Goal: Feedback & Contribution: Submit feedback/report problem

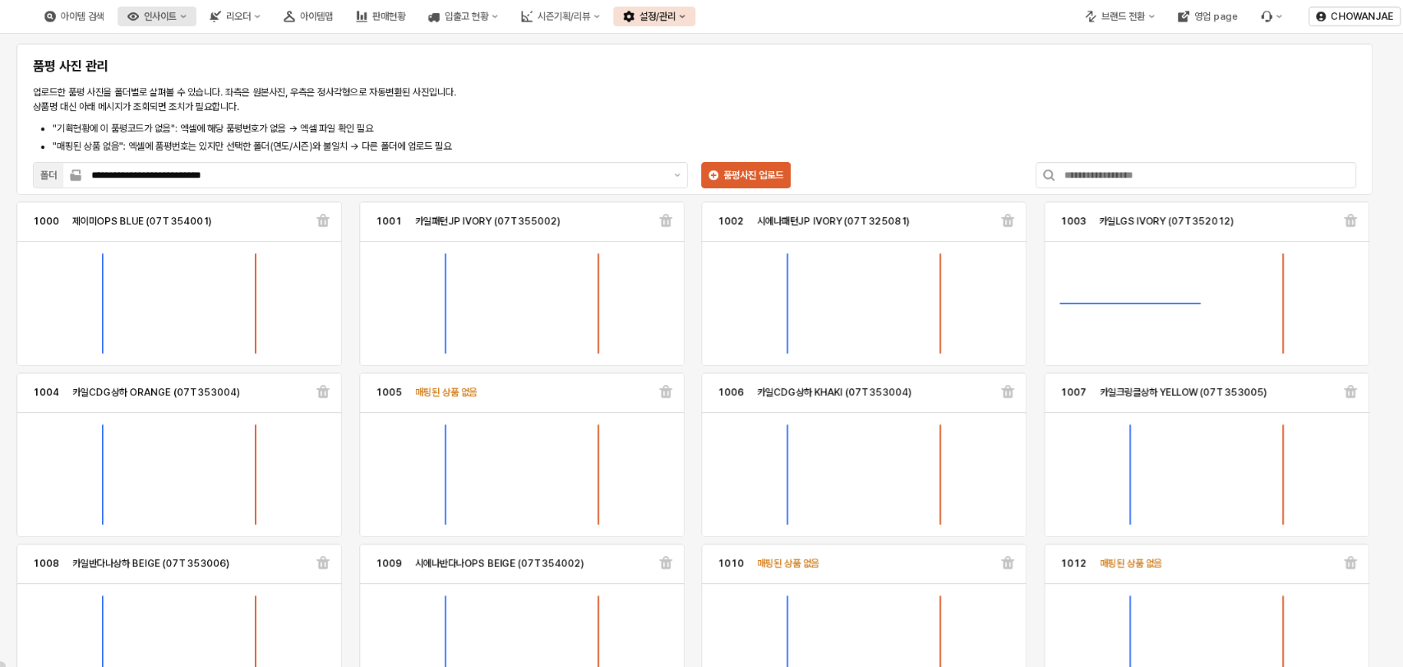
click at [196, 21] on button "인사이트" at bounding box center [157, 17] width 79 height 20
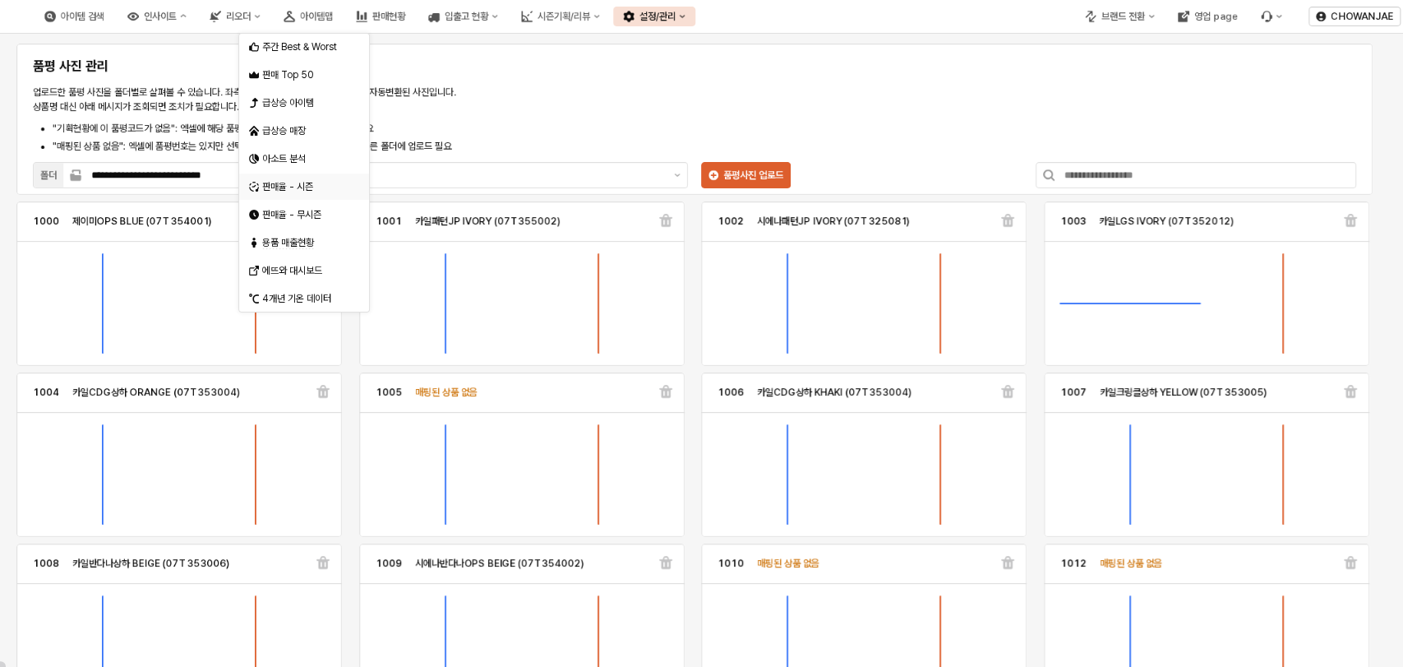
click at [309, 182] on div "판매율 - 시즌" at bounding box center [305, 186] width 87 height 13
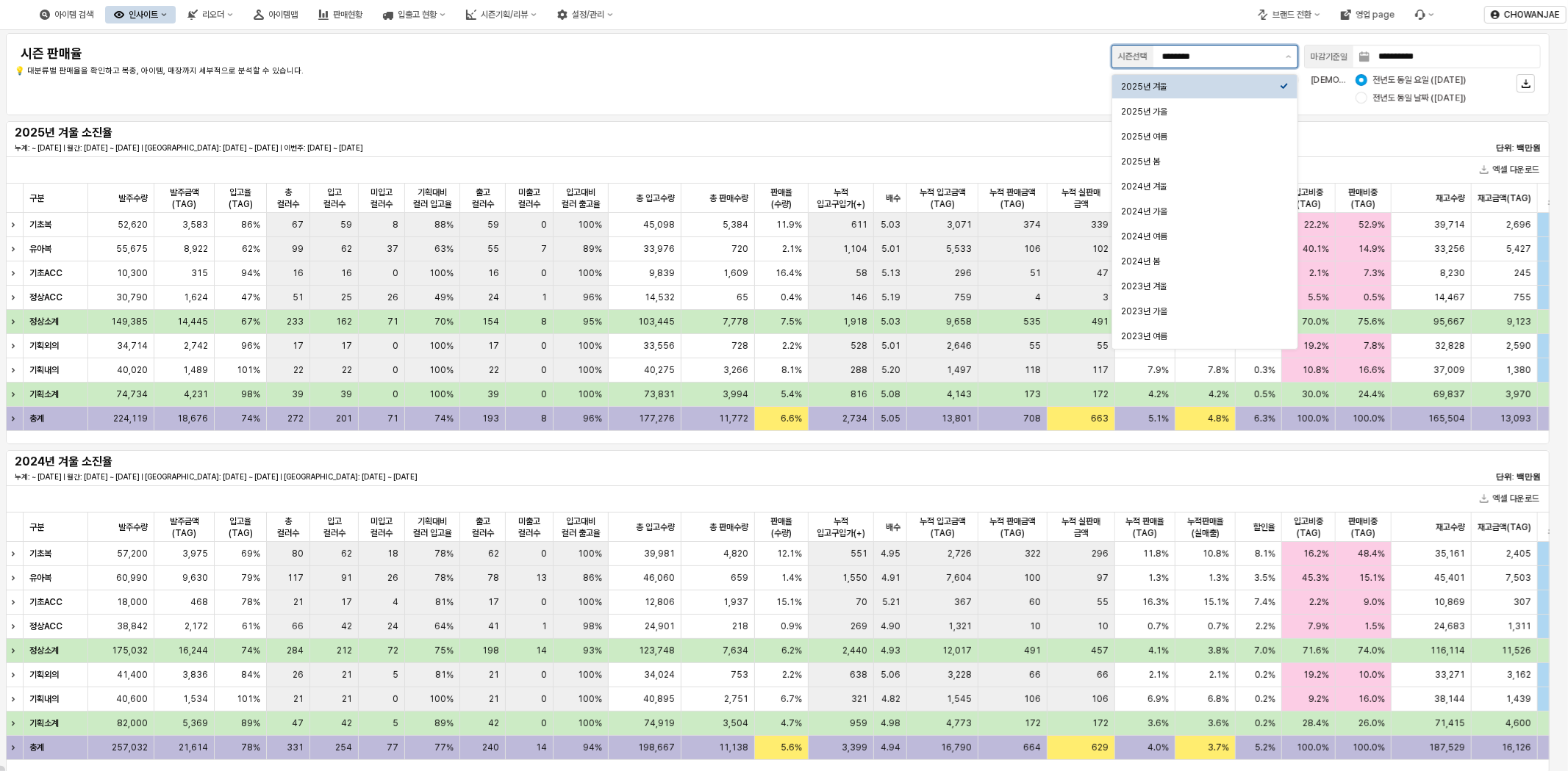
click at [1218, 49] on input "********" at bounding box center [1219, 56] width 114 height 14
click at [1239, 134] on div "2025년 여름" at bounding box center [1201, 136] width 159 height 12
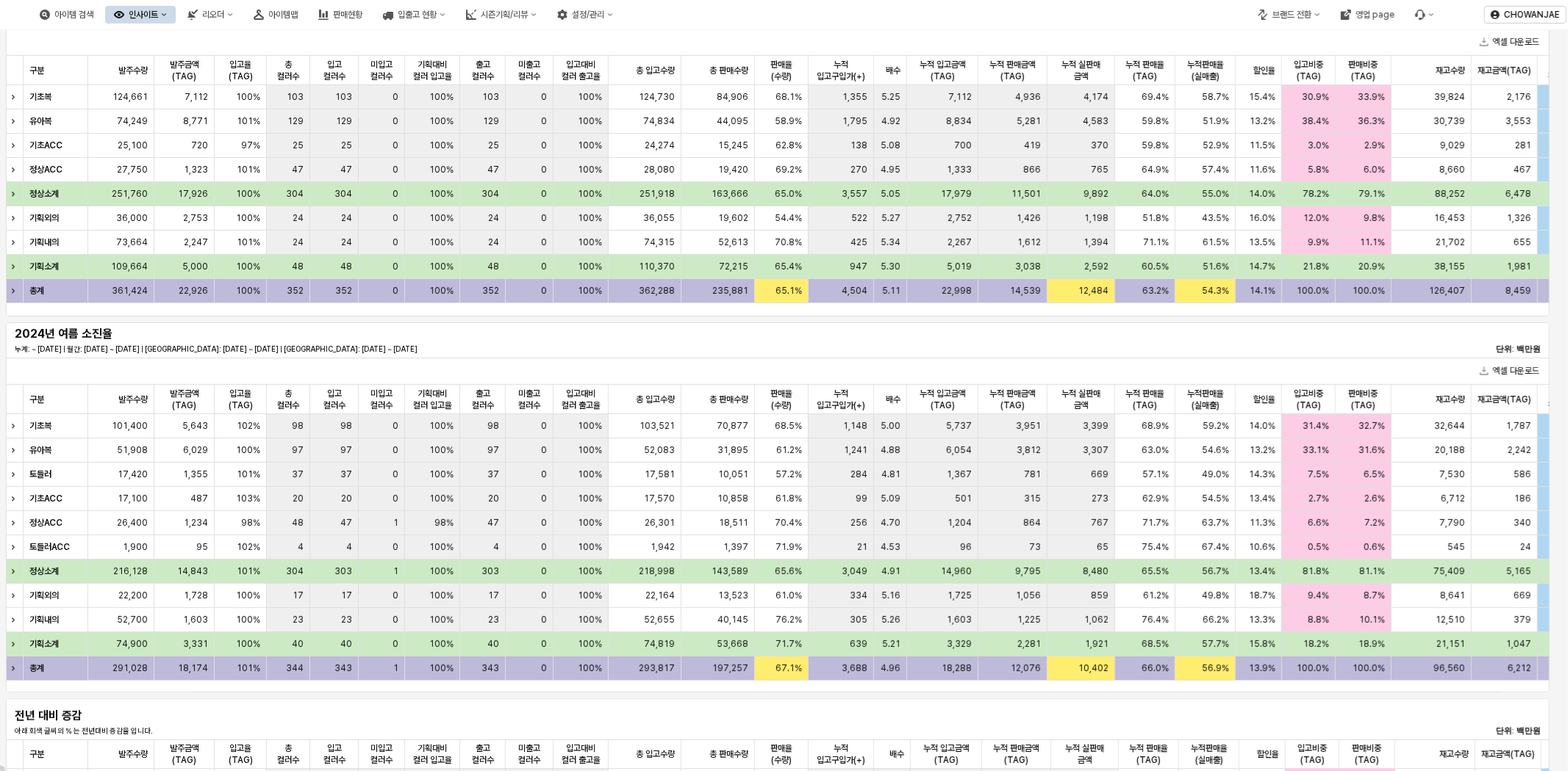
scroll to position [563, 0]
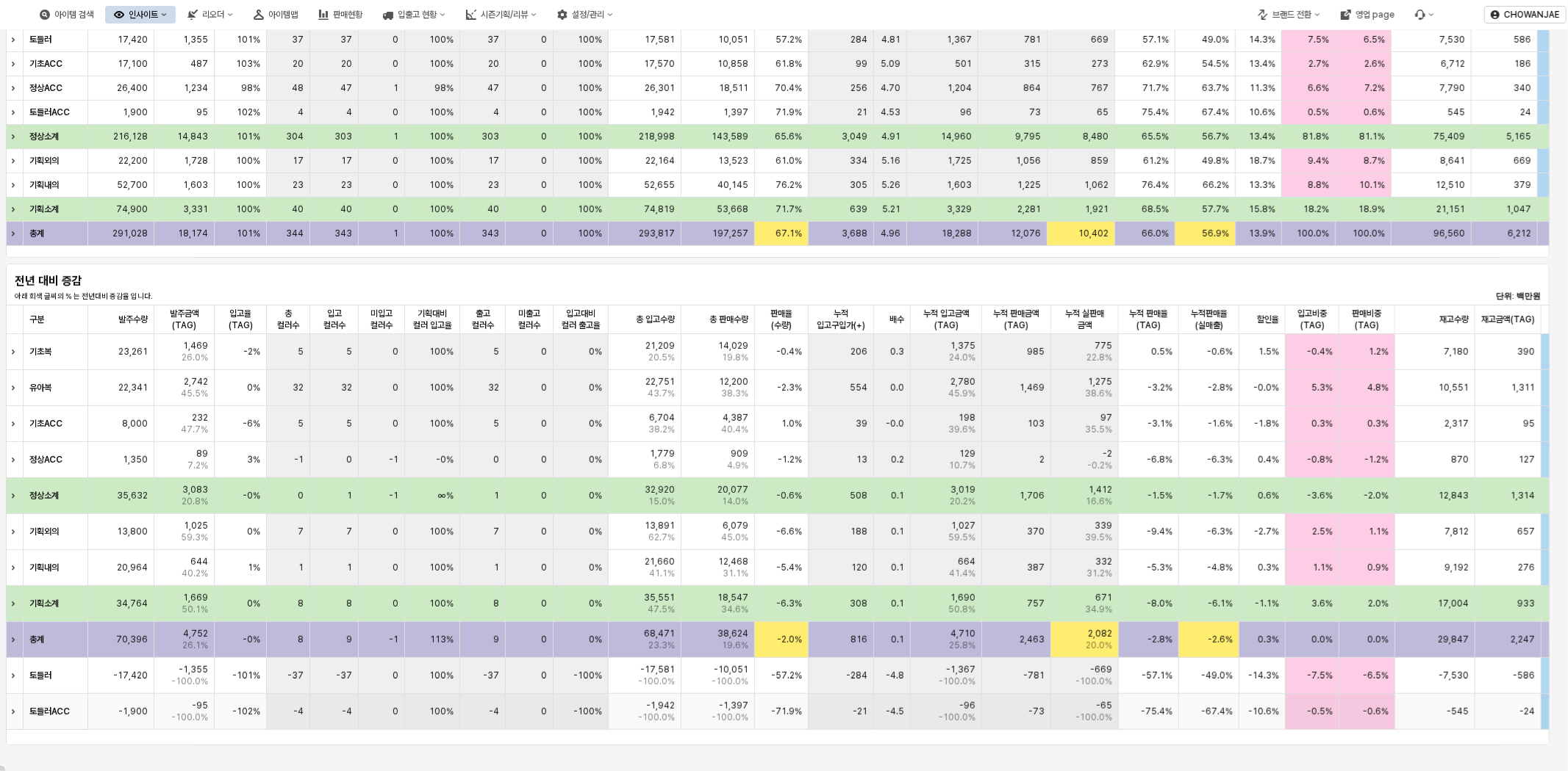
click at [985, 595] on div "-73" at bounding box center [1016, 712] width 69 height 36
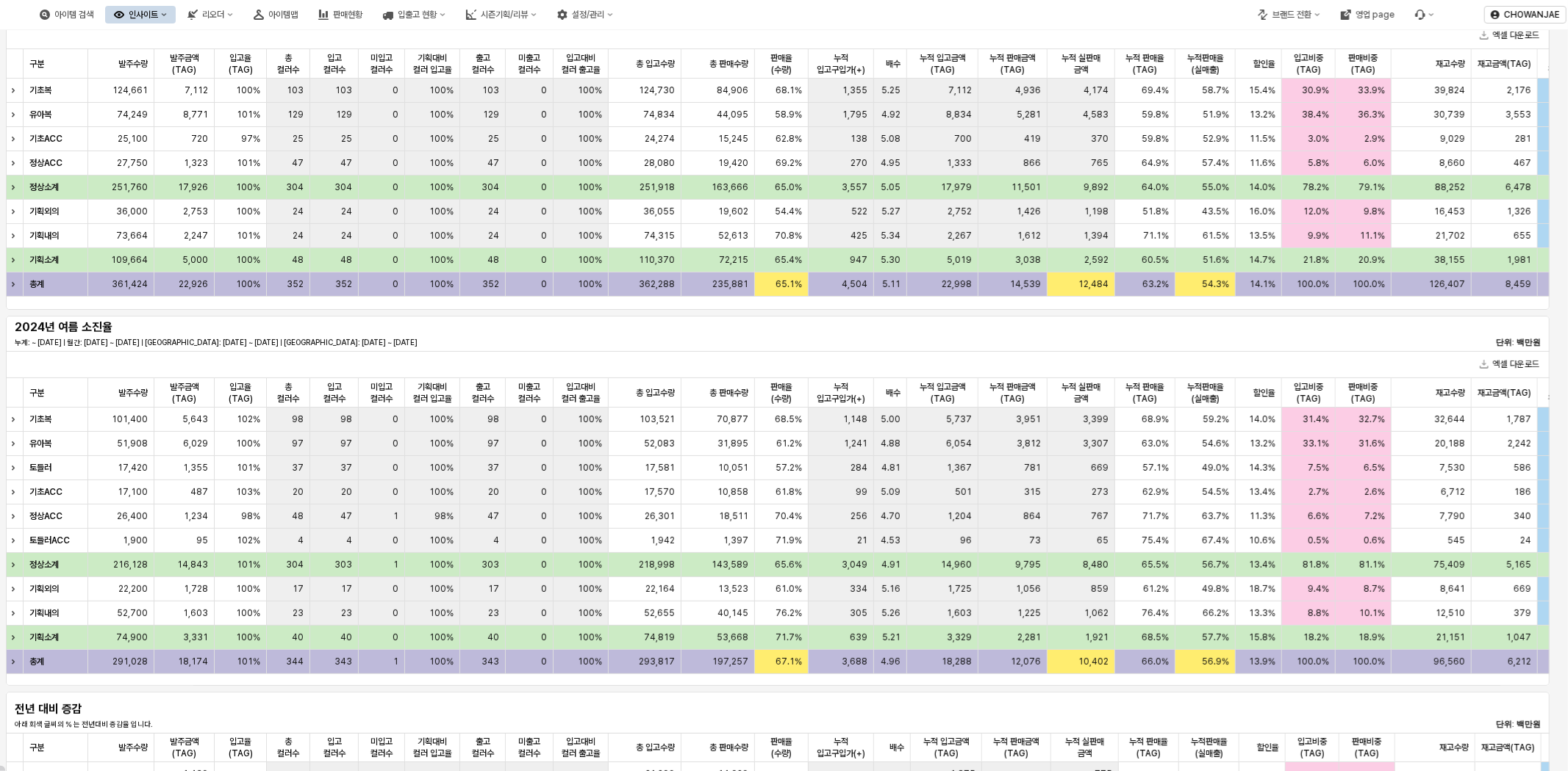
scroll to position [128, 0]
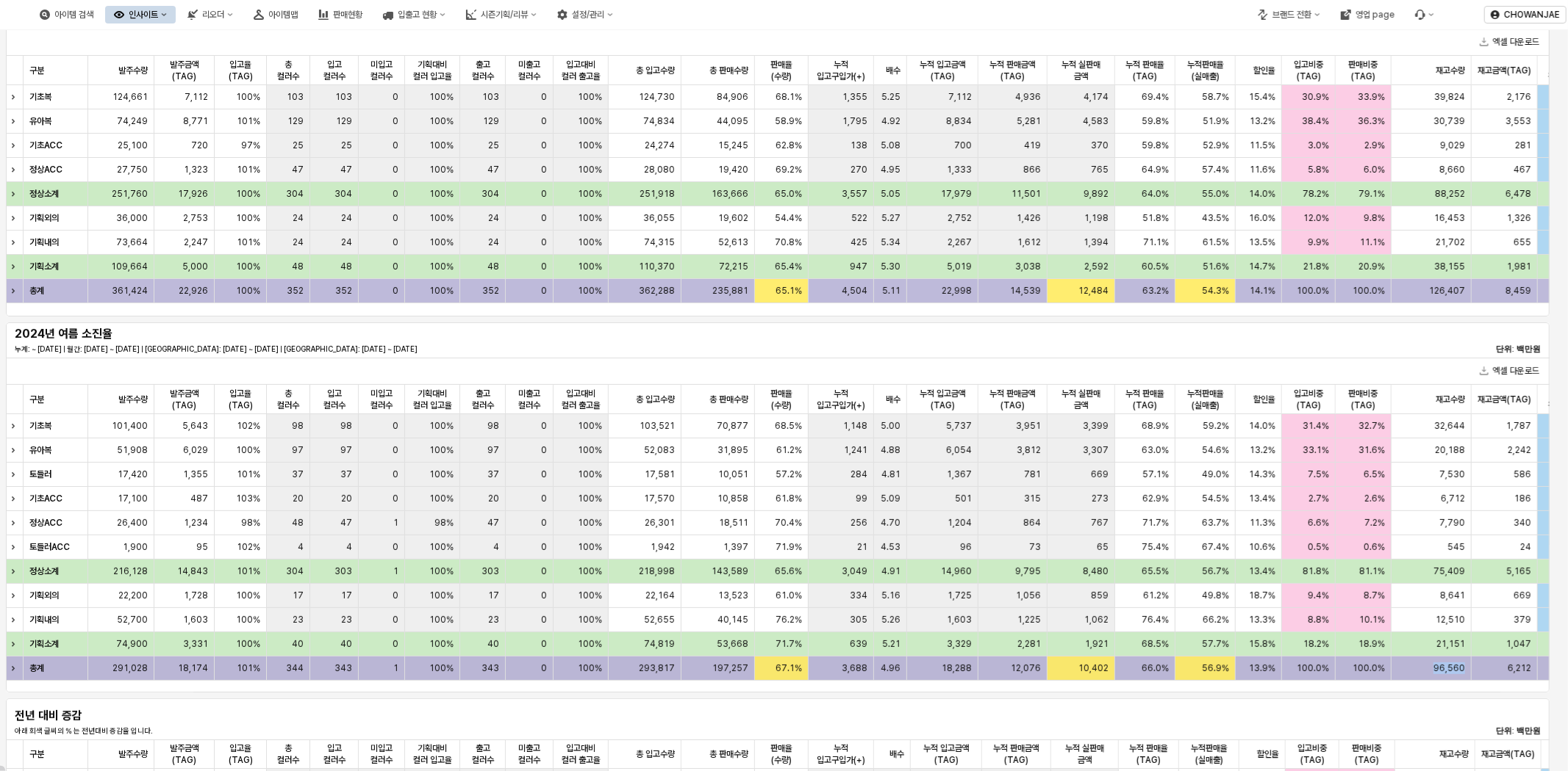
drag, startPoint x: 1446, startPoint y: 671, endPoint x: 1465, endPoint y: 671, distance: 19.0
click at [1254, 595] on div "96,560" at bounding box center [1431, 668] width 80 height 24
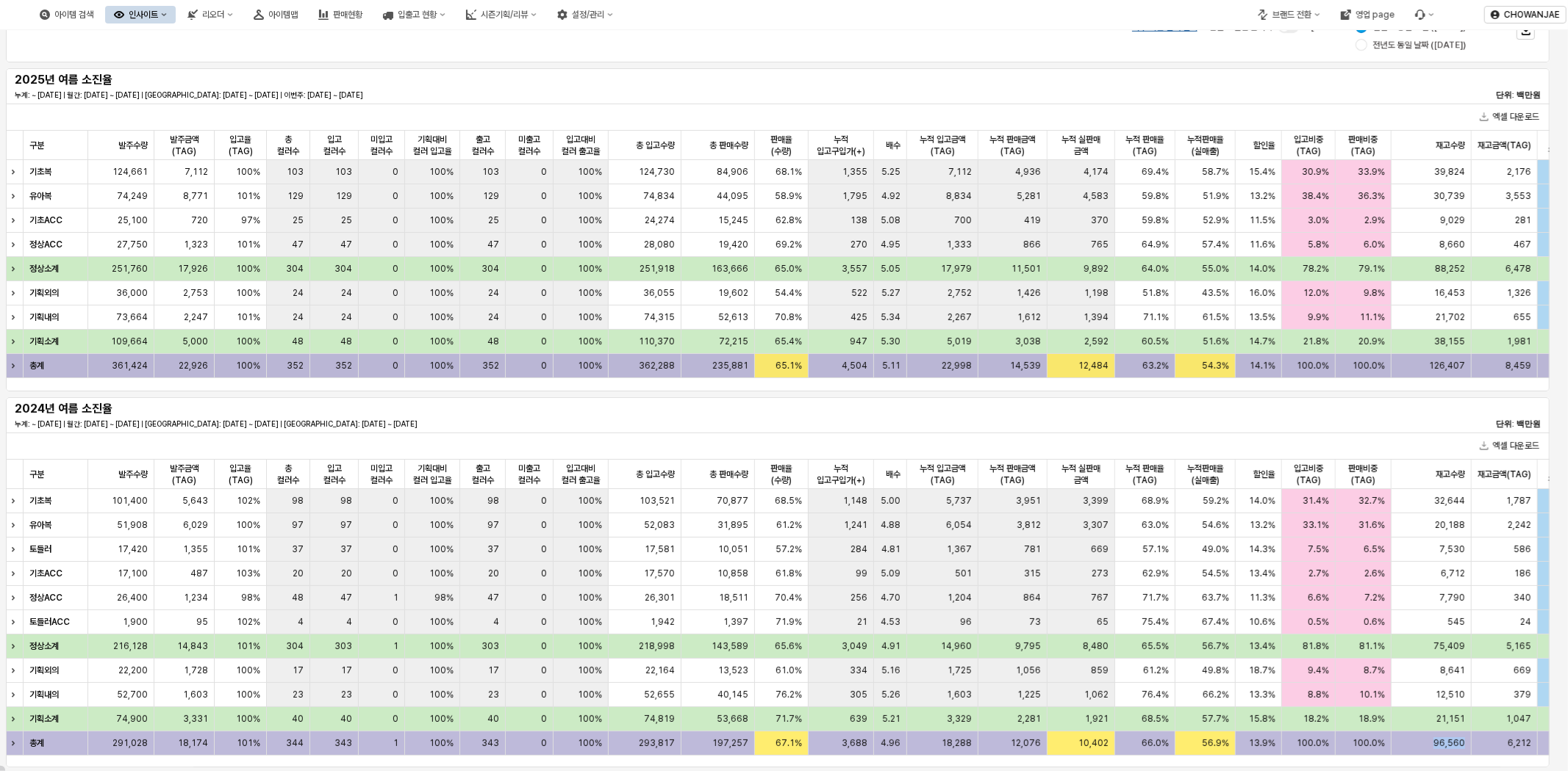
scroll to position [0, 0]
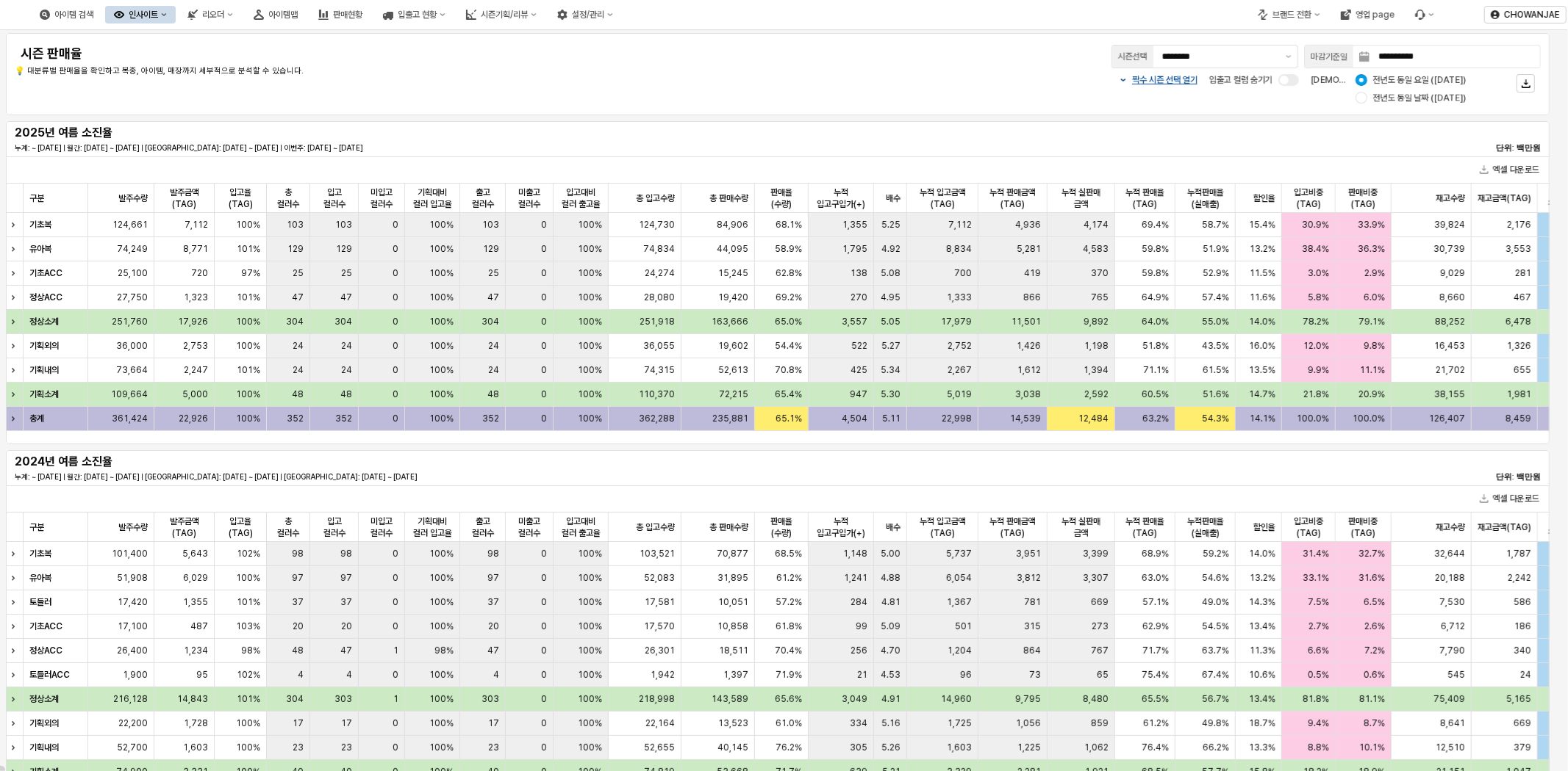
click at [1171, 135] on div "2025년 여름 소진율 누계: ~ 2025-08-27 | 월간: 2025-08-01 ~ 2025-08-27 | 지난주: 2025-08-14 ~…" at bounding box center [777, 138] width 1526 height 29
click at [1254, 57] on input "**********" at bounding box center [1454, 56] width 171 height 22
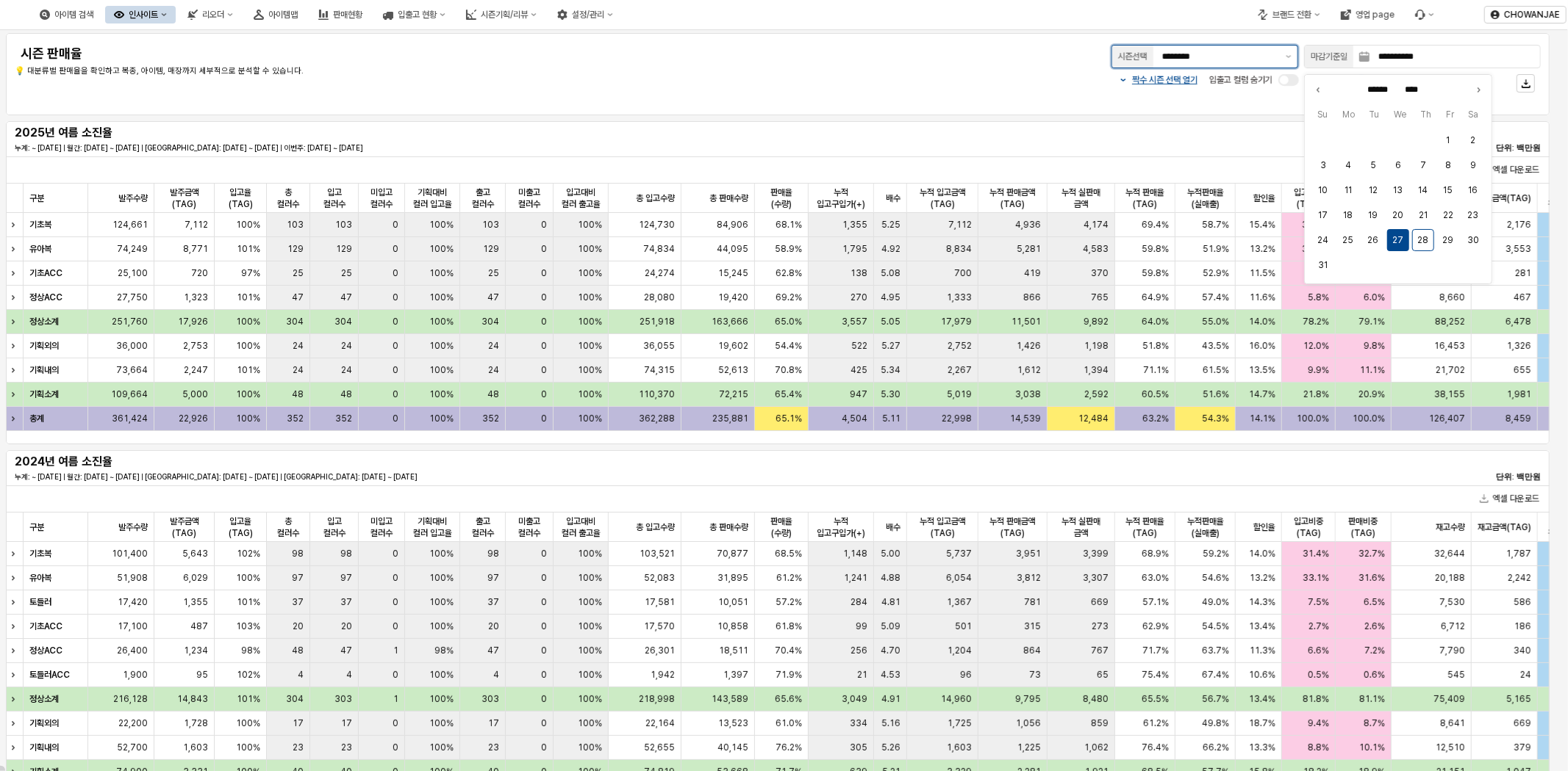
click at [1235, 59] on input "********" at bounding box center [1219, 56] width 114 height 14
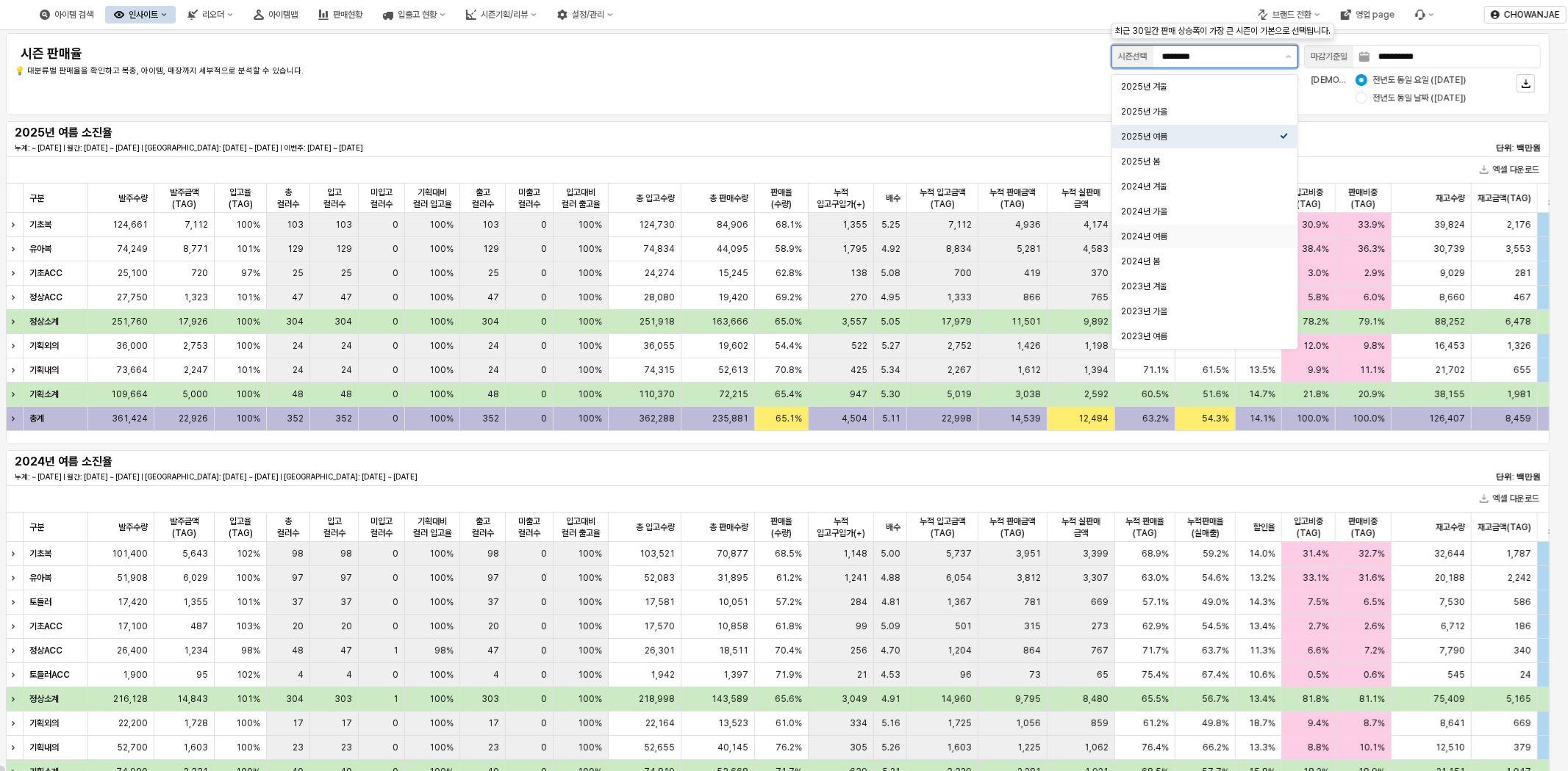
click at [1244, 230] on div "2024년 여름" at bounding box center [1201, 236] width 159 height 14
type input "********"
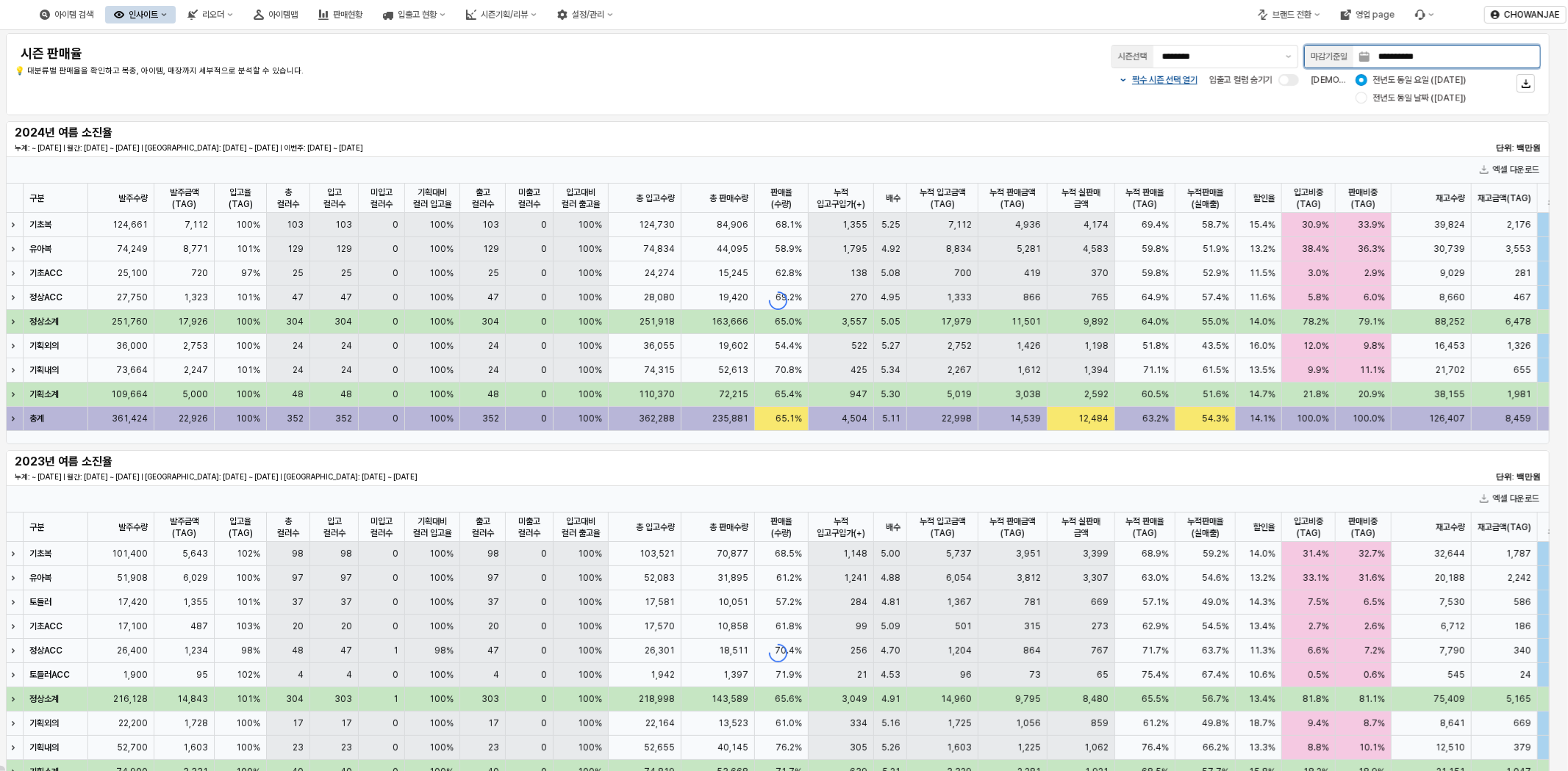
click at [1254, 60] on input "**********" at bounding box center [1454, 56] width 171 height 22
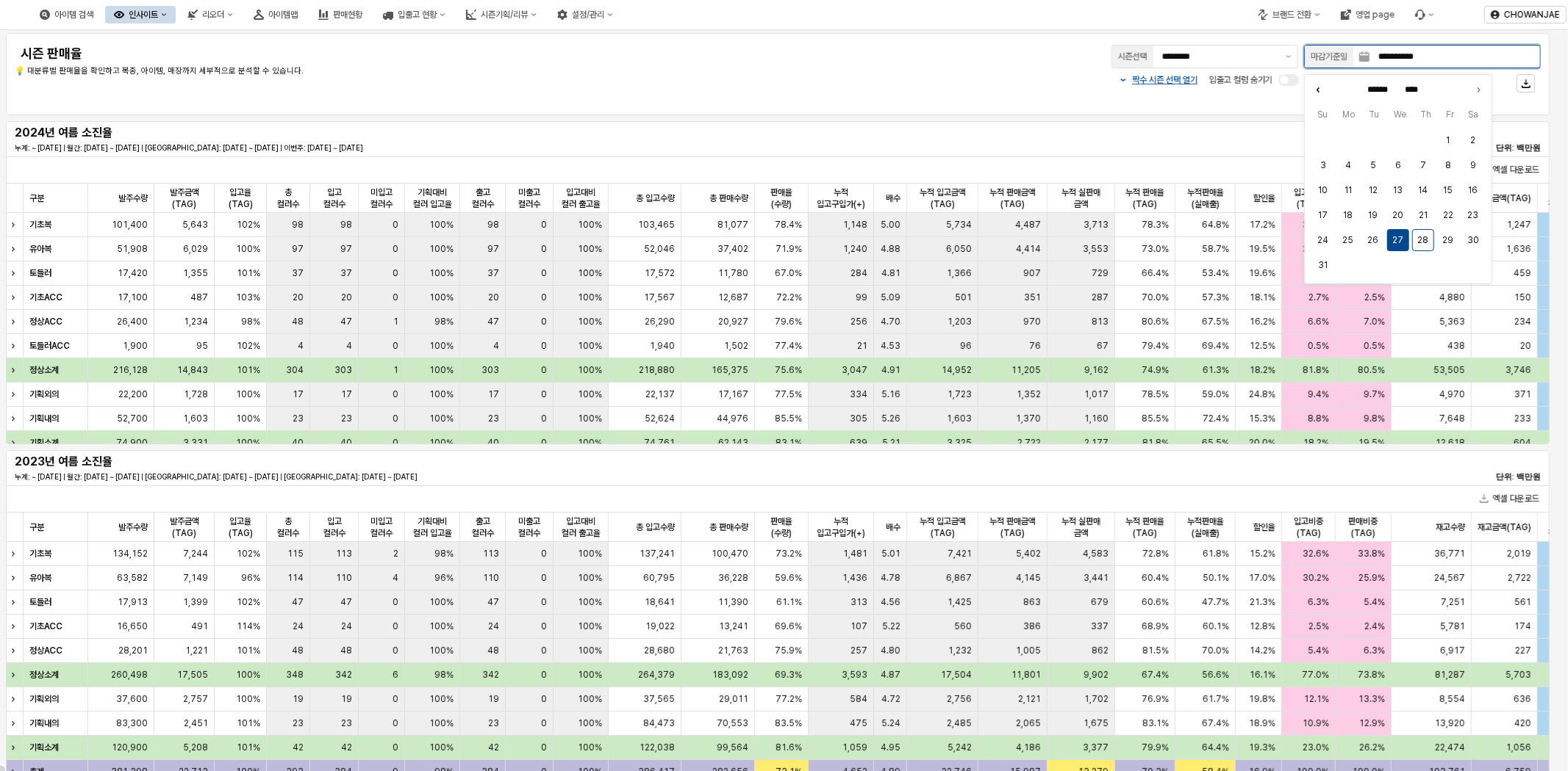
click at [1254, 85] on icon "Previous month" at bounding box center [1318, 89] width 14 height 14
type input "****"
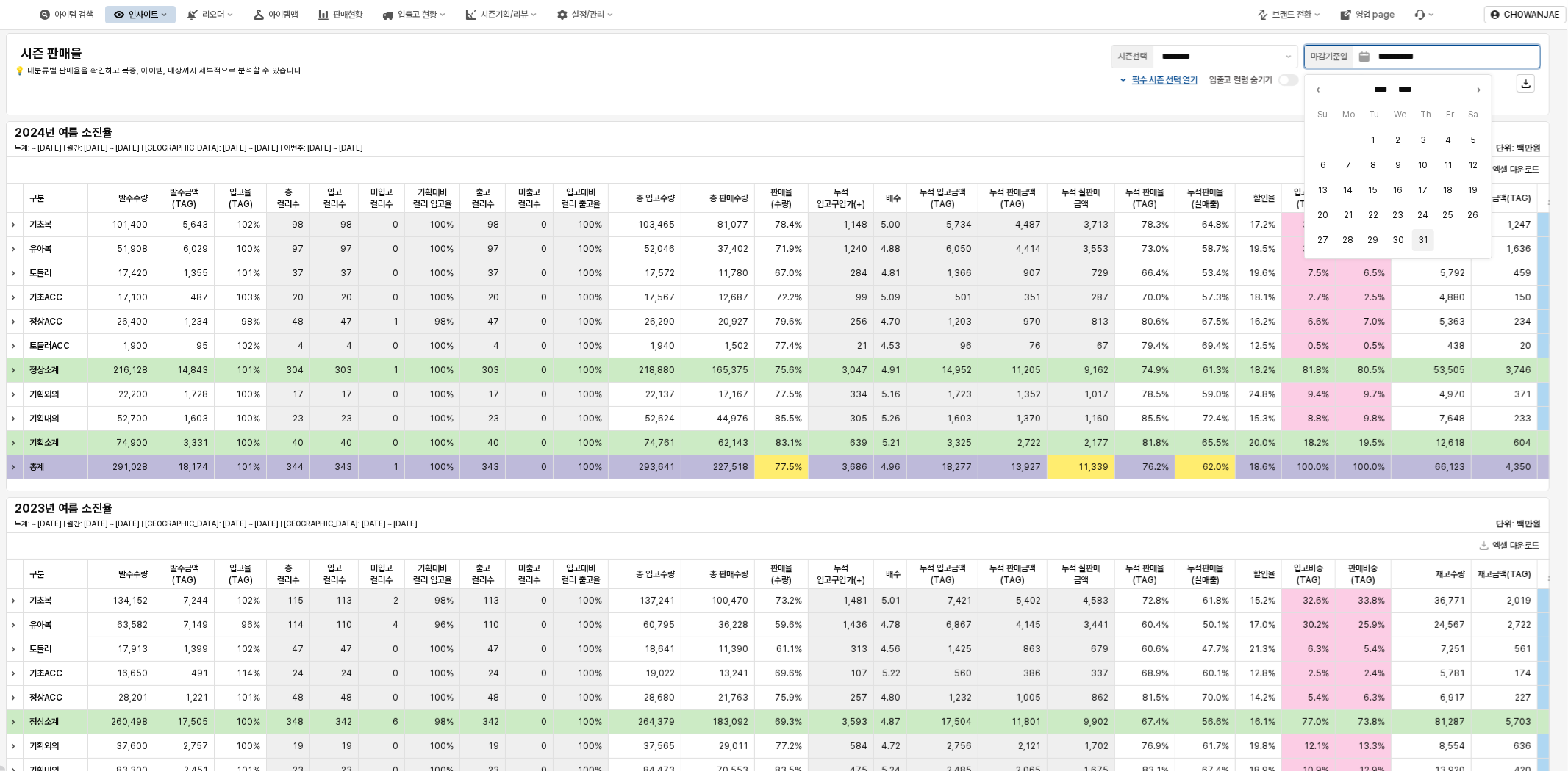
click at [1254, 246] on button "31" at bounding box center [1422, 239] width 22 height 22
type input "**********"
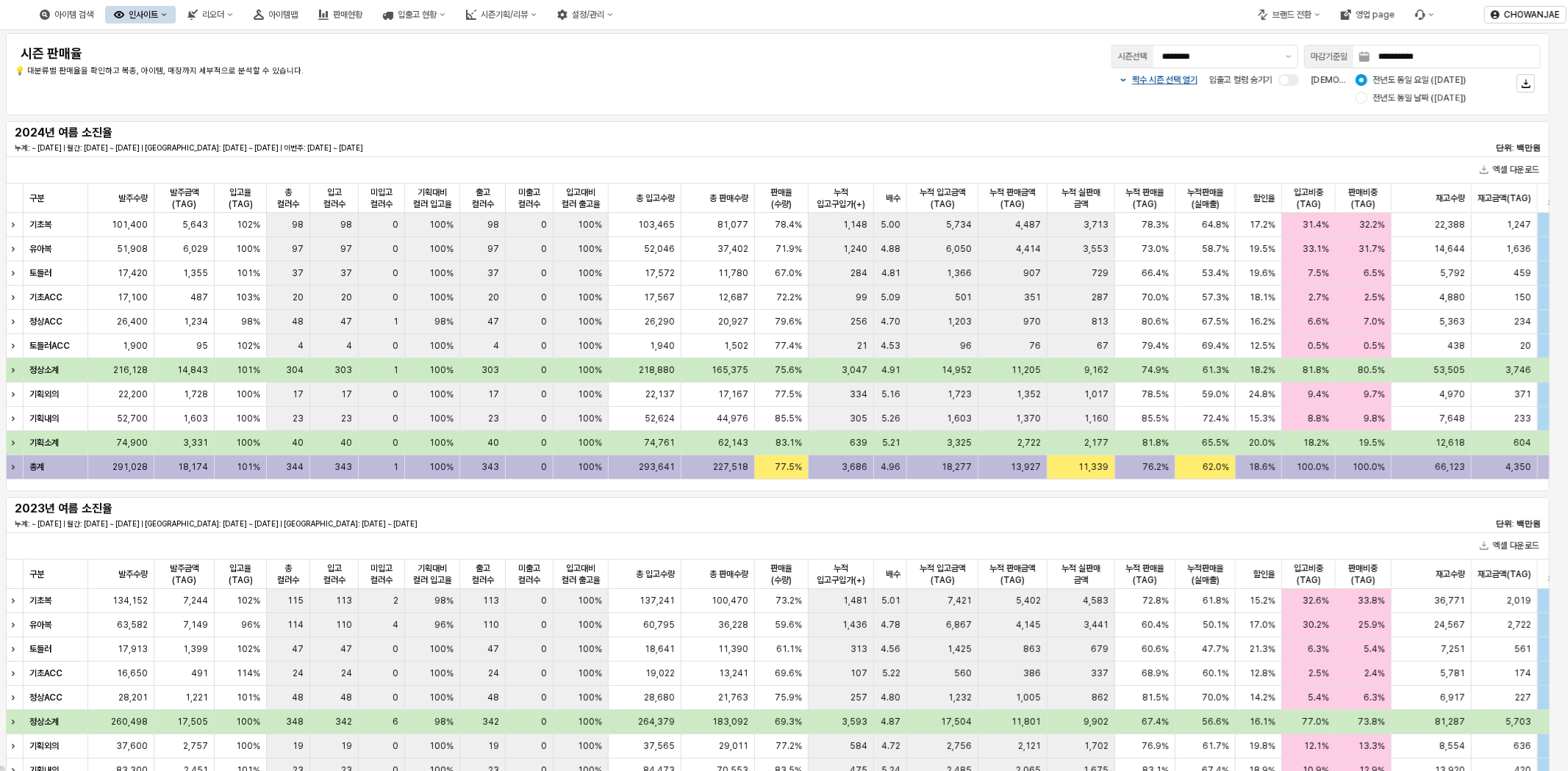
click at [882, 38] on div "**********" at bounding box center [778, 74] width 1543 height 82
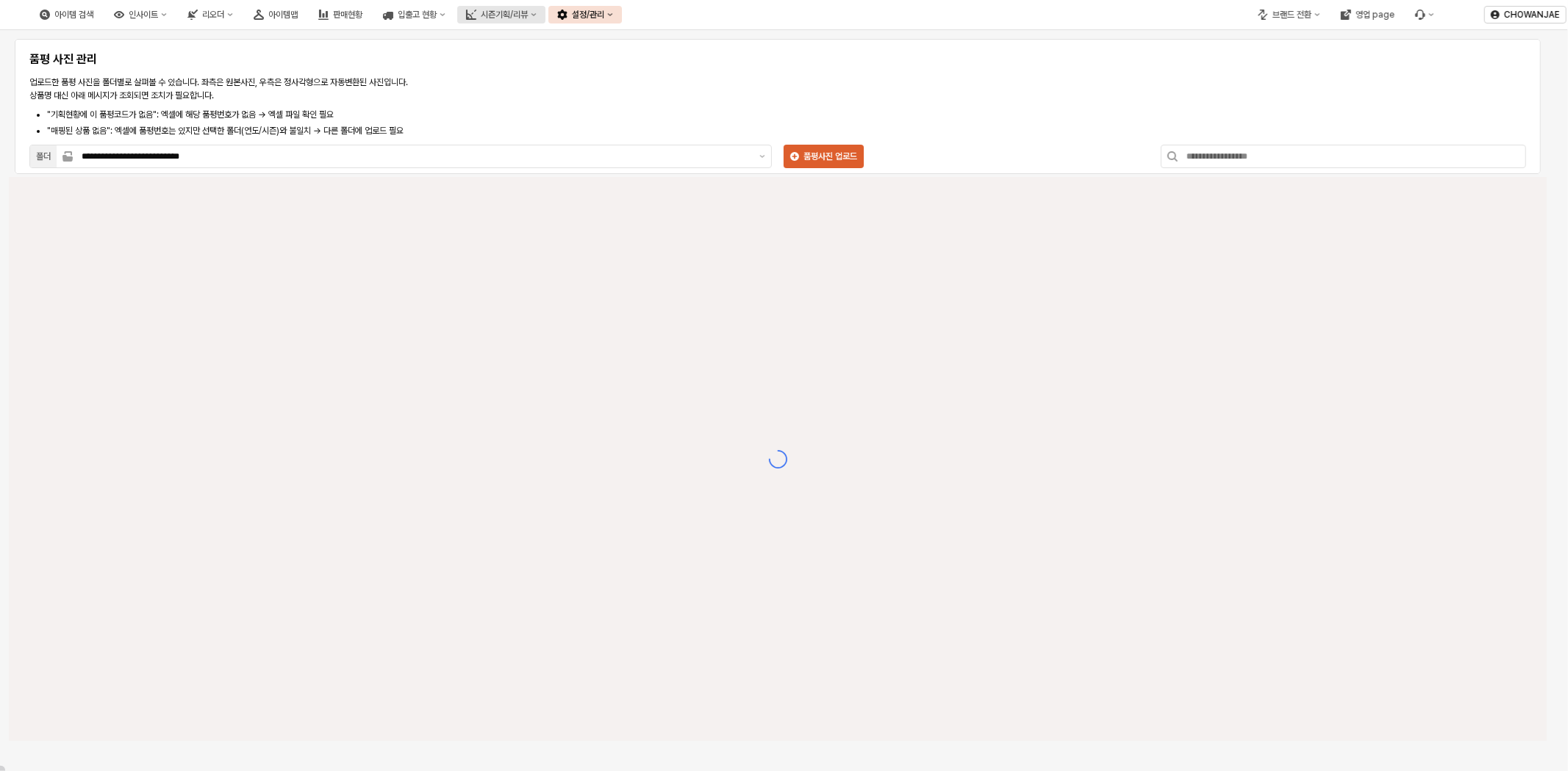
click at [527, 11] on div "시즌기획/리뷰" at bounding box center [504, 15] width 47 height 11
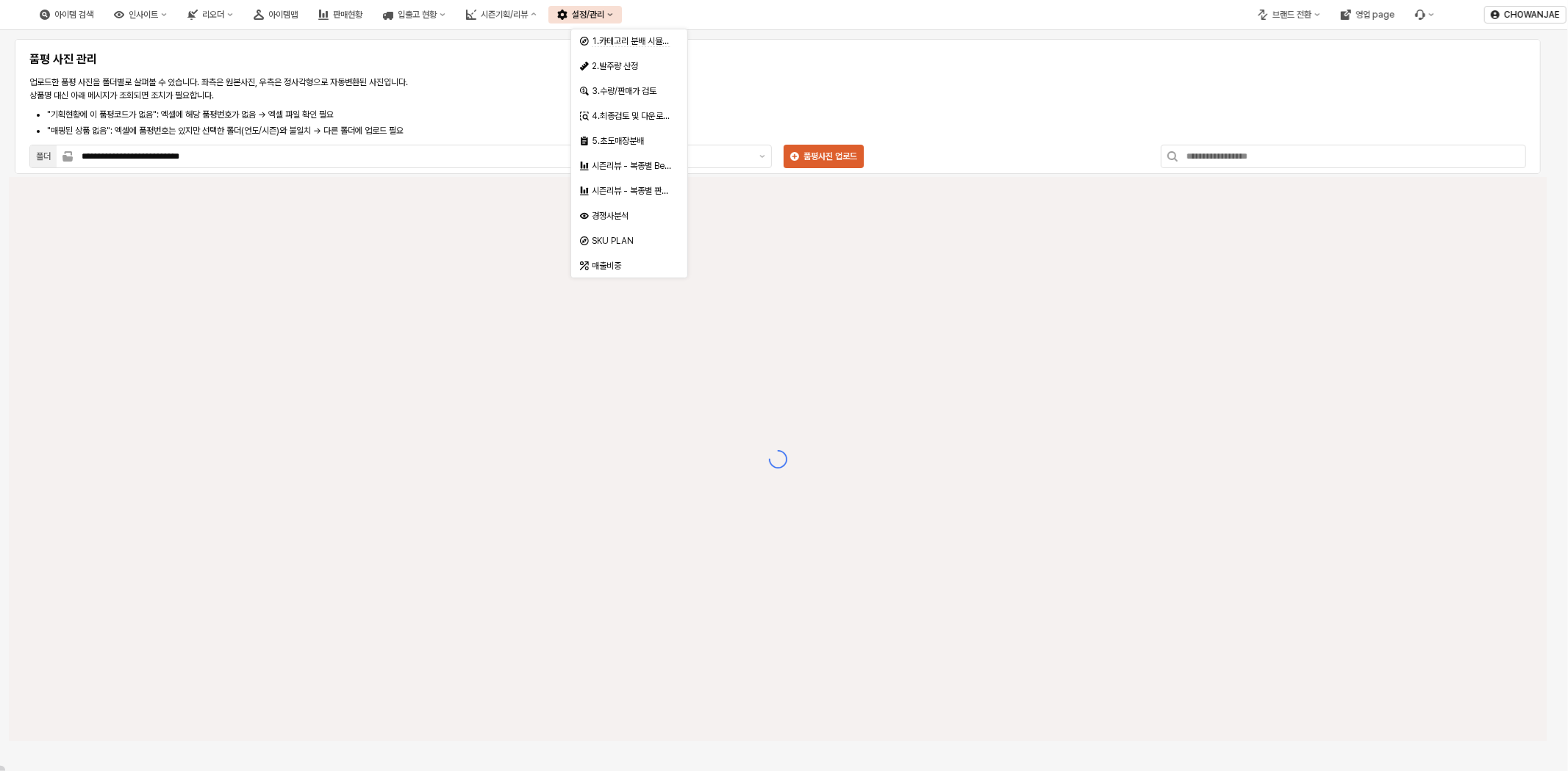
click at [622, 10] on button "설정/관리" at bounding box center [585, 15] width 73 height 18
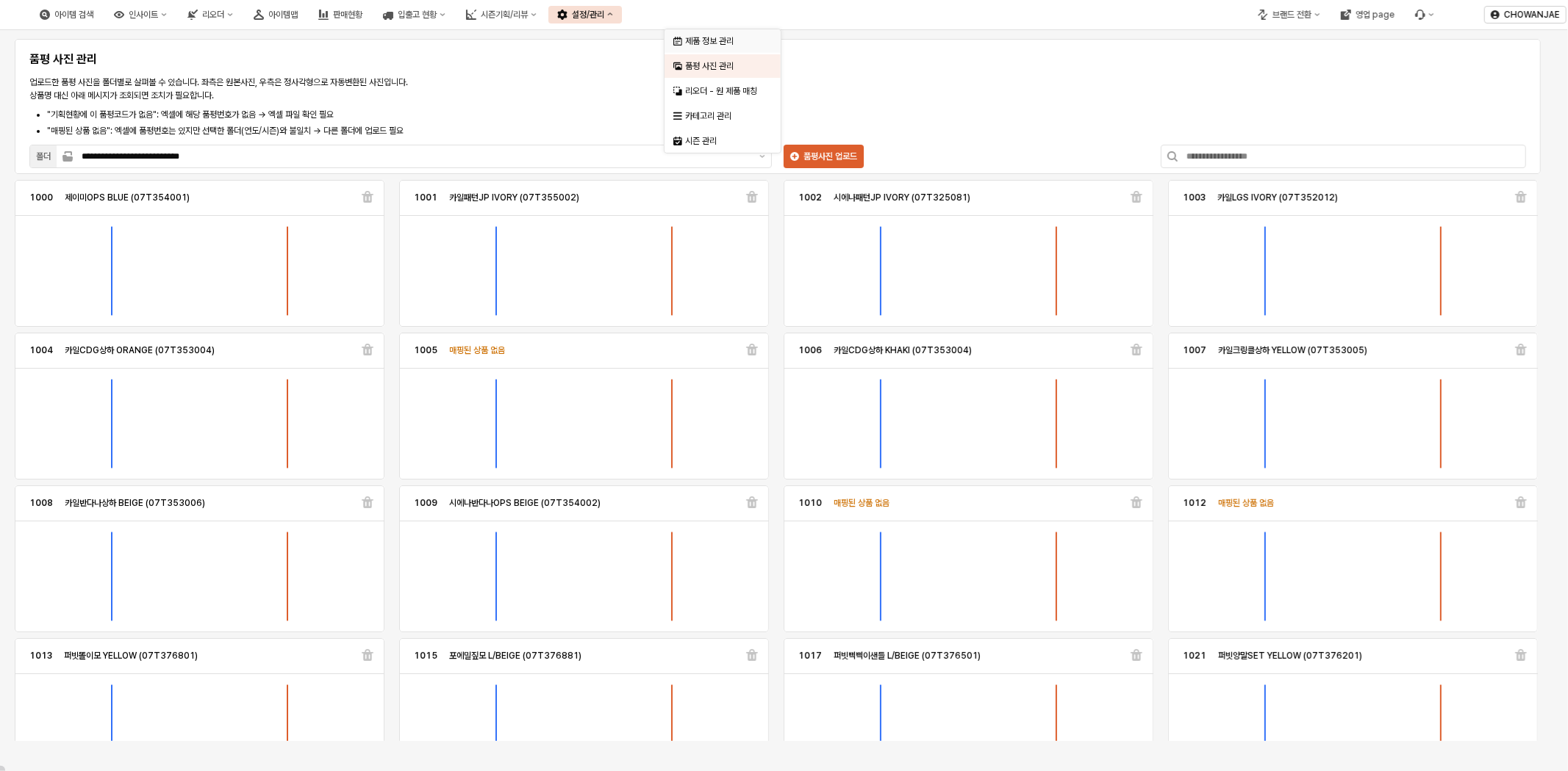
click at [733, 38] on div "제품 정보 관리" at bounding box center [723, 40] width 78 height 12
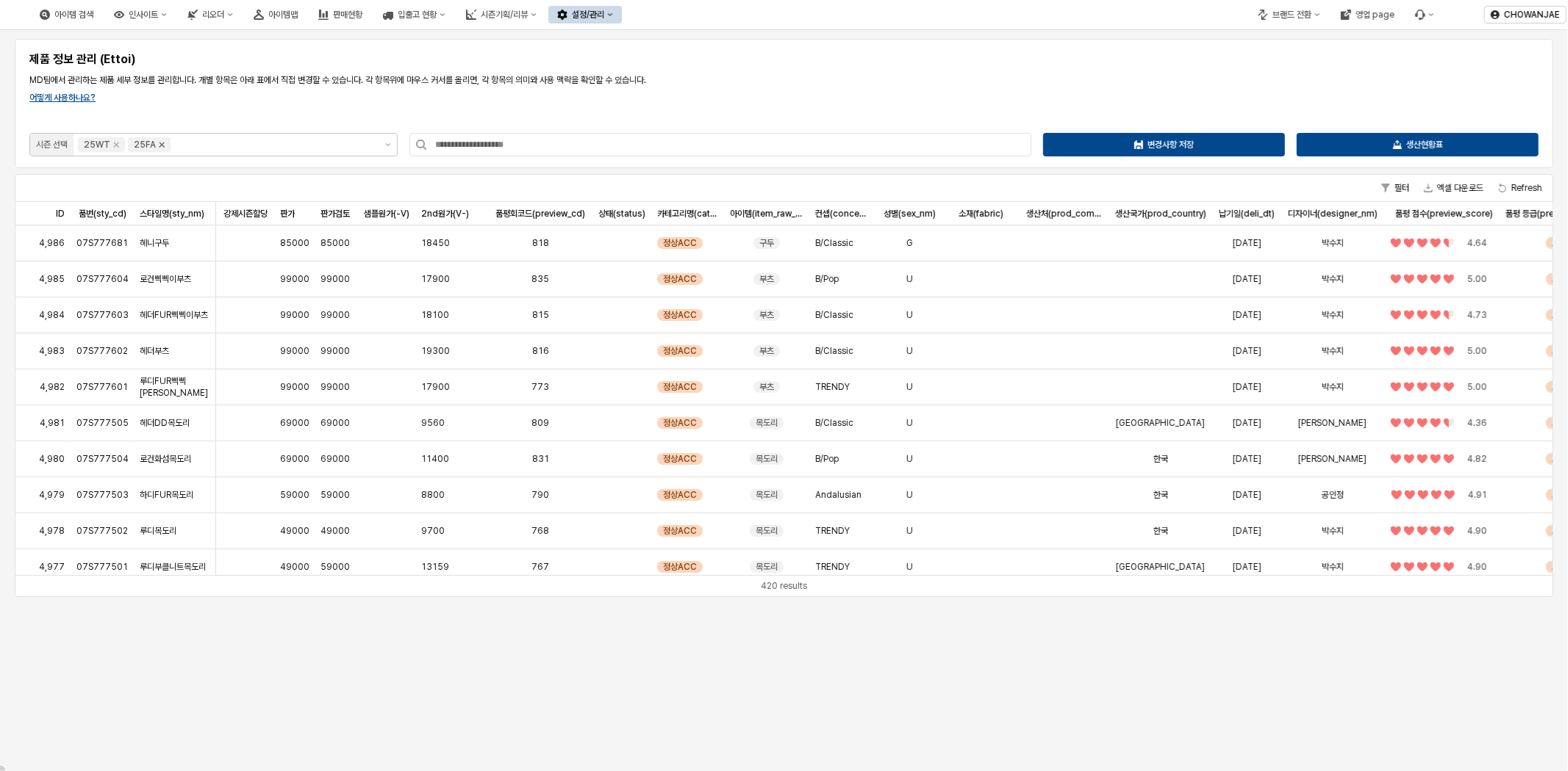
click at [159, 146] on icon "Remove 25FA" at bounding box center [161, 144] width 12 height 12
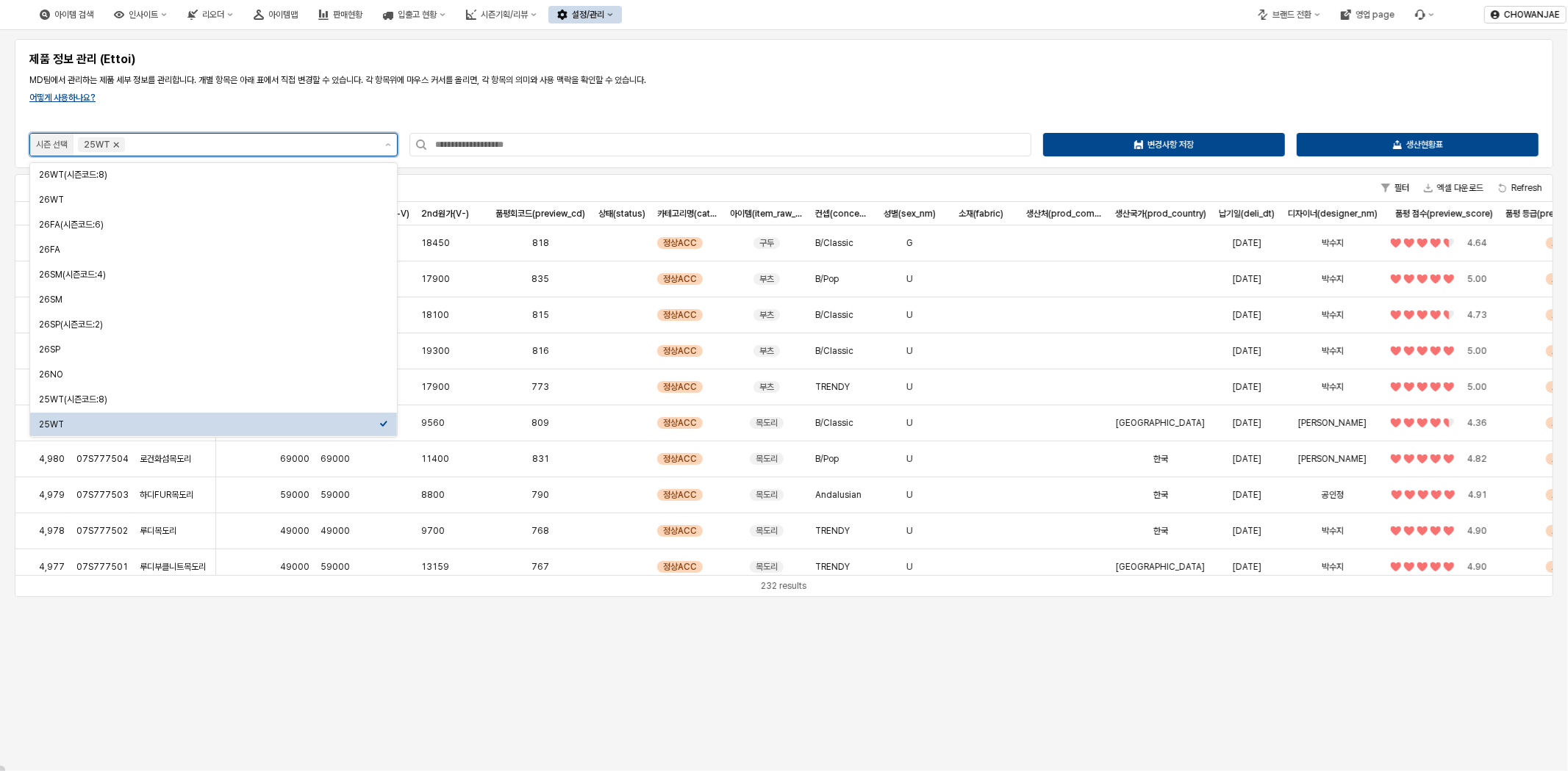
click at [114, 144] on icon "Remove 25WT" at bounding box center [116, 145] width 5 height 5
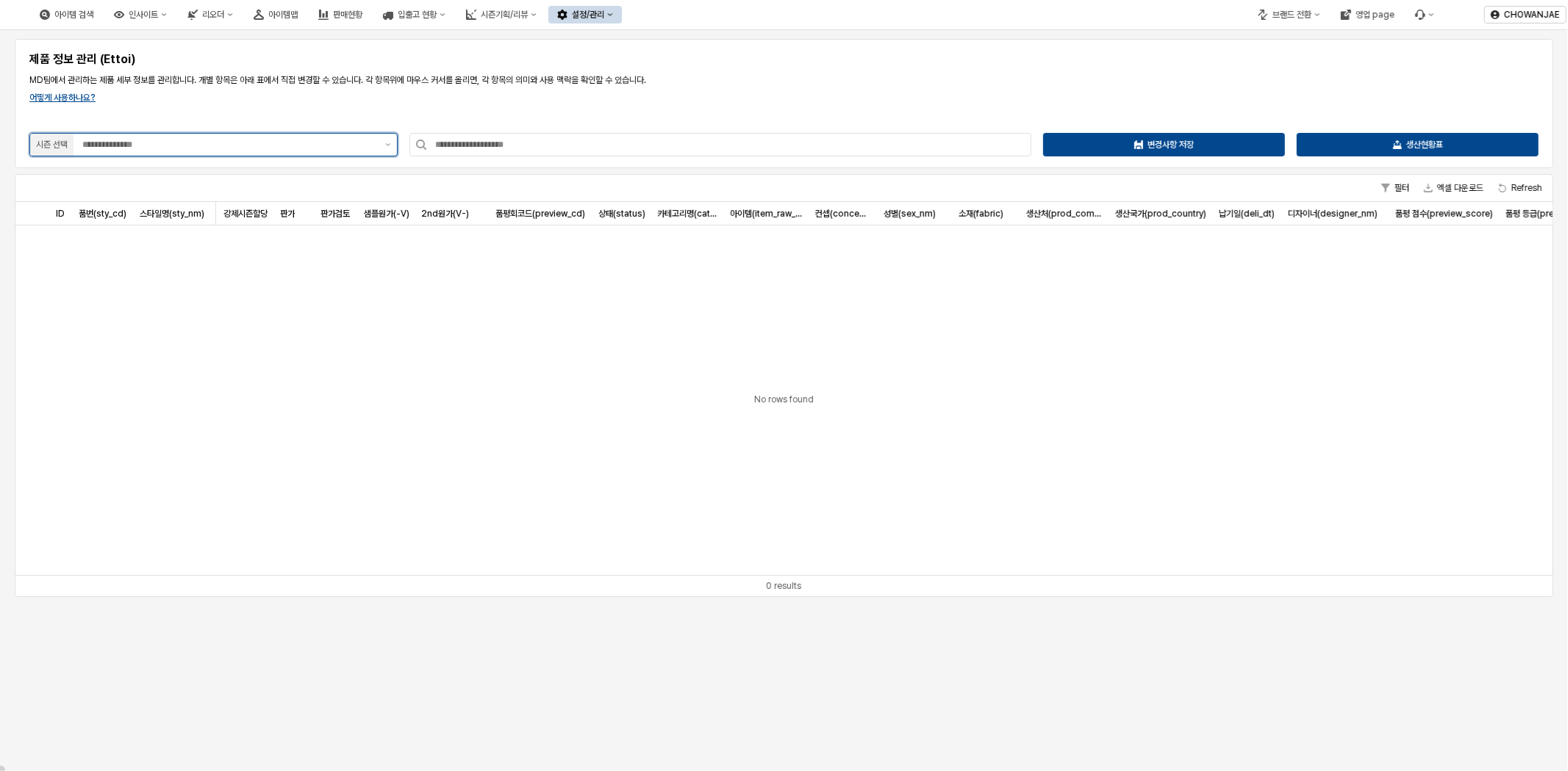
click at [221, 145] on input "App Frame" at bounding box center [229, 145] width 294 height 14
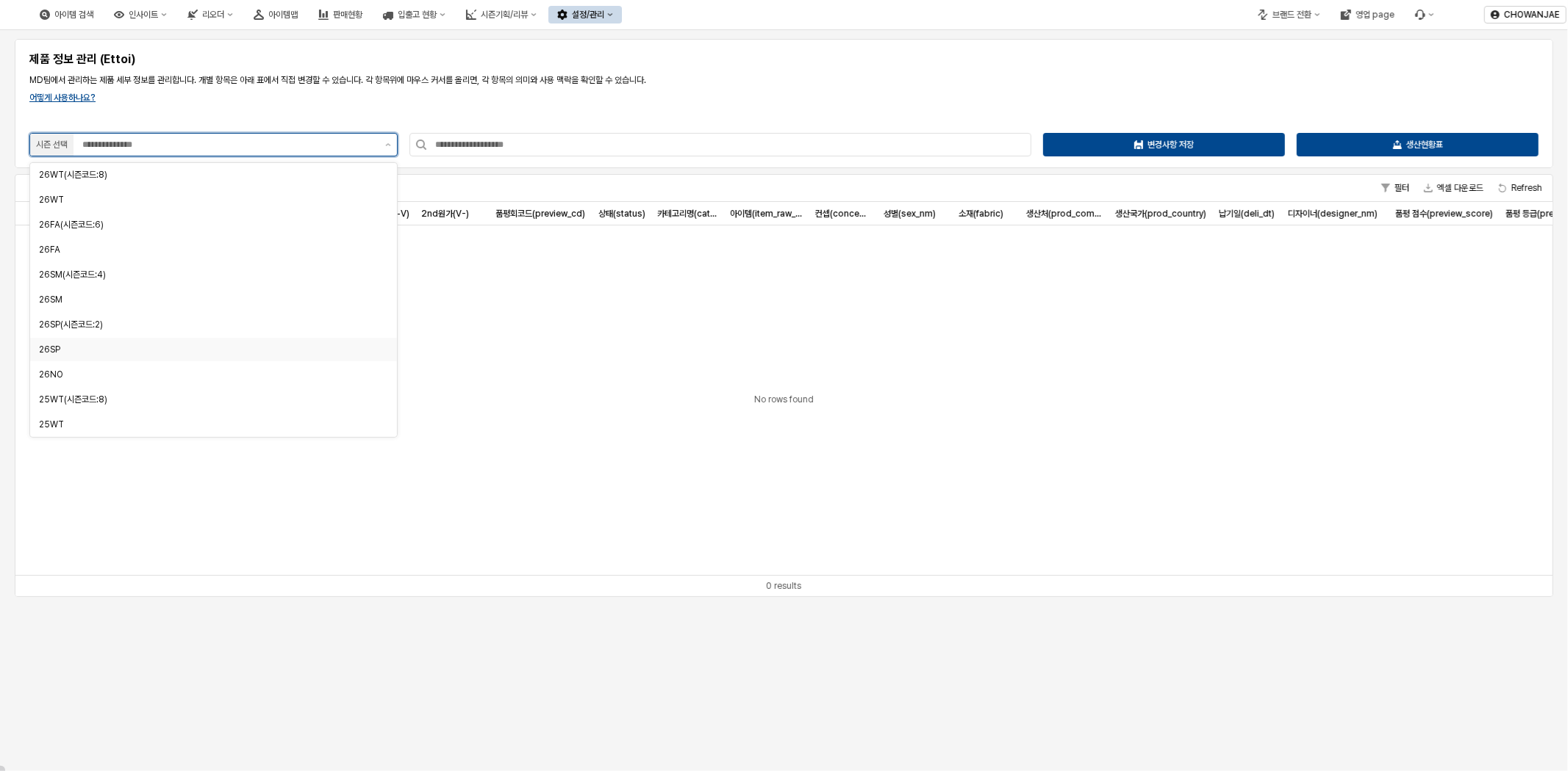
click at [230, 339] on div "26SP" at bounding box center [214, 349] width 367 height 23
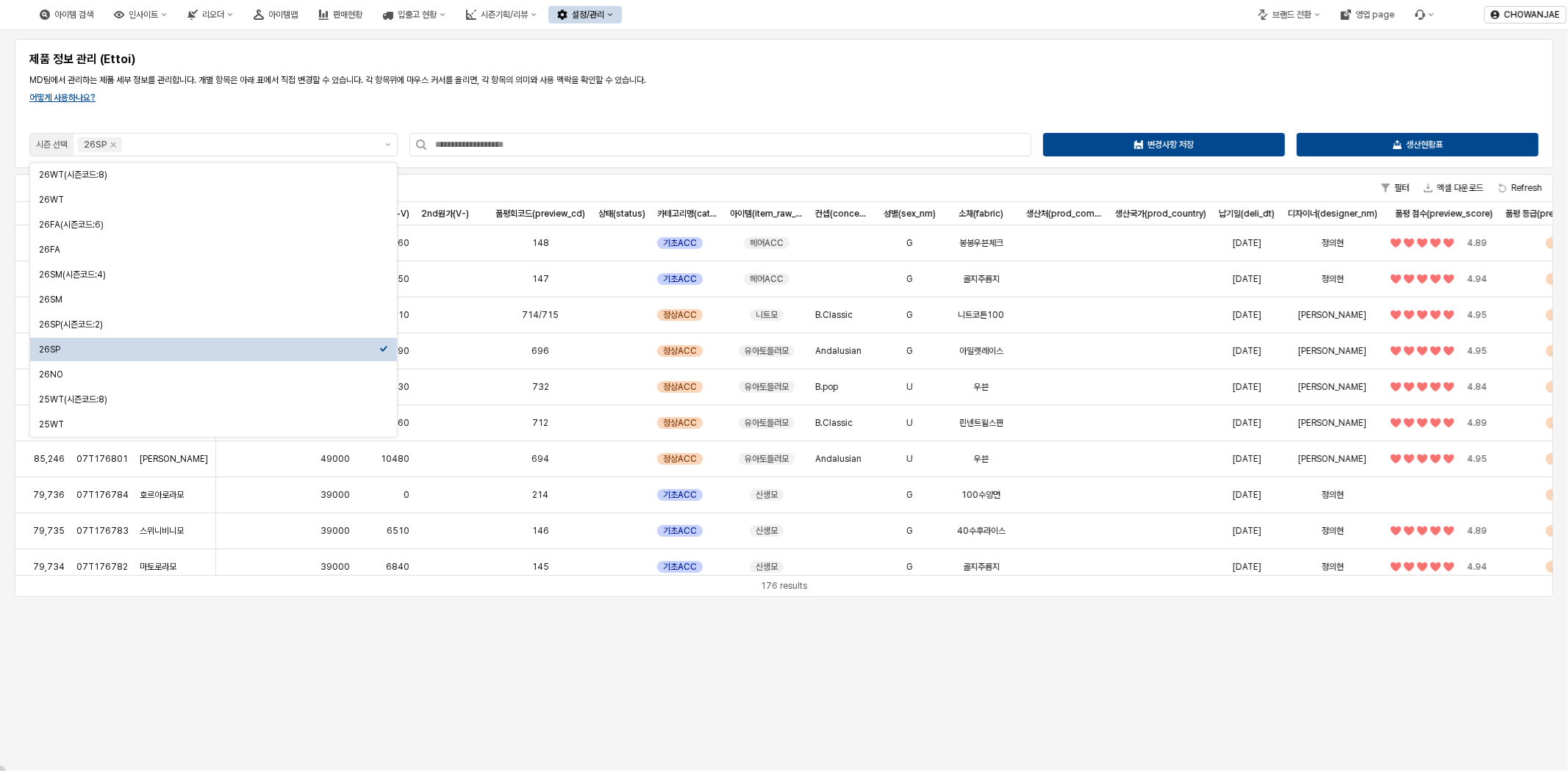
click at [816, 98] on div "제품 정보 관리 (Ettoi) MD팀에서 관리하는 제품 세부 정보를 관리합니다. 개별 항목은 아래 표에서 직접 변경할 수 있습니다. 각 항목위…" at bounding box center [783, 103] width 1521 height 112
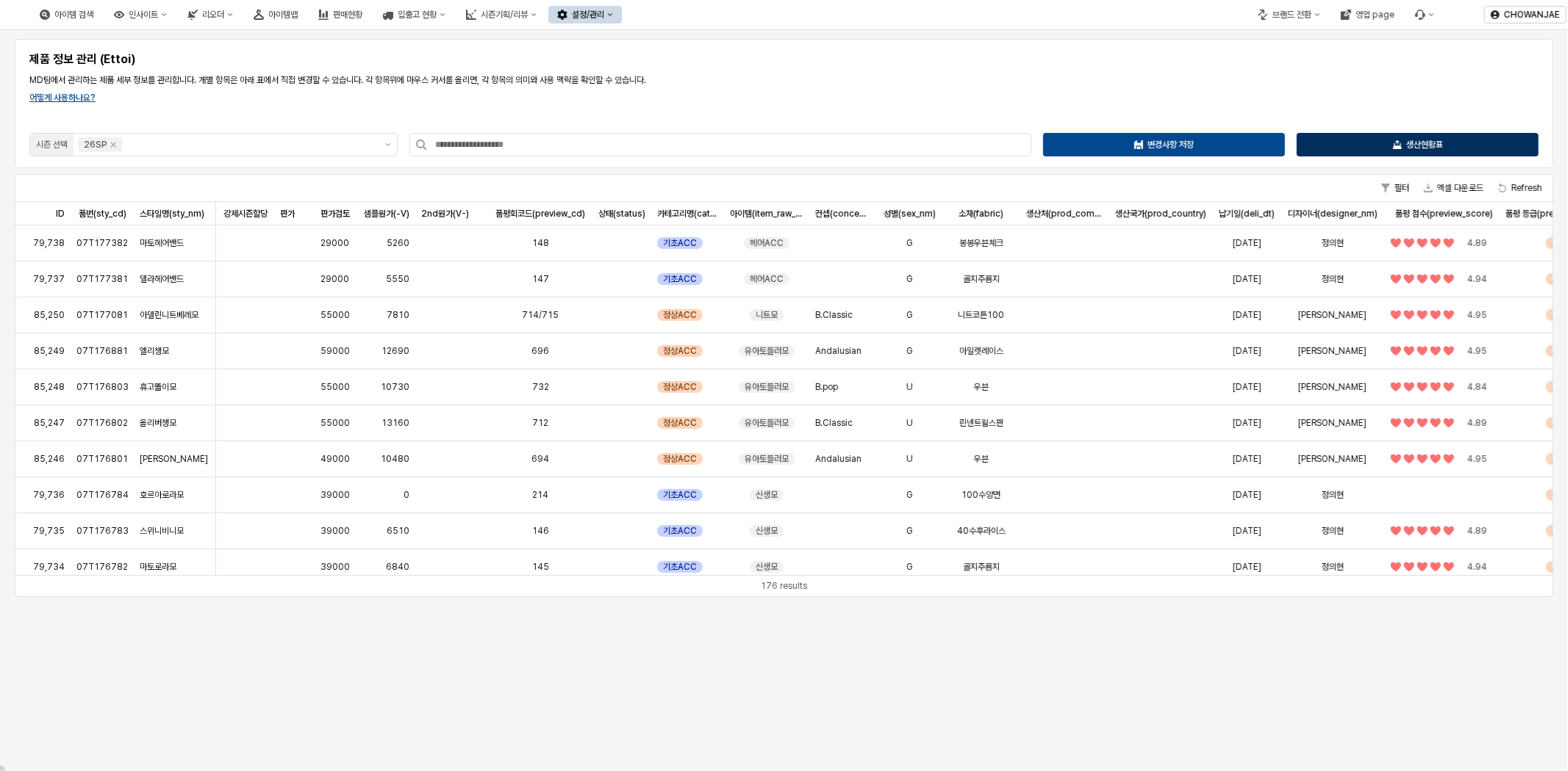
click at [1412, 143] on p "생산현황표" at bounding box center [1424, 144] width 37 height 12
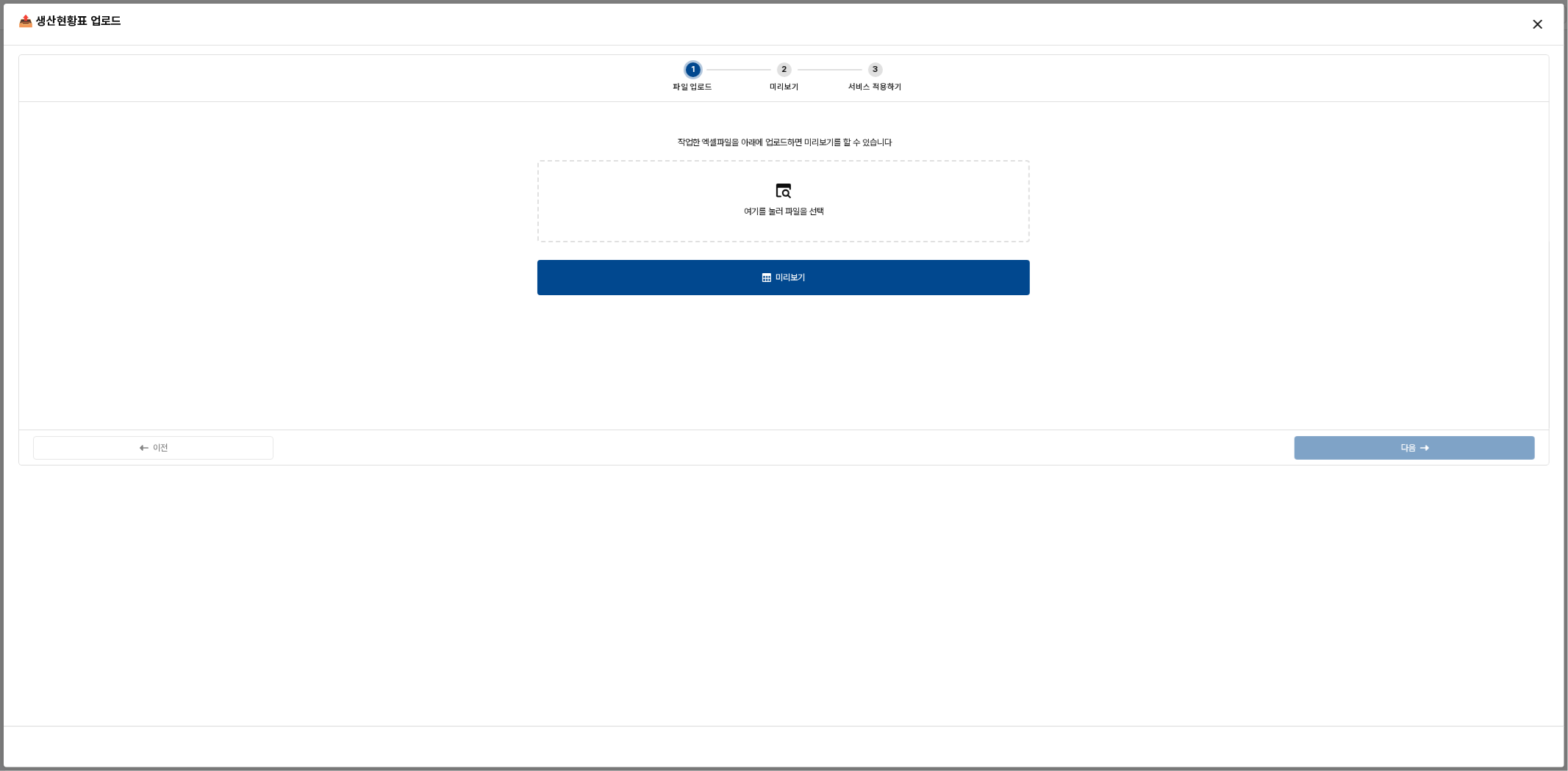
click at [783, 173] on div at bounding box center [783, 181] width 14 height 34
click at [783, 201] on input "여기를 눌러 파일을 선택" at bounding box center [783, 201] width 1 height 1
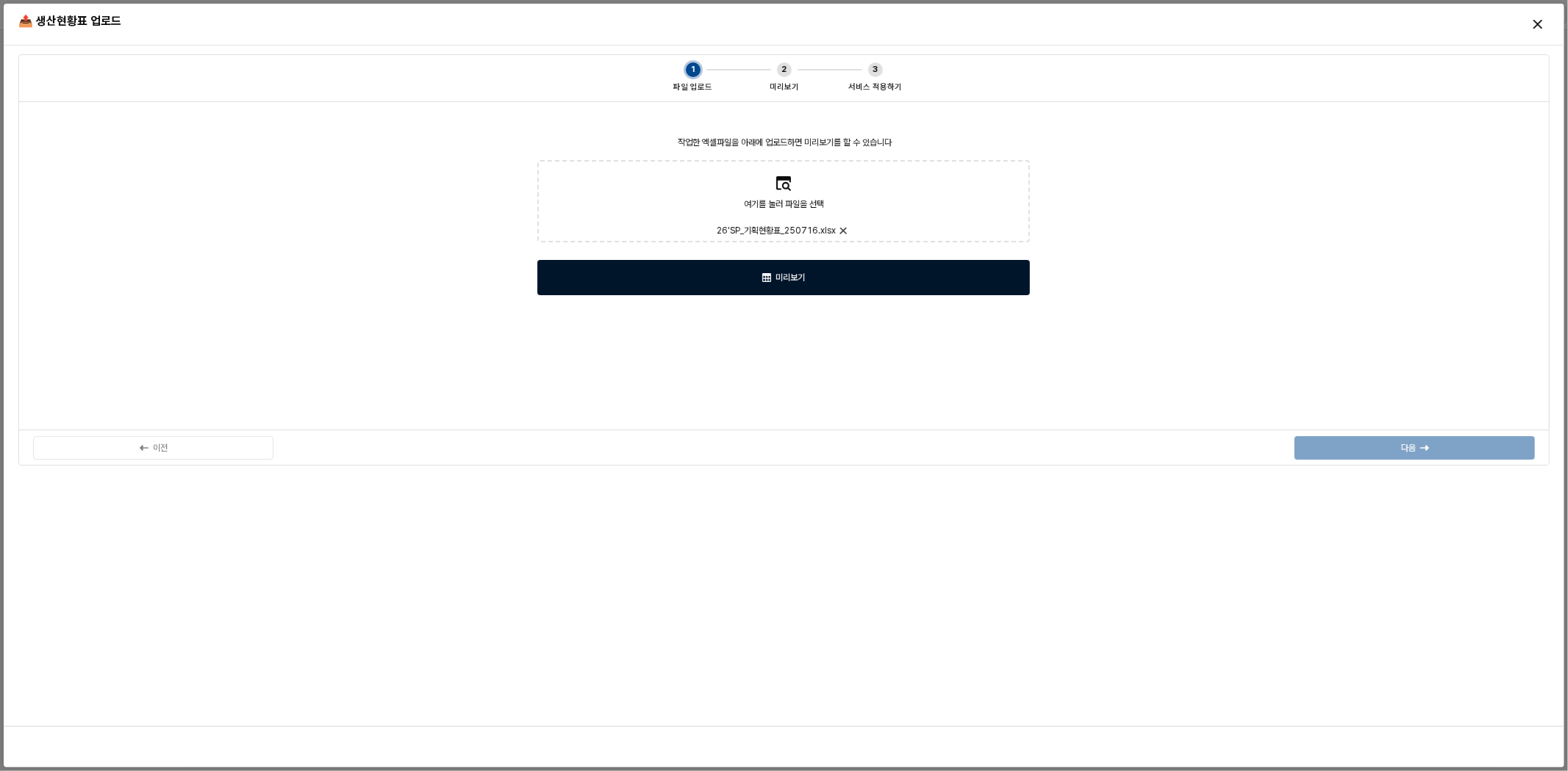
click at [880, 285] on div "미리보기" at bounding box center [783, 278] width 479 height 34
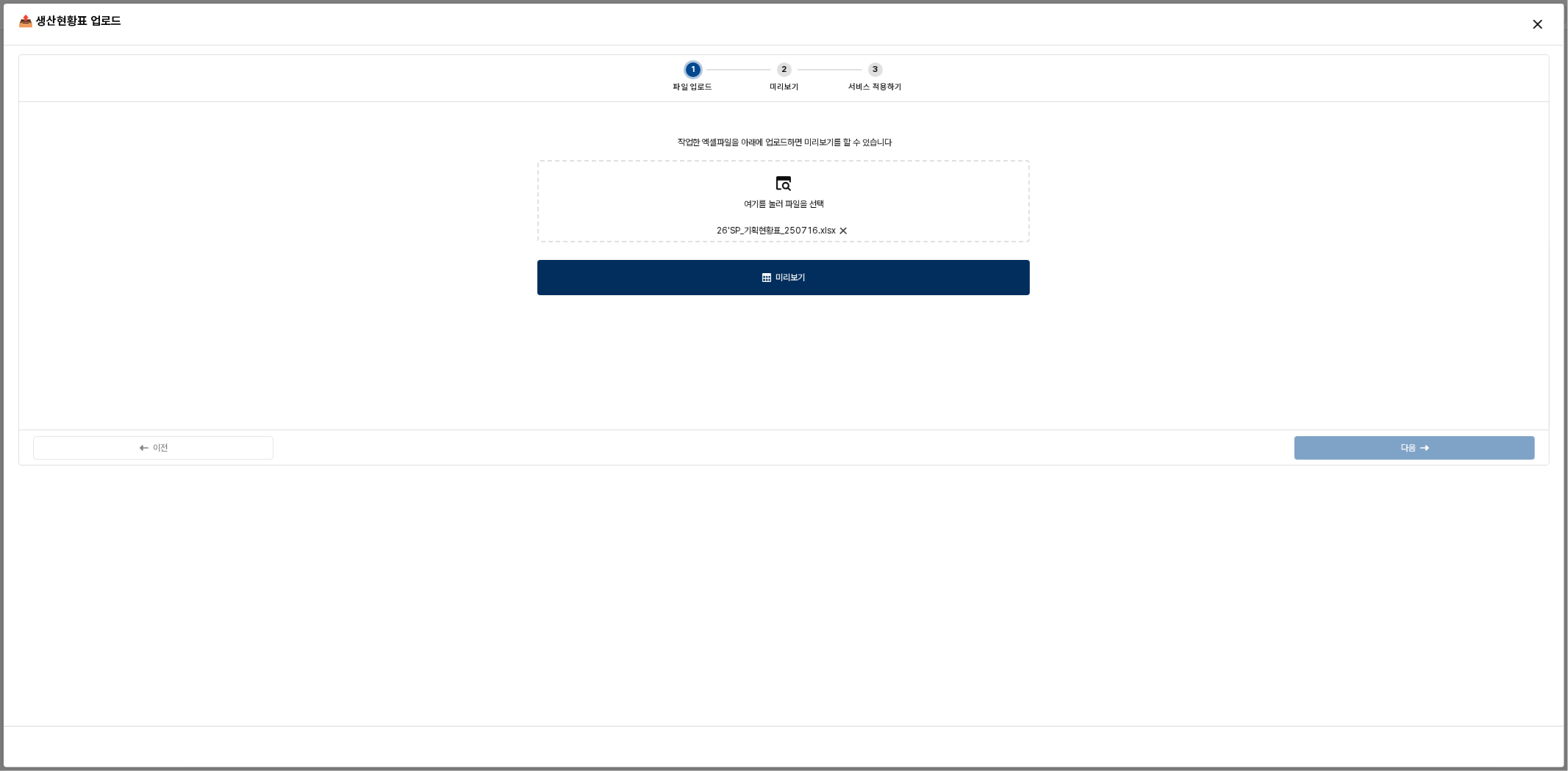
click at [854, 273] on div "미리보기" at bounding box center [783, 278] width 479 height 34
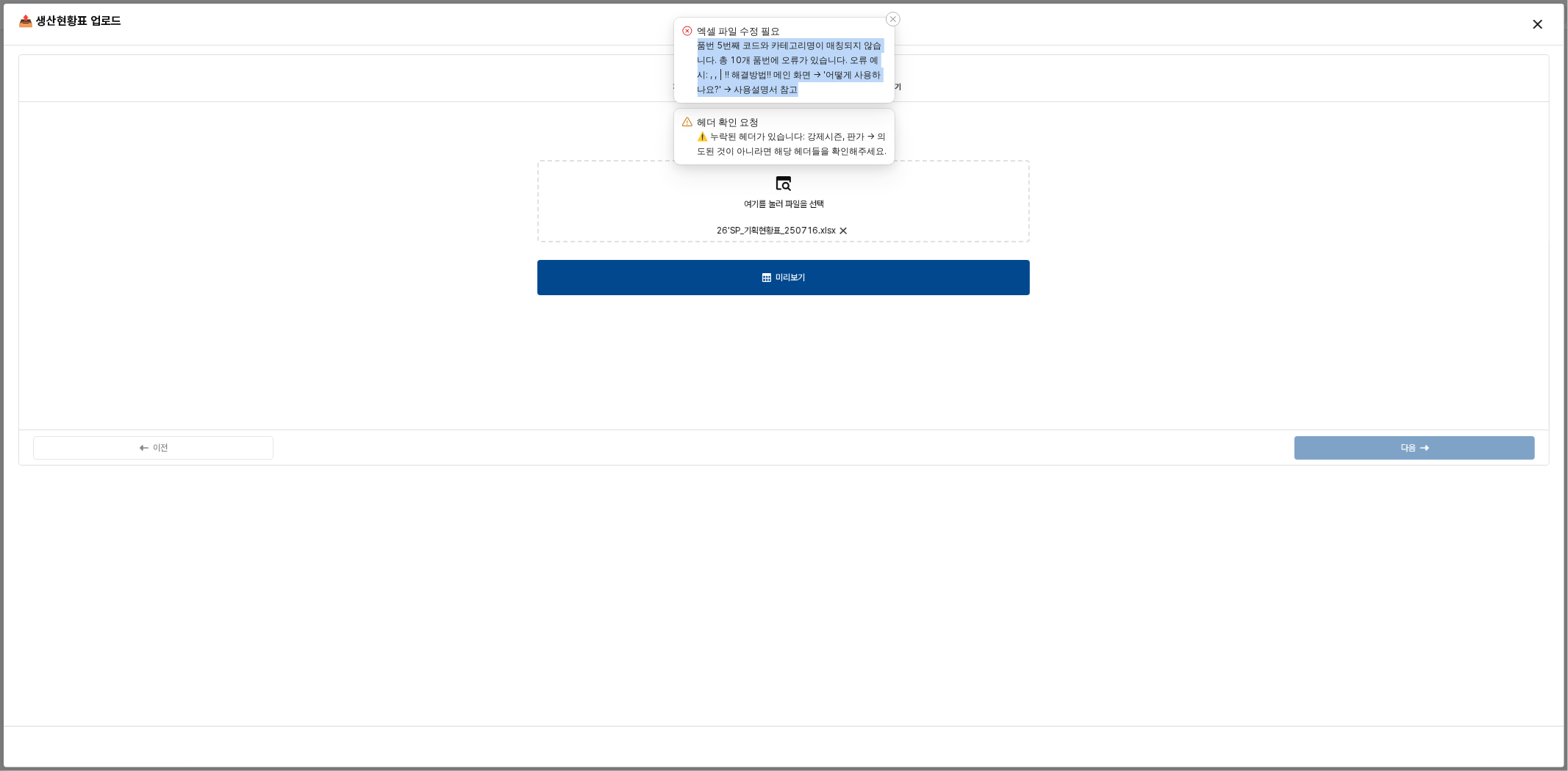
drag, startPoint x: 700, startPoint y: 47, endPoint x: 881, endPoint y: 87, distance: 185.4
click at [881, 87] on label "품번 5번째 코드와 카테고리명이 매칭되지 않습니다. 총 10개 품번에 오류가 있습니다. 오류 예시: , , | !! 해결방법!! 메인 화면 →…" at bounding box center [789, 67] width 184 height 55
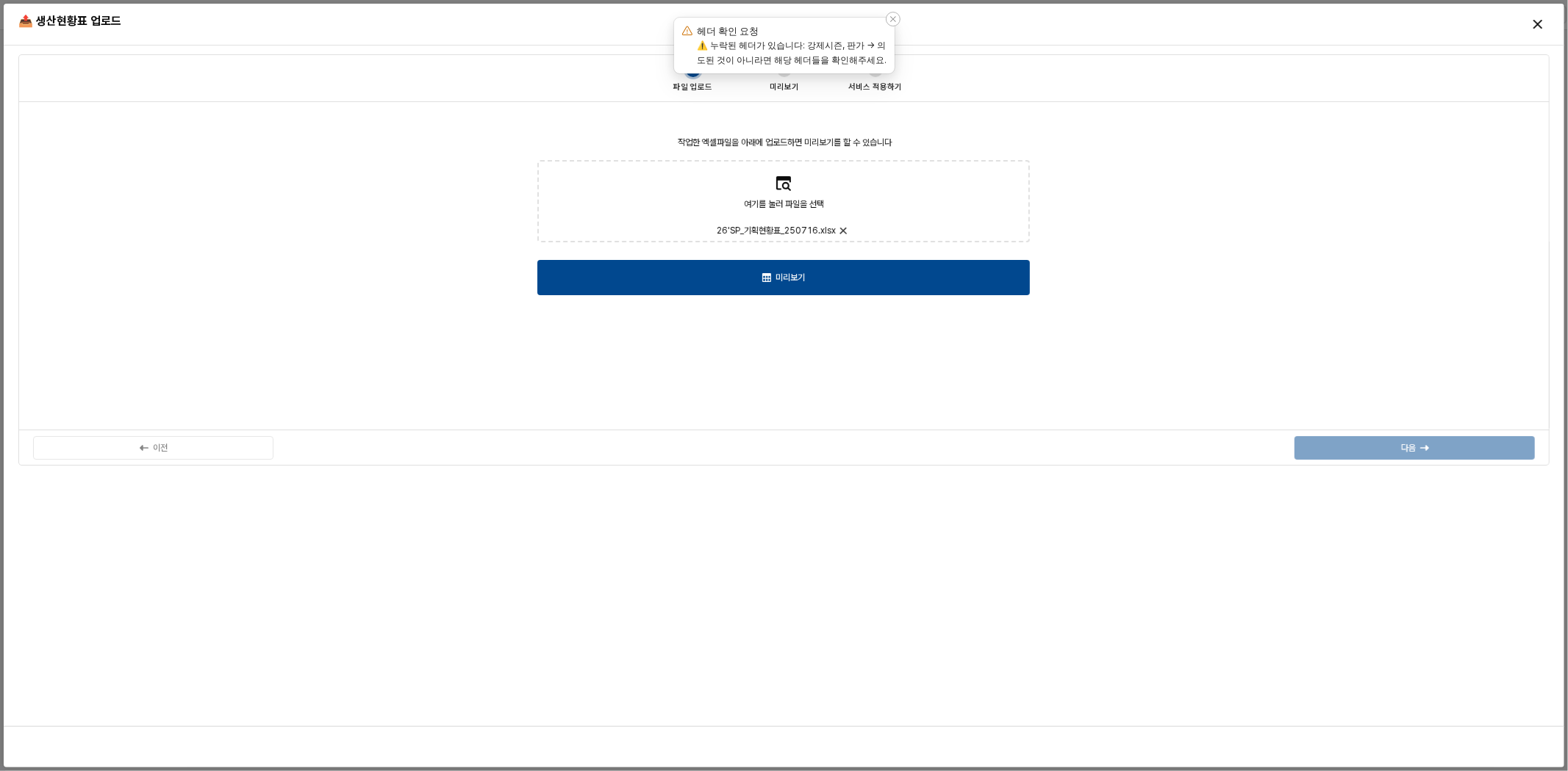
click at [873, 44] on label "⚠️ 누락된 헤더가 있습니다: 강제시즌, 판가 → 의도된 것이 아니라면 해당 헤더들을 확인해주세요." at bounding box center [792, 52] width 190 height 26
click at [878, 43] on div "⚠️ 누락된 헤더가 있습니다: 강제시즌, 판가 → 의도된 것이 아니라면 해당 헤더들을 확인해주세요." at bounding box center [793, 53] width 191 height 29
click at [1202, 246] on div "작업한 엑셀파일을 아래에 업로드하면 미리보기를 할 수 있습니다 여기를 눌러 파일을 선택 26'SP_기획현황표_250716.xlsx 미리보기" at bounding box center [783, 265] width 1513 height 312
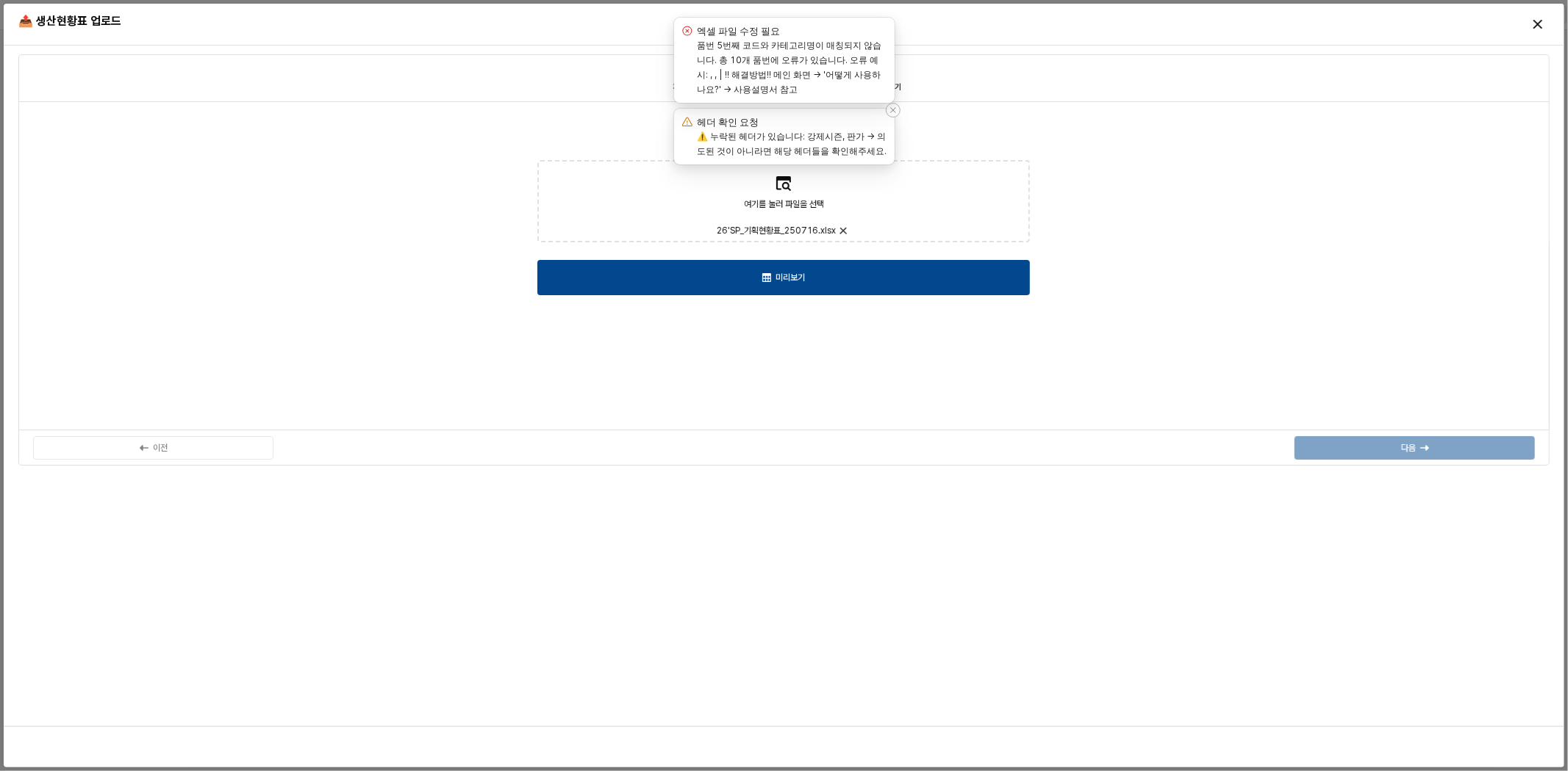
click at [771, 130] on label "⚠️ 누락된 헤더가 있습니다: 강제시즌, 판가 → 의도된 것이 아니라면 해당 헤더들을 확인해주세요." at bounding box center [792, 143] width 190 height 26
click at [1288, 189] on div "작업한 엑셀파일을 아래에 업로드하면 미리보기를 할 수 있습니다 여기를 눌러 파일을 선택 26'SP_기획현황표_250716.xlsx 미리보기" at bounding box center [783, 265] width 1513 height 312
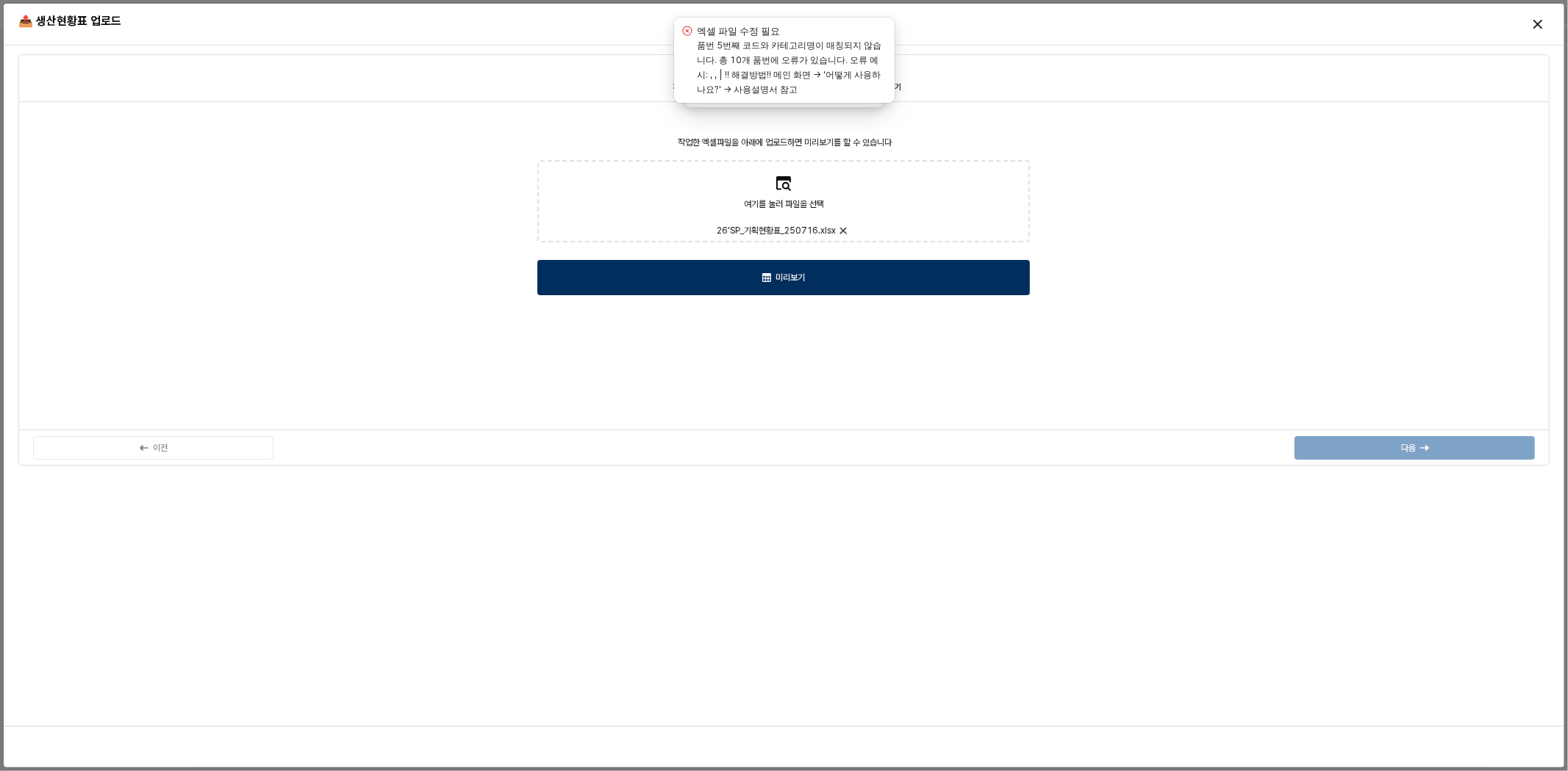
click at [923, 287] on div "미리보기" at bounding box center [783, 278] width 479 height 34
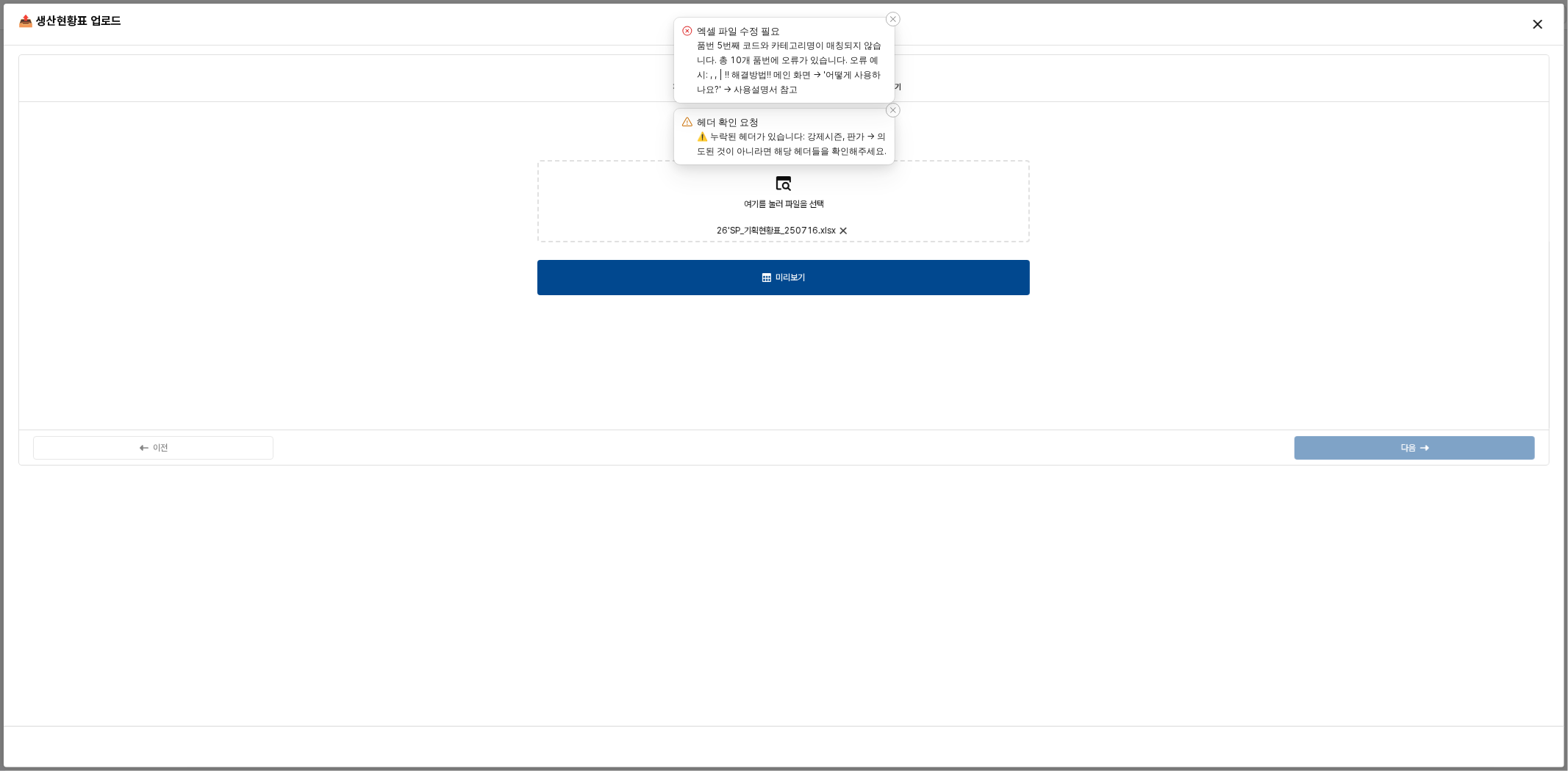
click at [693, 27] on div "error" at bounding box center [687, 30] width 14 height 14
click at [888, 24] on div "Notifications (F8)" at bounding box center [893, 19] width 14 height 14
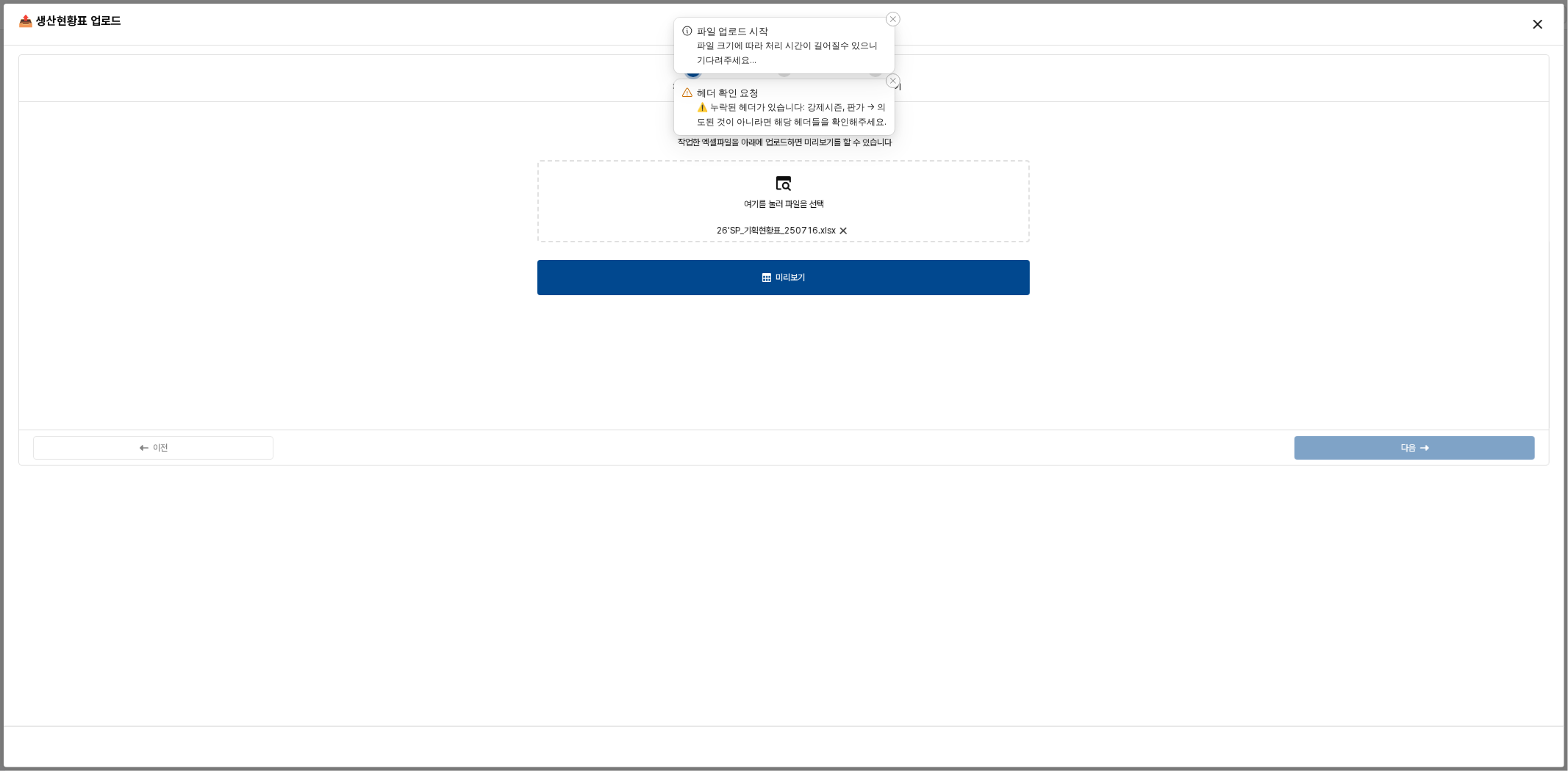
click at [888, 23] on div "Notifications (F8)" at bounding box center [893, 19] width 14 height 14
click at [1242, 192] on div "작업한 엑셀파일을 아래에 업로드하면 미리보기를 할 수 있습니다 여기를 눌러 파일을 선택 26'SP_기획현황표_250716.xlsx 미리보기" at bounding box center [783, 265] width 1513 height 312
click at [886, 22] on div "Notifications (F8)" at bounding box center [893, 19] width 14 height 14
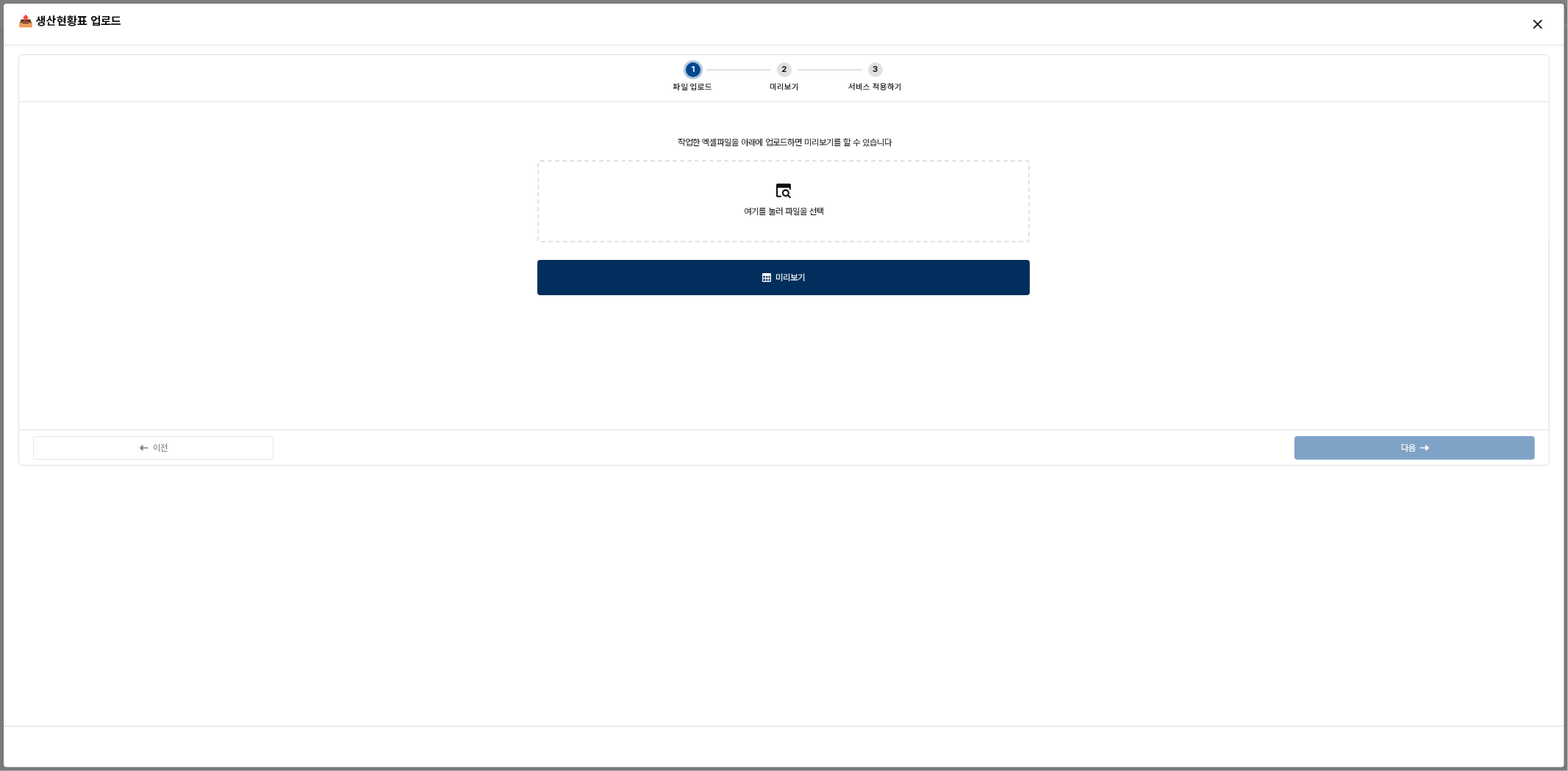
click at [898, 271] on div "미리보기" at bounding box center [783, 278] width 479 height 34
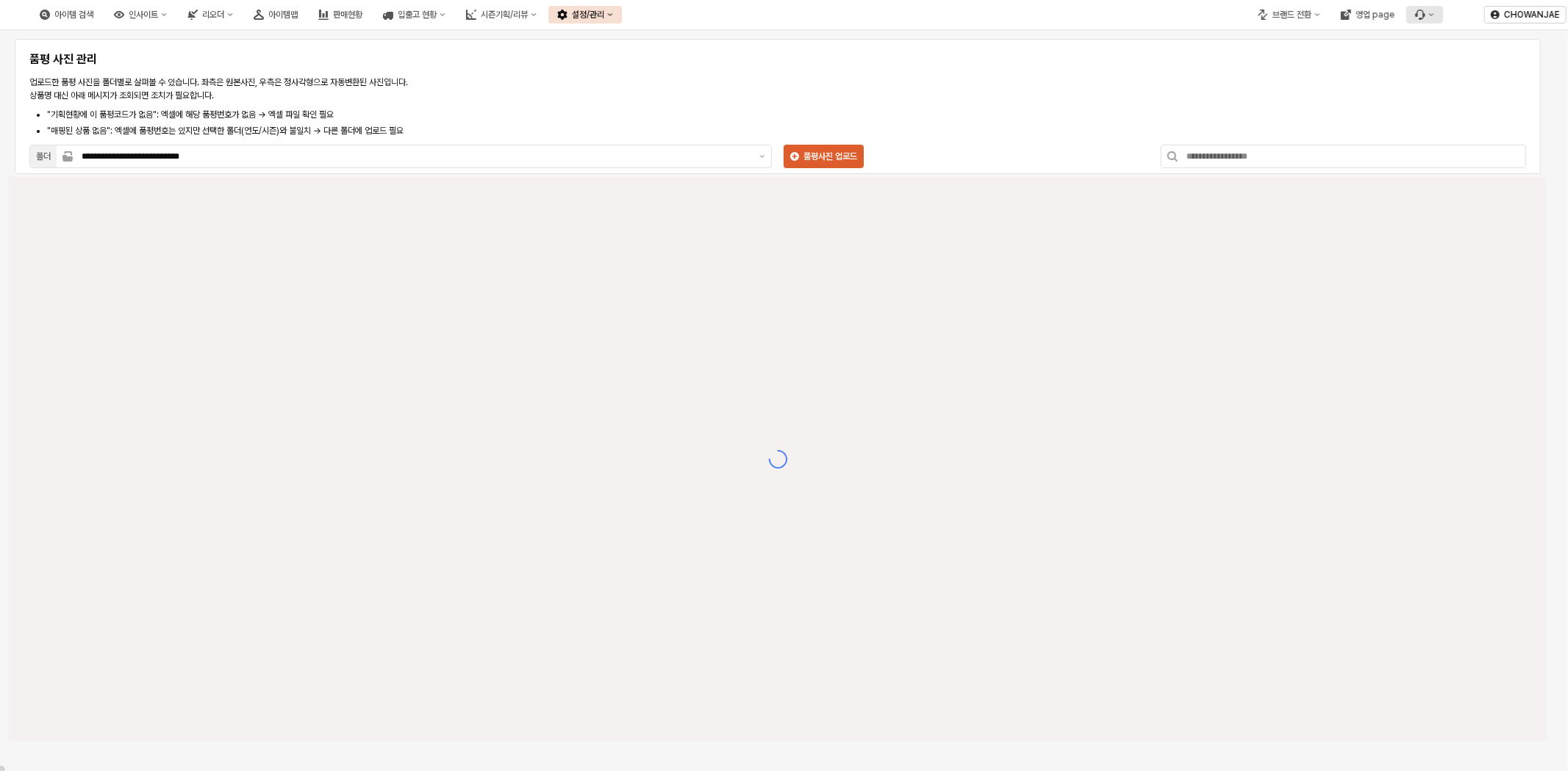
click at [1420, 8] on button "Menu item 6" at bounding box center [1424, 15] width 37 height 18
click at [1442, 32] on div "버그 제보/개선 요청" at bounding box center [1465, 41] width 116 height 23
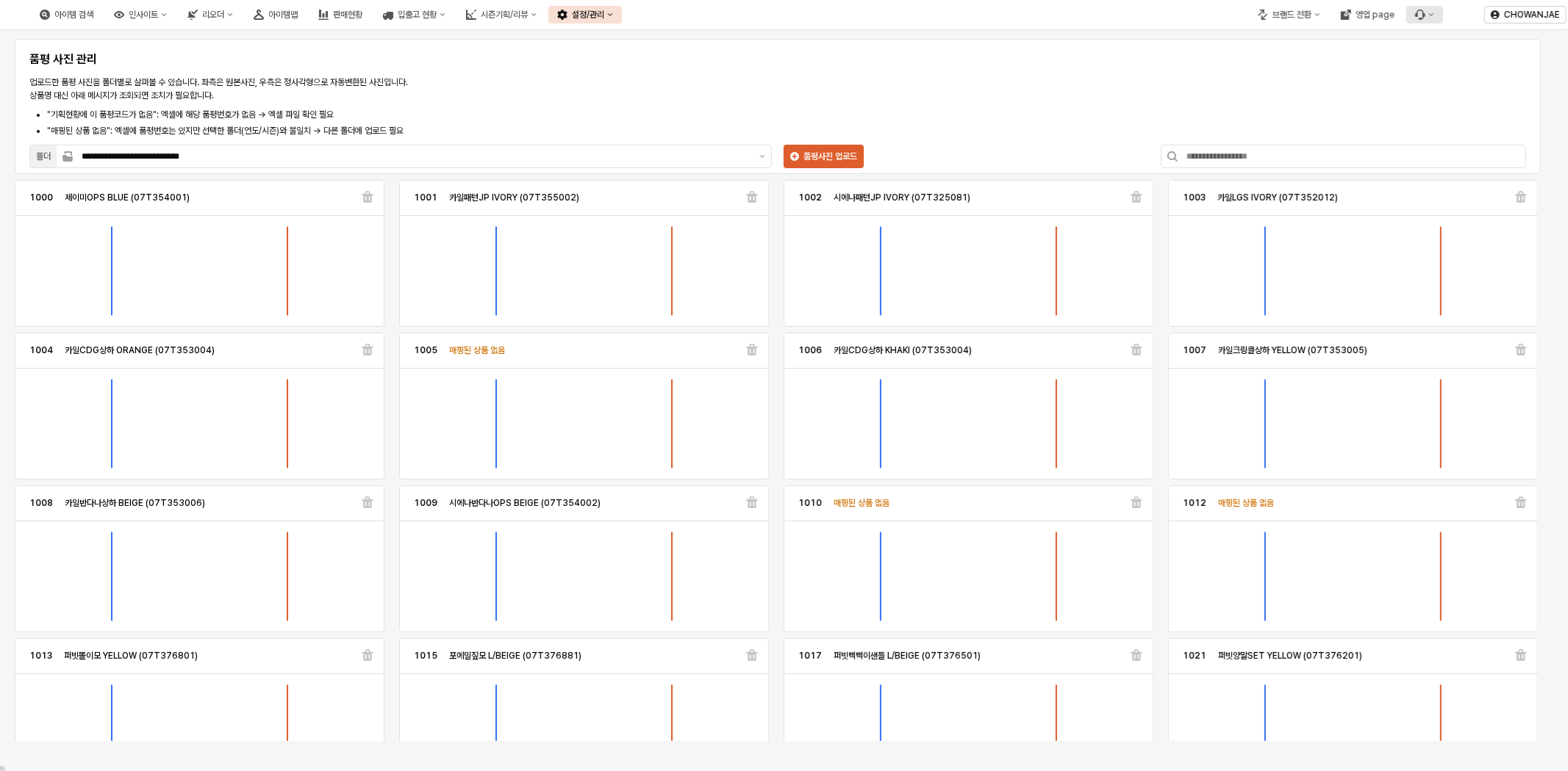
click at [1423, 10] on icon "Menu item 6" at bounding box center [1420, 15] width 11 height 11
click at [1448, 62] on div "문의 내역 확인하기" at bounding box center [1466, 65] width 78 height 12
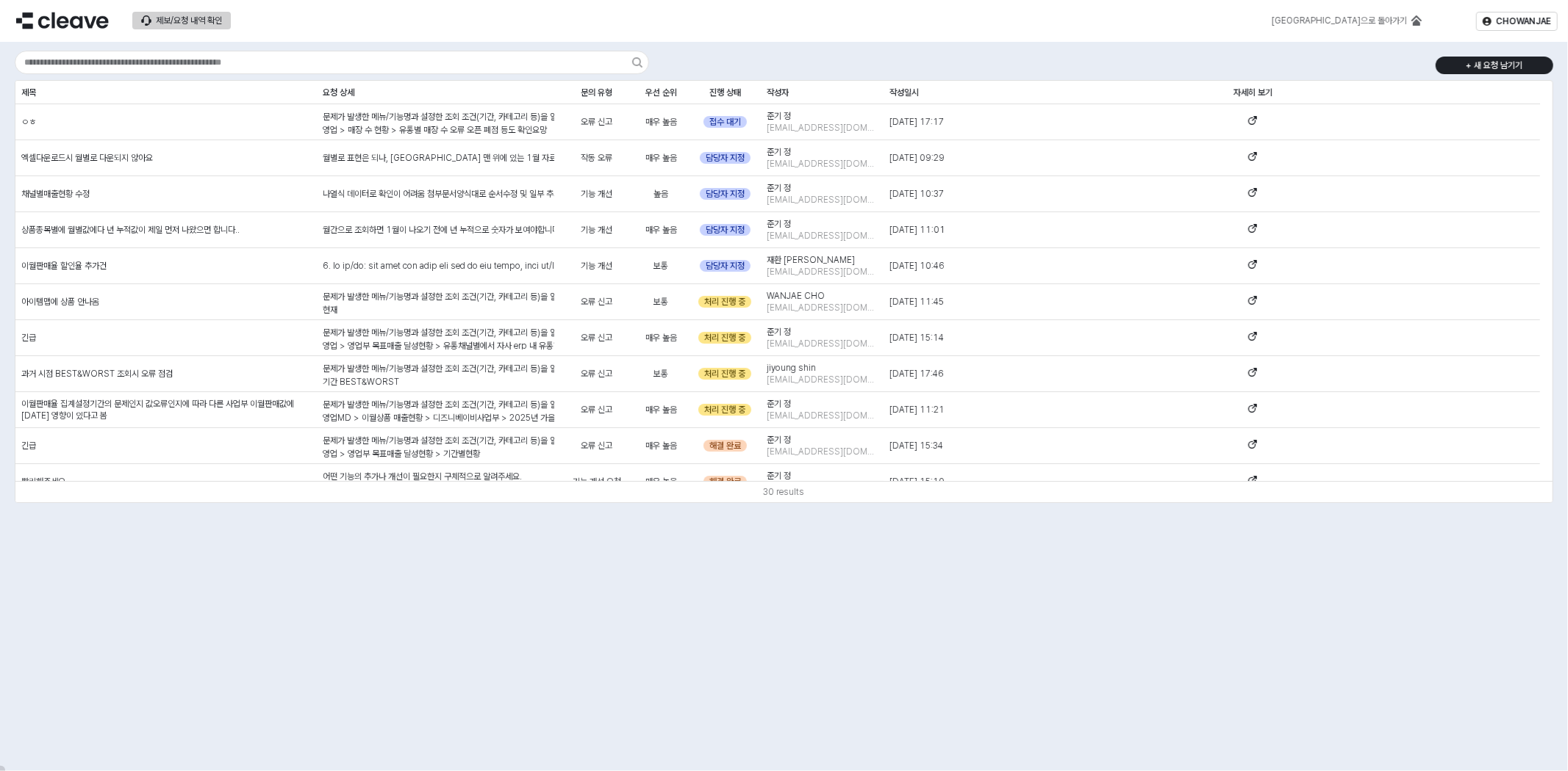
click at [67, 23] on img at bounding box center [63, 21] width 93 height 18
click at [1351, 24] on div "메인으로 돌아가기" at bounding box center [1338, 21] width 135 height 11
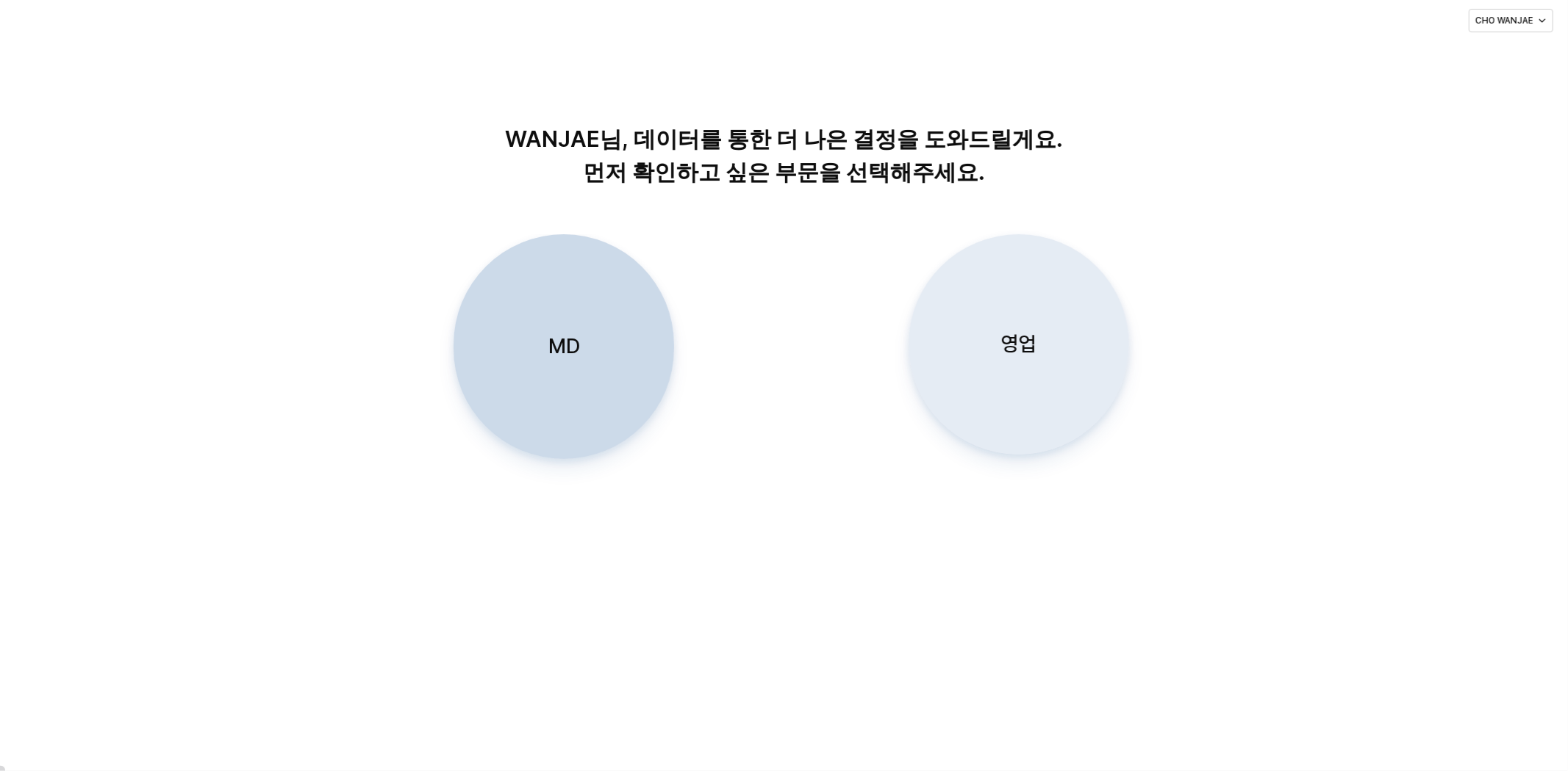
click at [1001, 353] on p "영업" at bounding box center [1018, 344] width 35 height 27
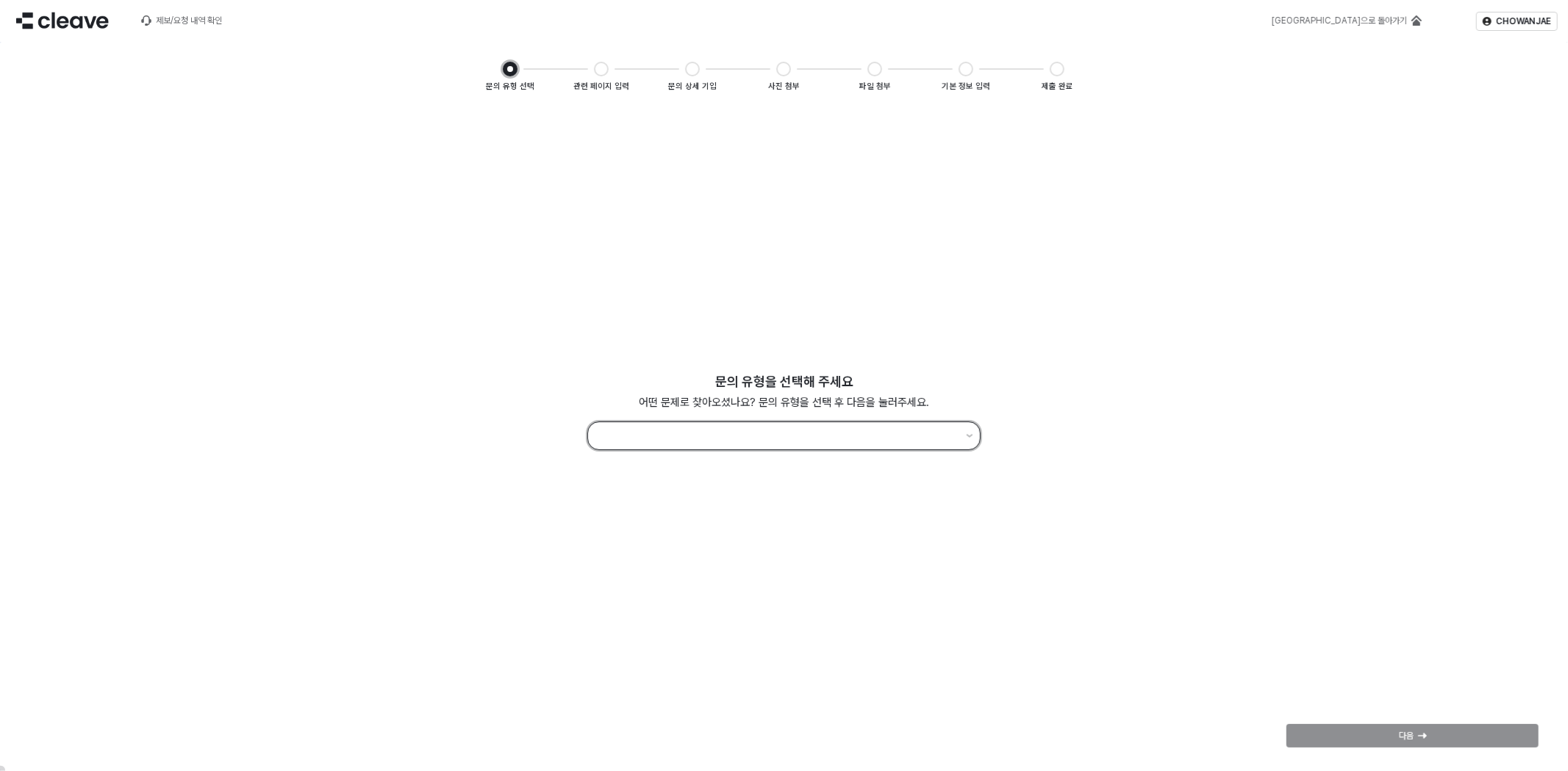
click at [880, 438] on input "App Frame" at bounding box center [777, 436] width 360 height 20
click at [898, 463] on div "오류 신고" at bounding box center [783, 468] width 356 height 12
type input "*****"
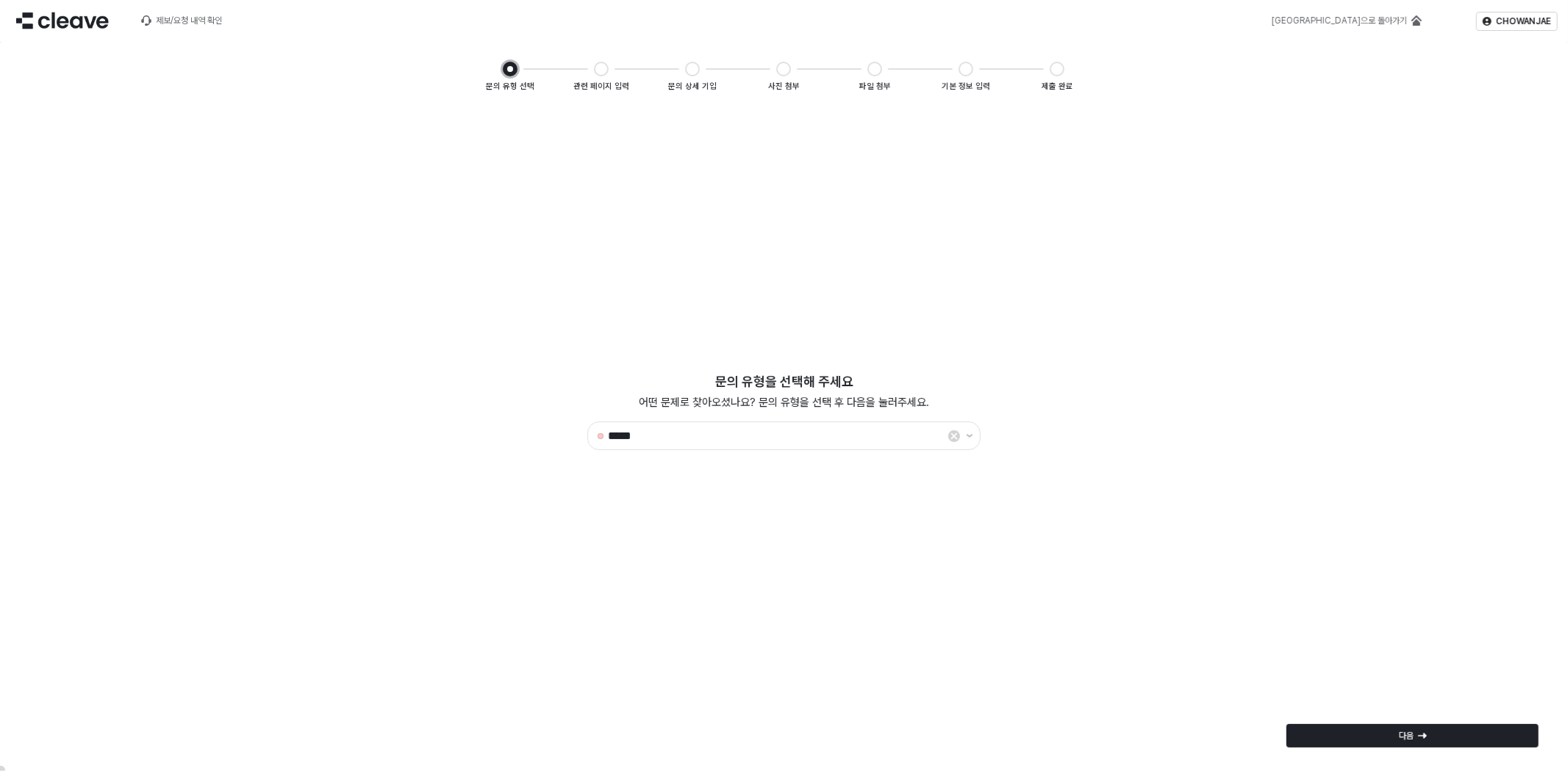
click at [1177, 298] on div "문의 유형을 선택해 주세요 어떤 문제로 찾아오셨나요? 문의 유형을 선택 후 다음을 눌러주세요. ***** 이전 다음" at bounding box center [784, 435] width 1550 height 653
click at [1481, 739] on div "다음" at bounding box center [1412, 735] width 239 height 22
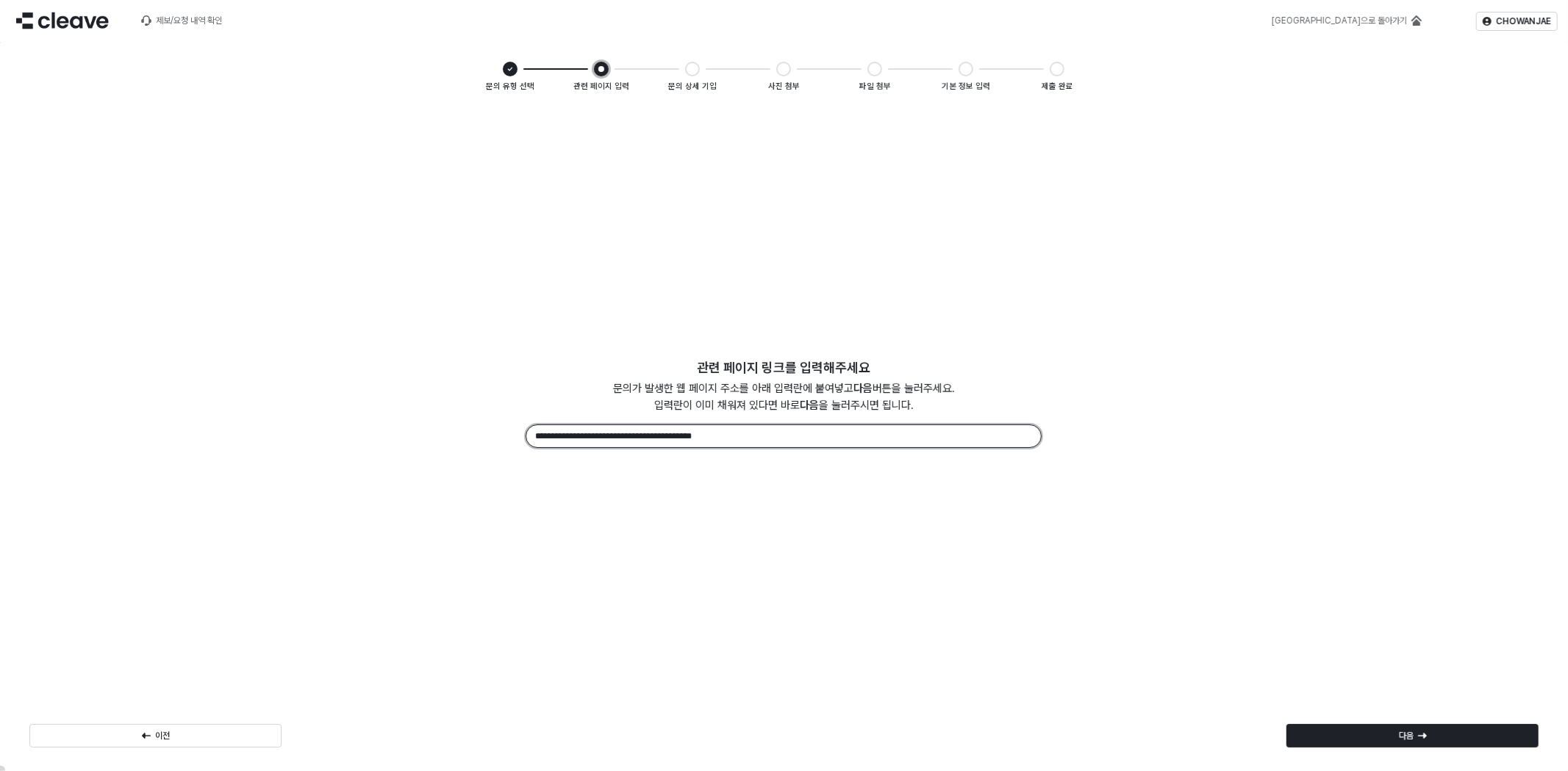
drag, startPoint x: 750, startPoint y: 440, endPoint x: 695, endPoint y: 427, distance: 56.5
click at [695, 427] on input "**********" at bounding box center [783, 435] width 514 height 22
click at [766, 434] on input "**********" at bounding box center [783, 435] width 514 height 22
drag, startPoint x: 778, startPoint y: 431, endPoint x: 1, endPoint y: 316, distance: 785.5
click at [1, 316] on div "**********" at bounding box center [784, 436] width 1568 height 671
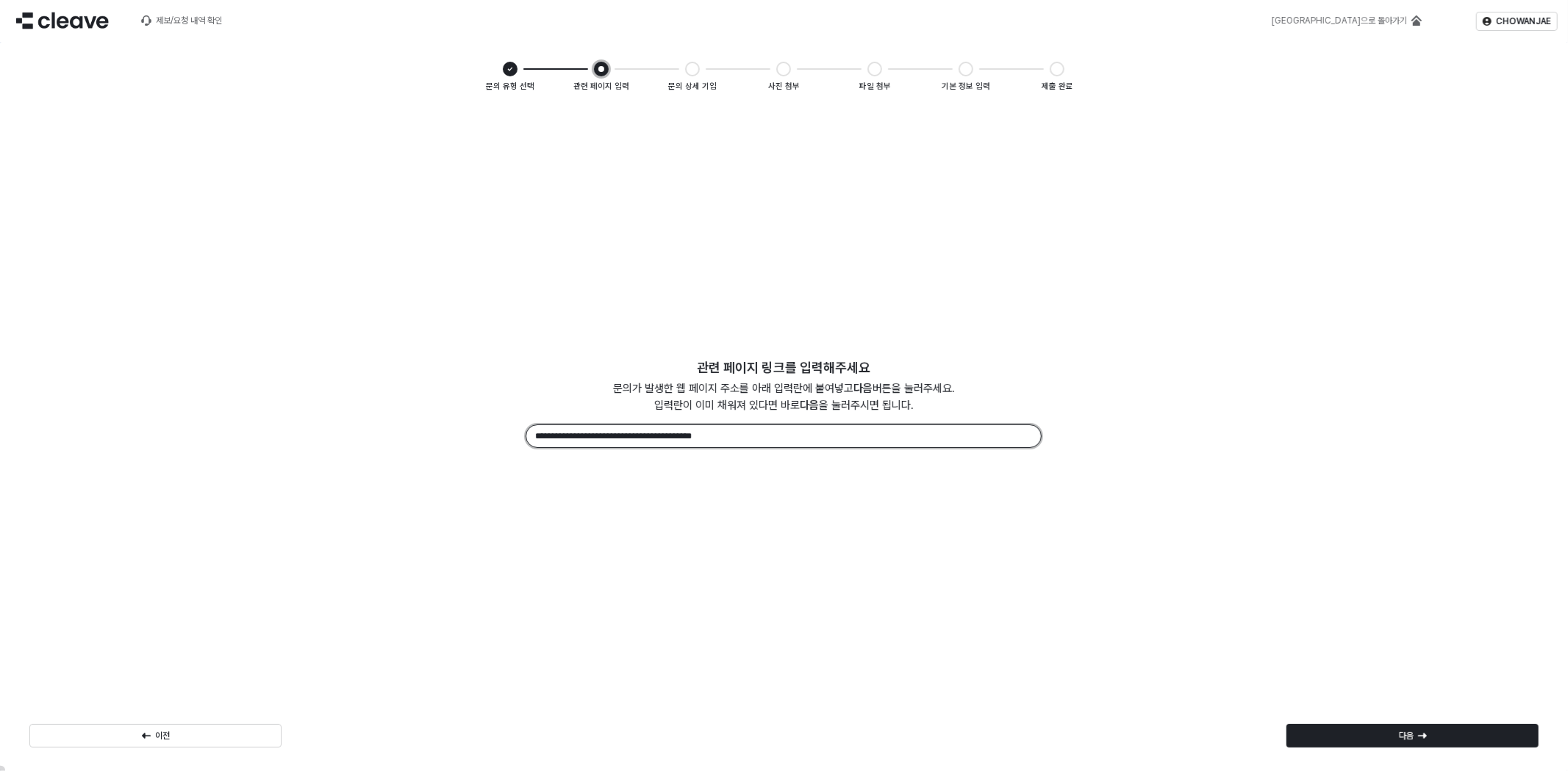
paste input "**********"
type input "**********"
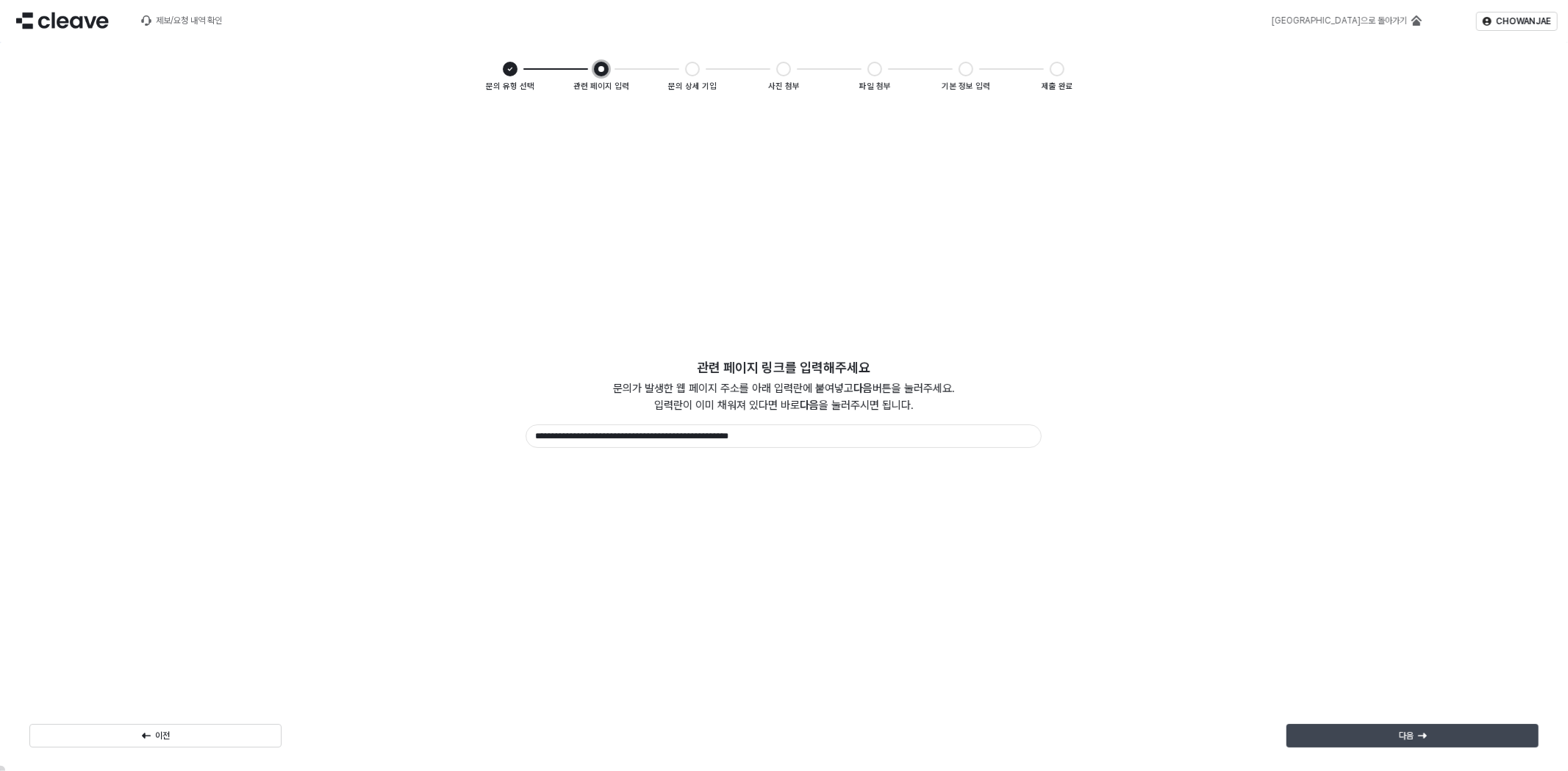
click at [1468, 728] on div "다음" at bounding box center [1412, 735] width 239 height 22
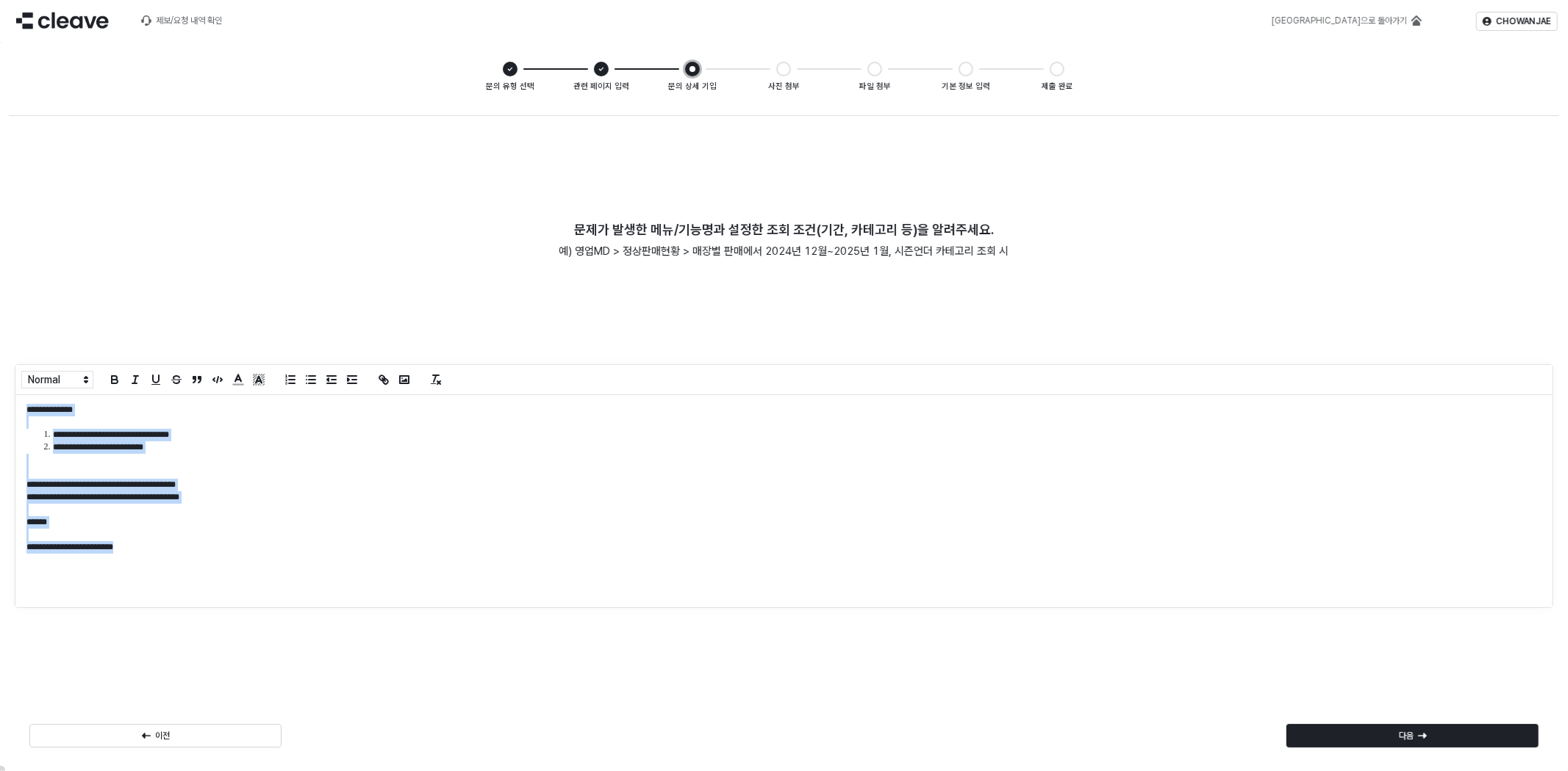
drag, startPoint x: 224, startPoint y: 546, endPoint x: 1, endPoint y: 406, distance: 263.3
click at [1, 406] on div "**********" at bounding box center [784, 436] width 1568 height 671
click at [111, 374] on icon "App Frame" at bounding box center [114, 380] width 13 height 13
click at [416, 559] on div "**********" at bounding box center [783, 501] width 1537 height 213
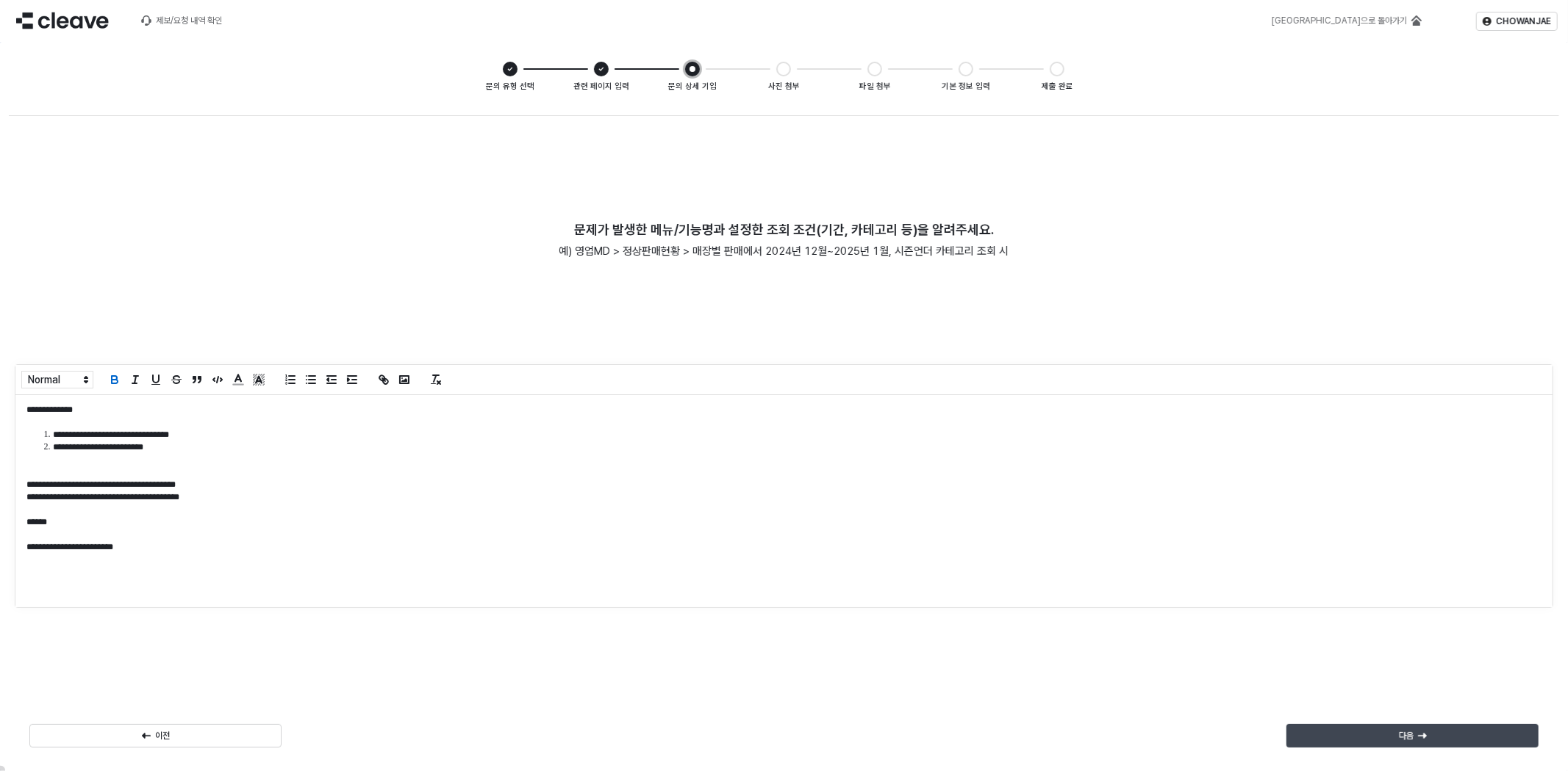
click at [1357, 742] on div "다음" at bounding box center [1412, 735] width 239 height 22
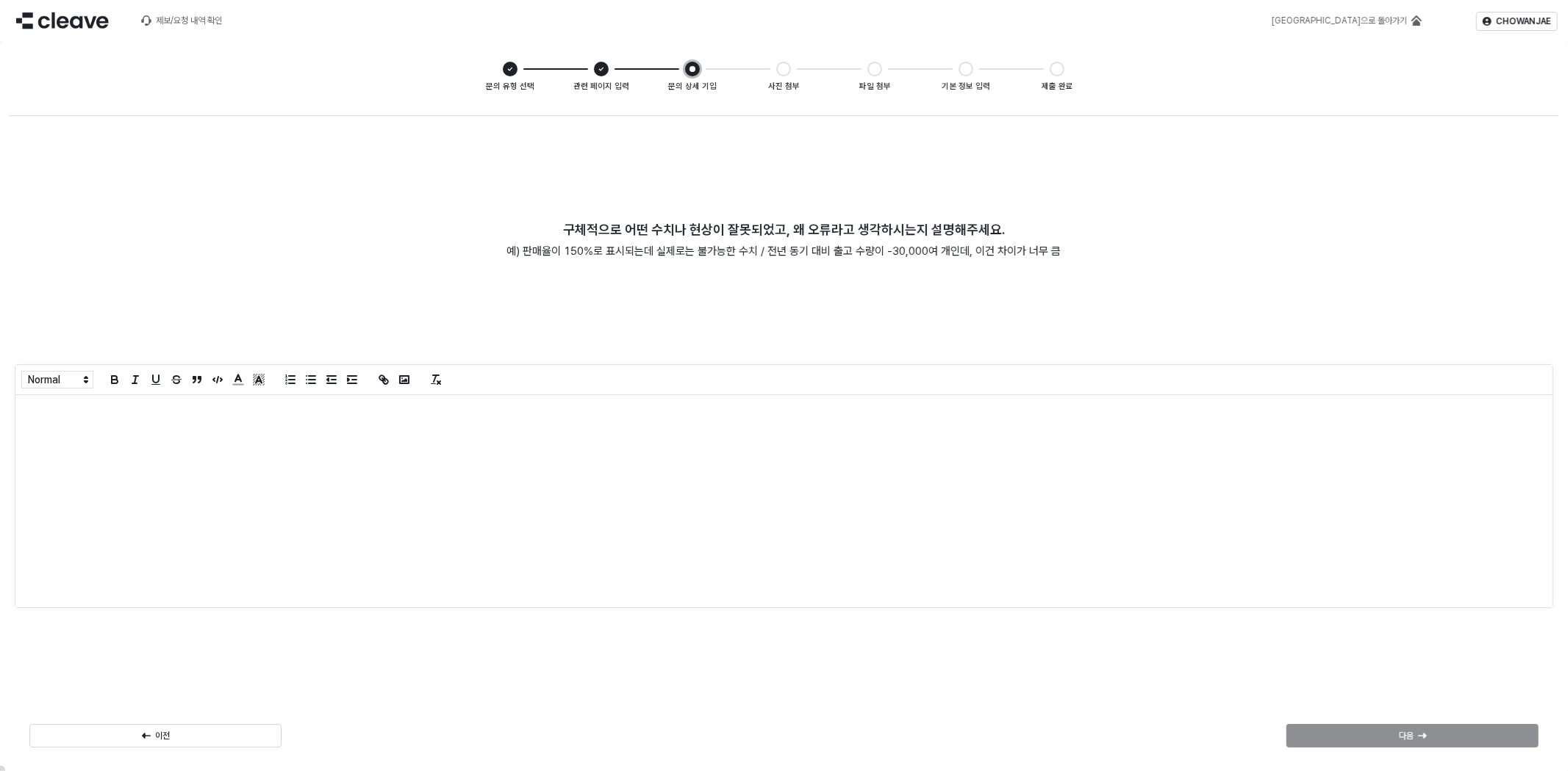
click at [1086, 478] on div "App Frame" at bounding box center [783, 501] width 1537 height 213
click at [1353, 725] on div "다음" at bounding box center [1412, 735] width 239 height 22
click at [1059, 562] on div "App Frame" at bounding box center [783, 501] width 1537 height 213
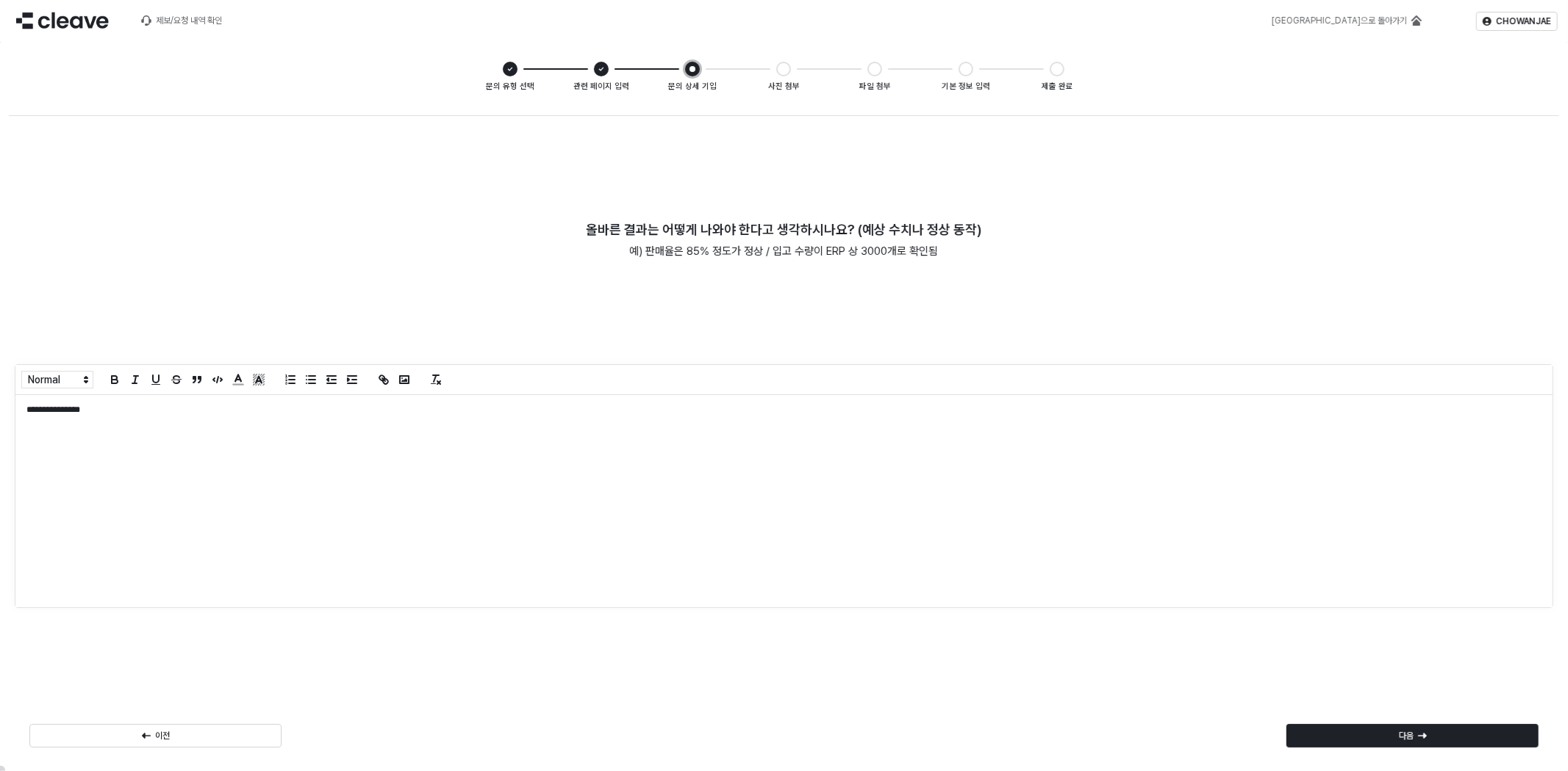
click at [444, 465] on div "**********" at bounding box center [783, 501] width 1537 height 213
click at [42, 407] on p "**********" at bounding box center [778, 410] width 1502 height 13
click at [1259, 692] on div "**********" at bounding box center [784, 439] width 1550 height 647
click at [1427, 740] on div "다음" at bounding box center [1412, 735] width 239 height 22
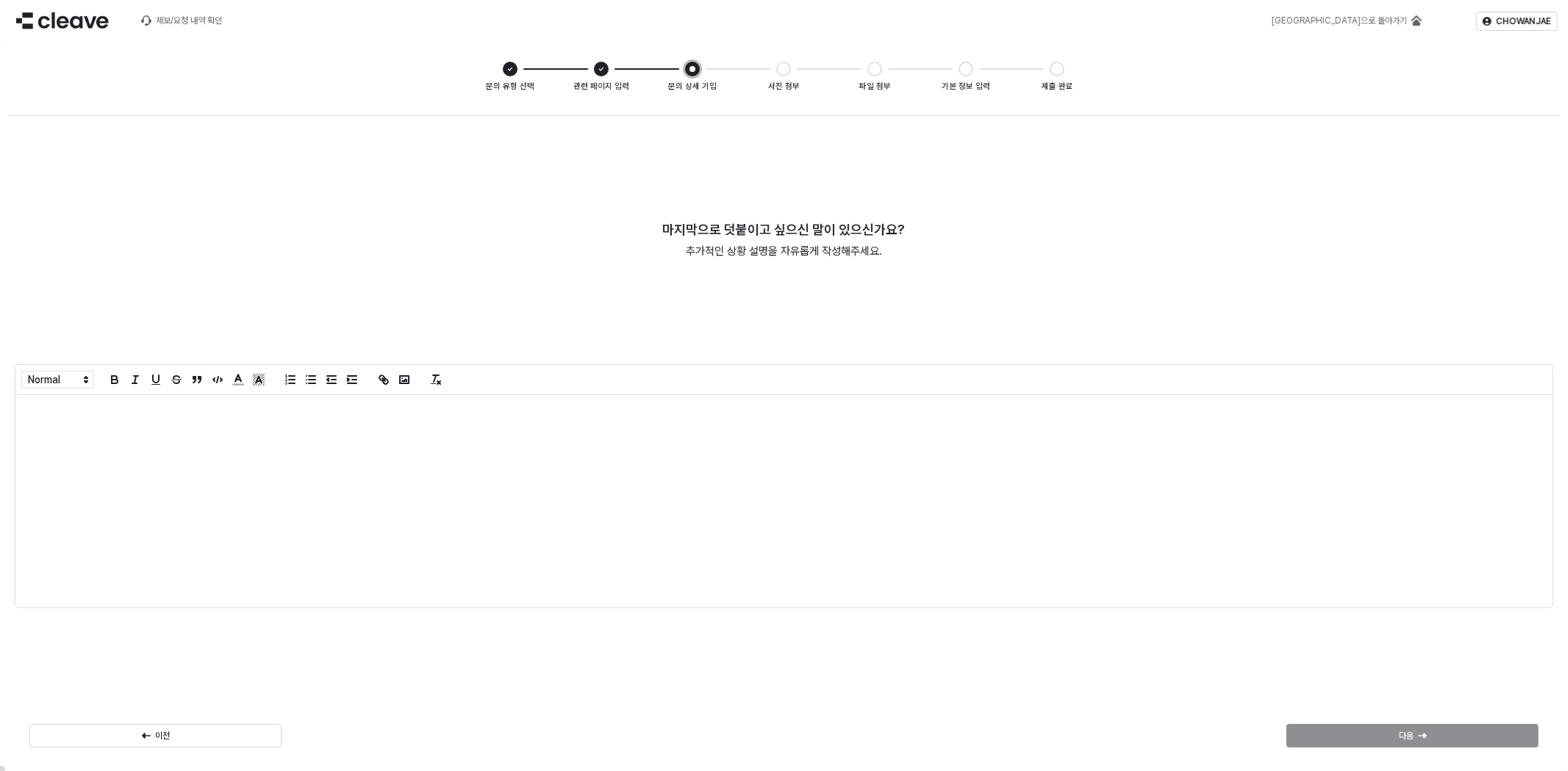
click at [915, 547] on div "App Frame" at bounding box center [783, 501] width 1537 height 213
click at [1415, 721] on div "다음" at bounding box center [1412, 735] width 264 height 29
click at [1420, 729] on div "다음" at bounding box center [1412, 735] width 239 height 22
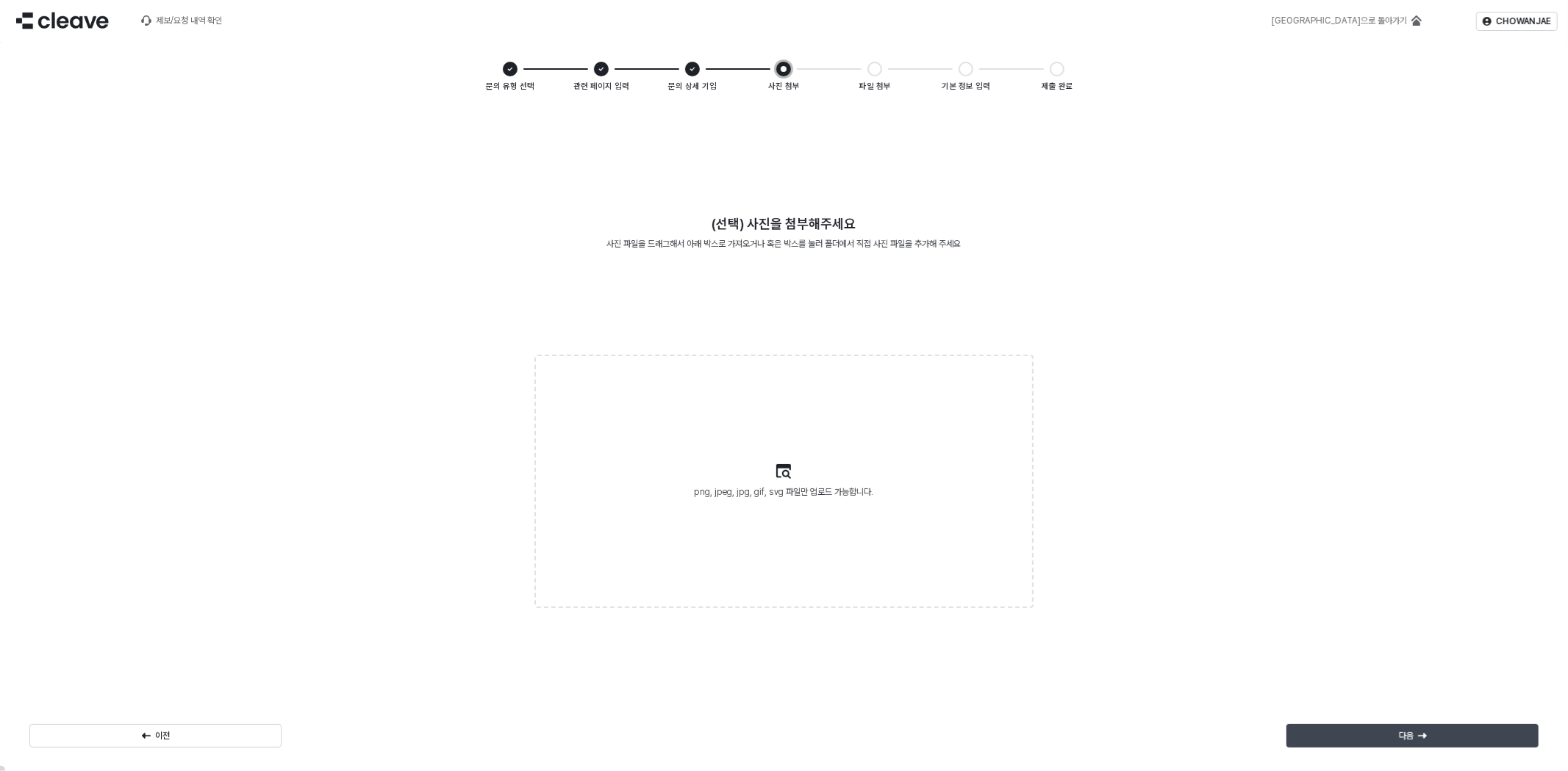
click at [1420, 732] on icon "App Frame" at bounding box center [1421, 736] width 9 height 9
click at [860, 445] on label "xlsx, docx, pdf, txt, pptx 파일만 업로드 가능합니다." at bounding box center [783, 482] width 496 height 250
click at [784, 481] on input "xlsx, docx, pdf, txt, pptx 파일만 업로드 가능합니다." at bounding box center [783, 481] width 1 height 1
type input "**********"
click at [858, 452] on label "xlsx, docx, pdf, txt, pptx 파일만 업로드 가능합니다. 26'SP_기획현황표_250716.xlsx" at bounding box center [783, 482] width 496 height 250
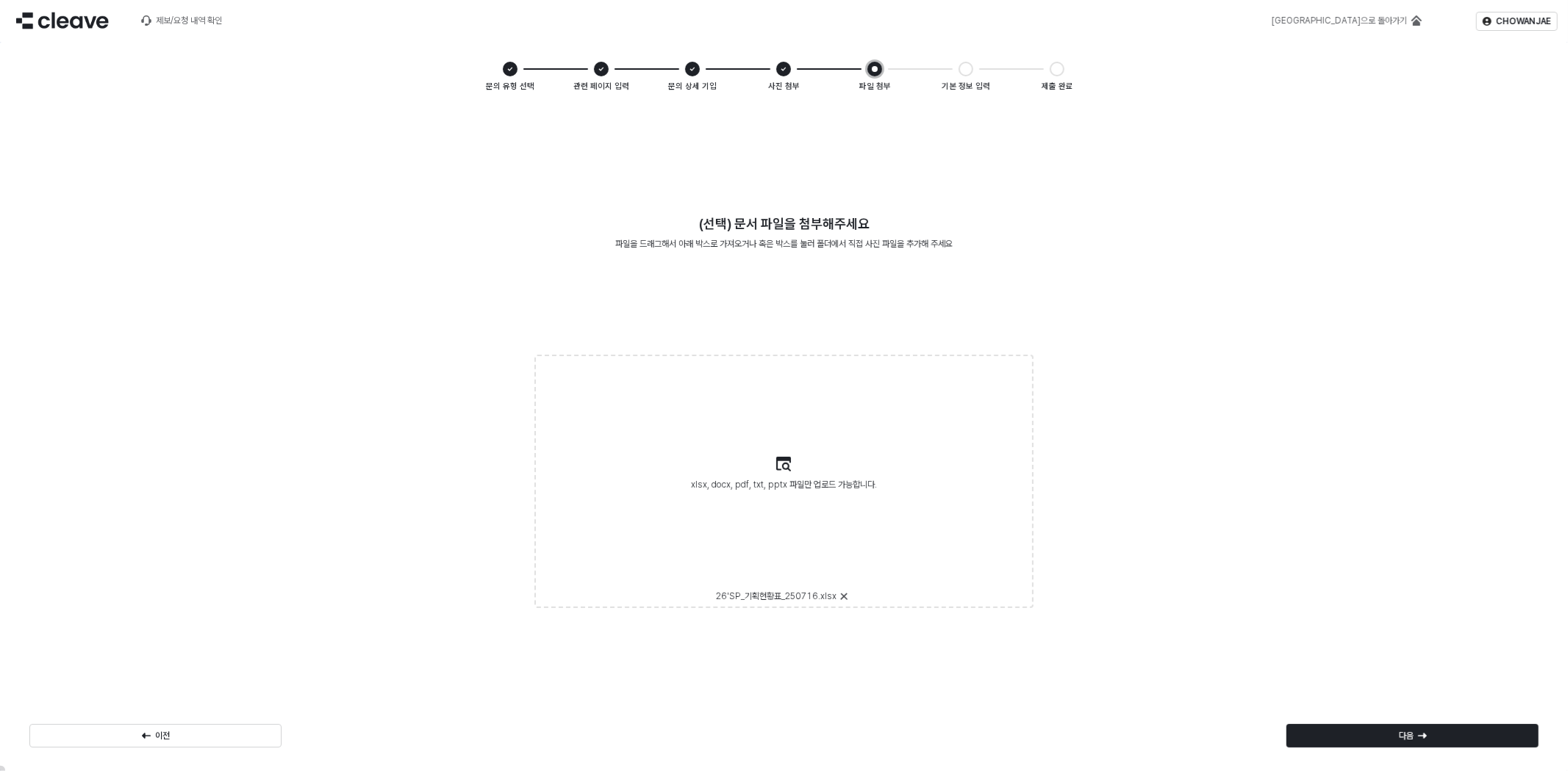
click at [784, 481] on input "xlsx, docx, pdf, txt, pptx 파일만 업로드 가능합니다. 26'SP_기획현황표_250716.xlsx" at bounding box center [783, 481] width 1 height 1
type input "**********"
click at [1295, 510] on div "(선택) 문서 파일을 첨부해주세요 파일을 드래그해서 아래 박스로 가져오거나 혹은 박스를 눌러 폴더에서 직접 사진 파일을 추가해 주세요 xlsx…" at bounding box center [784, 435] width 1550 height 653
click at [1424, 735] on icon "App Frame" at bounding box center [1421, 735] width 9 height 6
click at [1266, 412] on div "(선택) 문서 파일을 첨부해주세요 파일을 드래그해서 아래 박스로 가져오거나 혹은 박스를 눌러 폴더에서 직접 사진 파일을 추가해 주세요 xlsx…" at bounding box center [784, 435] width 1550 height 653
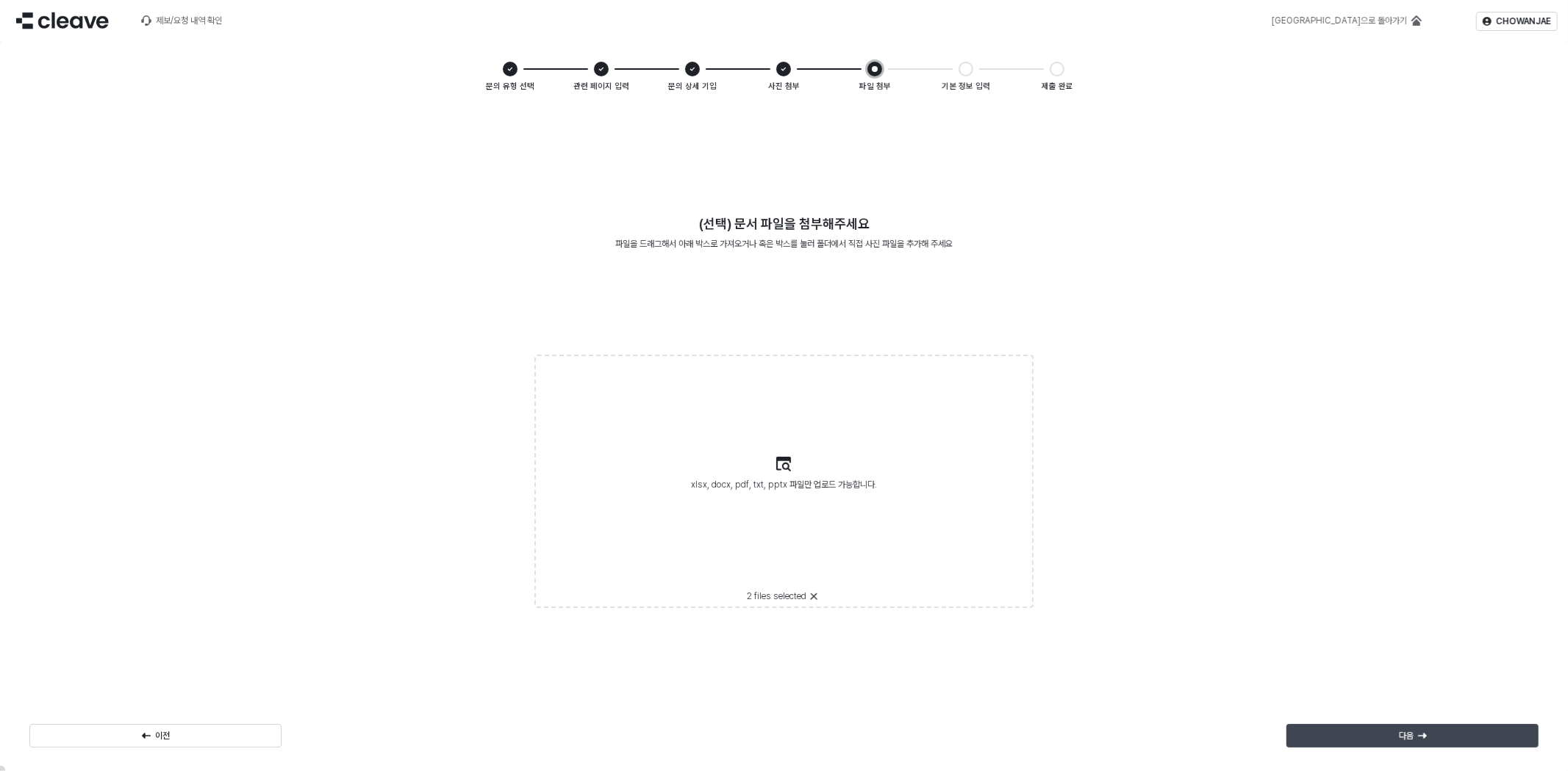
click at [1412, 733] on p "다음" at bounding box center [1405, 735] width 14 height 12
click at [1390, 501] on div "(선택) 문서 파일을 첨부해주세요 파일을 드래그해서 아래 박스로 가져오거나 혹은 박스를 눌러 폴더에서 직접 사진 파일을 추가해 주세요 xlsx…" at bounding box center [784, 435] width 1550 height 653
click at [863, 511] on div "xlsx, docx, pdf, txt, pptx 파일만 업로드 가능합니다." at bounding box center [784, 533] width 186 height 113
click at [784, 482] on input "xlsx, docx, pdf, txt, pptx 파일만 업로드 가능합니다. 26'SP_기획현황표_250716.xlsx" at bounding box center [783, 481] width 1 height 1
type input "**********"
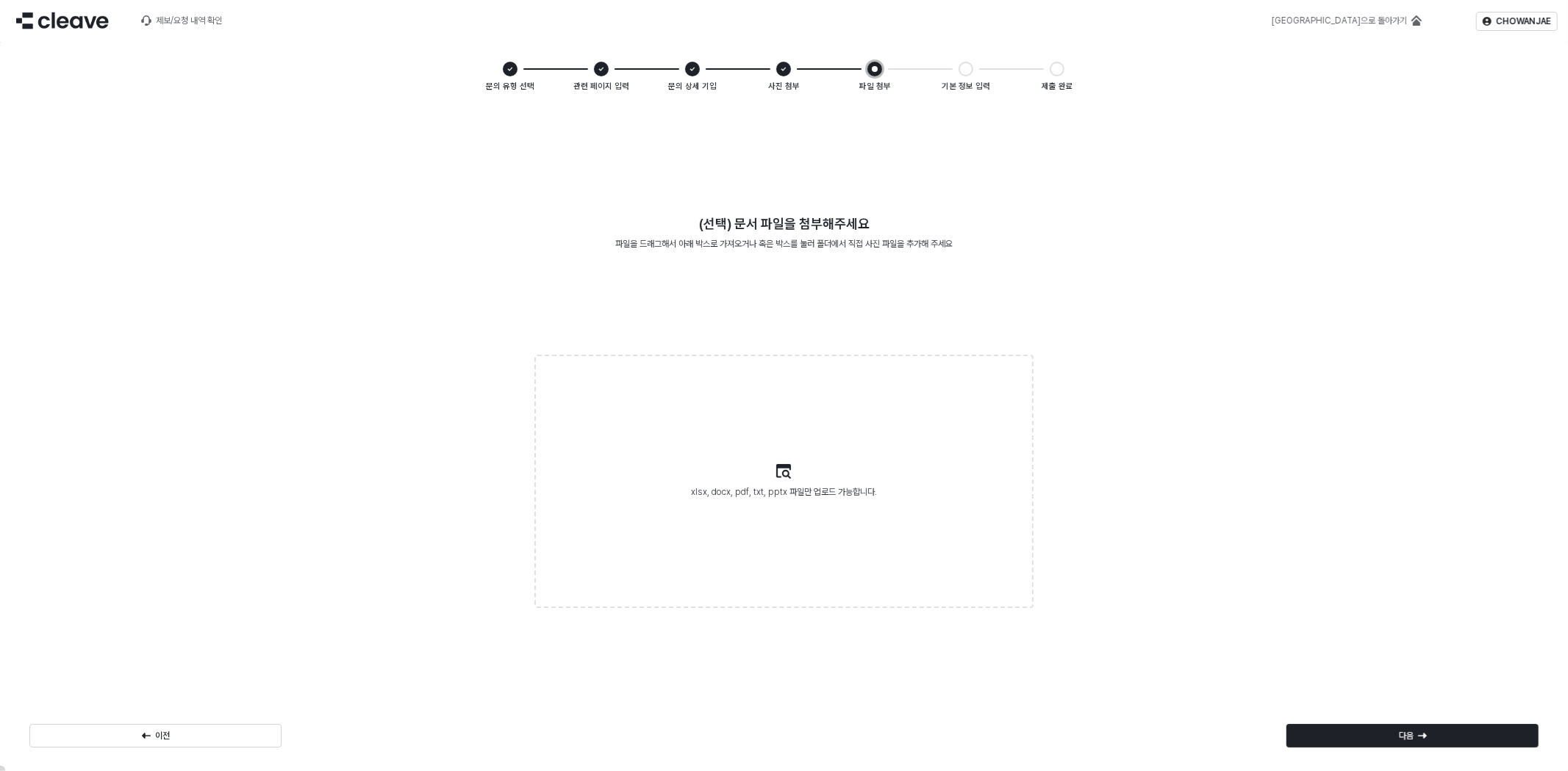
click at [861, 498] on span "xlsx, docx, pdf, txt, pptx 파일만 업로드 가능합니다." at bounding box center [784, 491] width 186 height 14
click at [784, 482] on input "xlsx, docx, pdf, txt, pptx 파일만 업로드 가능합니다." at bounding box center [783, 481] width 1 height 1
type input "**********"
click at [856, 454] on label "xlsx, docx, pdf, txt, pptx 파일만 업로드 가능합니다. 2026출산진행본_0515.xlsx" at bounding box center [783, 482] width 496 height 250
click at [784, 481] on input "xlsx, docx, pdf, txt, pptx 파일만 업로드 가능합니다. 2026출산진행본_0515.xlsx" at bounding box center [783, 481] width 1 height 1
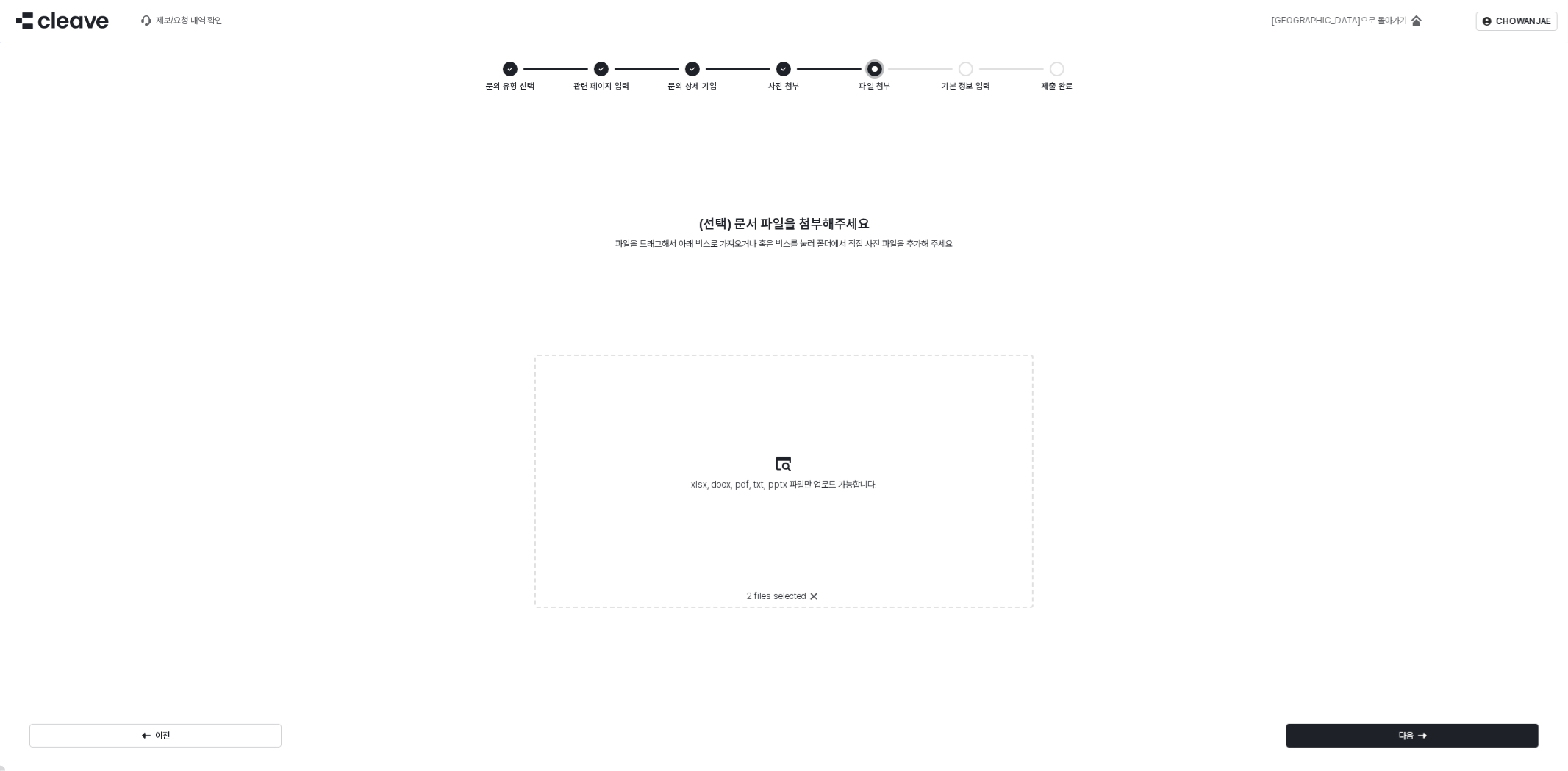
type input "**********"
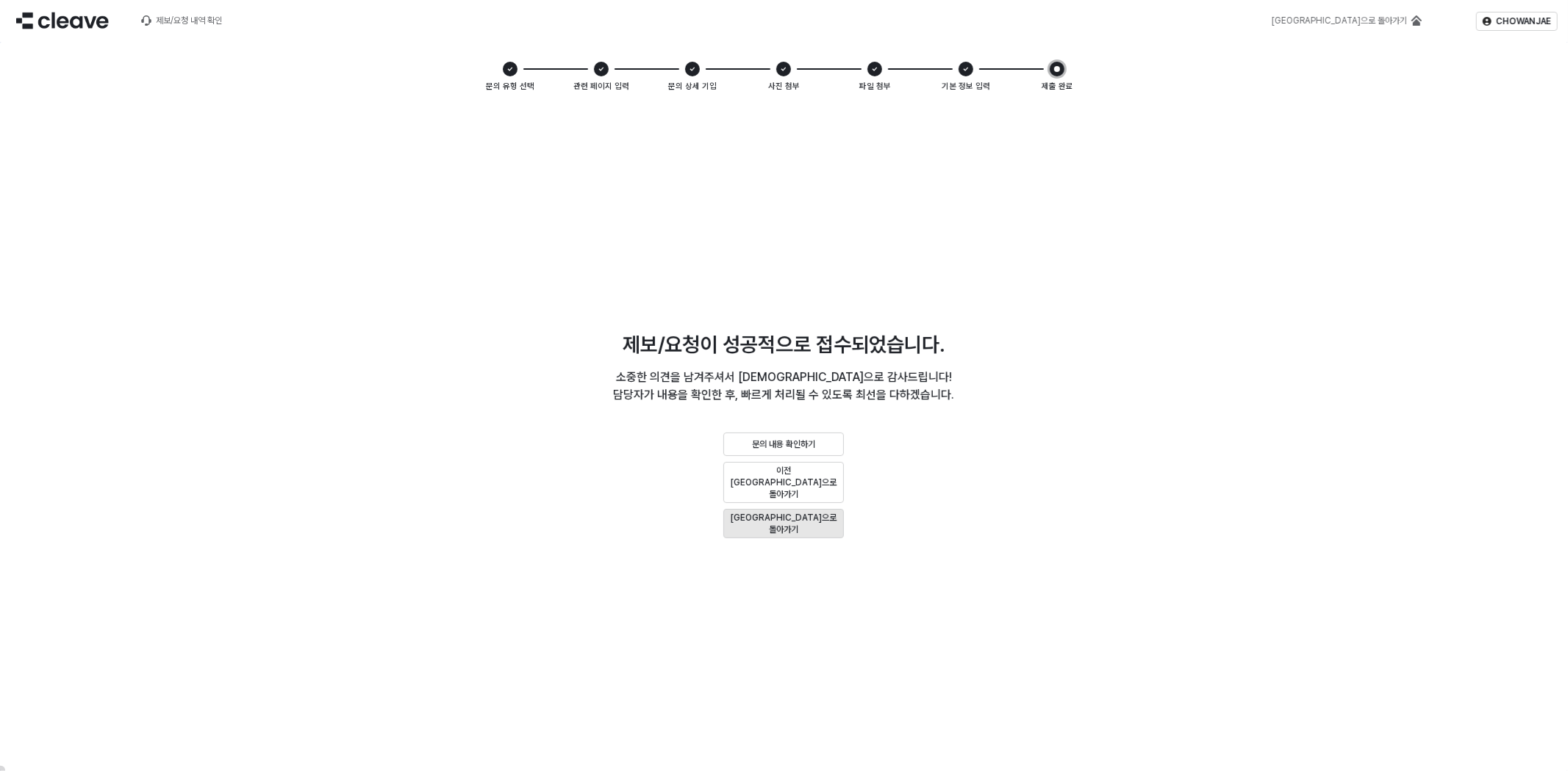
click at [816, 513] on div "[GEOGRAPHIC_DATA]으로 돌아가기" at bounding box center [783, 524] width 107 height 23
click at [817, 450] on div "문의 내용 확인하기" at bounding box center [783, 444] width 107 height 12
click at [822, 450] on div "문의 내용 확인하기" at bounding box center [783, 444] width 107 height 12
click at [966, 76] on div "기본 정보 입력" at bounding box center [965, 77] width 27 height 34
click at [973, 68] on div "기본 정보 입력" at bounding box center [965, 69] width 14 height 14
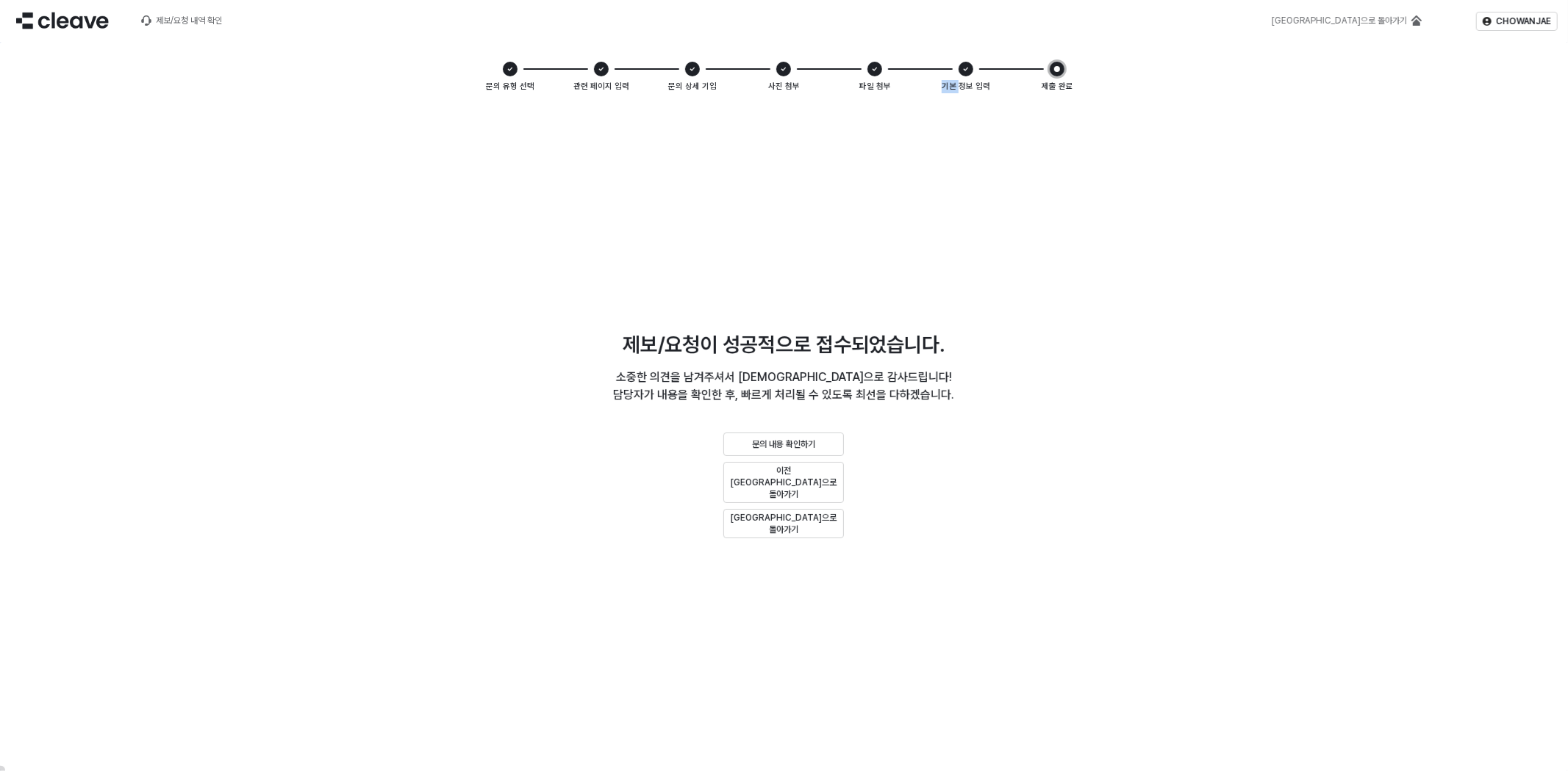
click at [972, 68] on div "기본 정보 입력" at bounding box center [965, 69] width 14 height 14
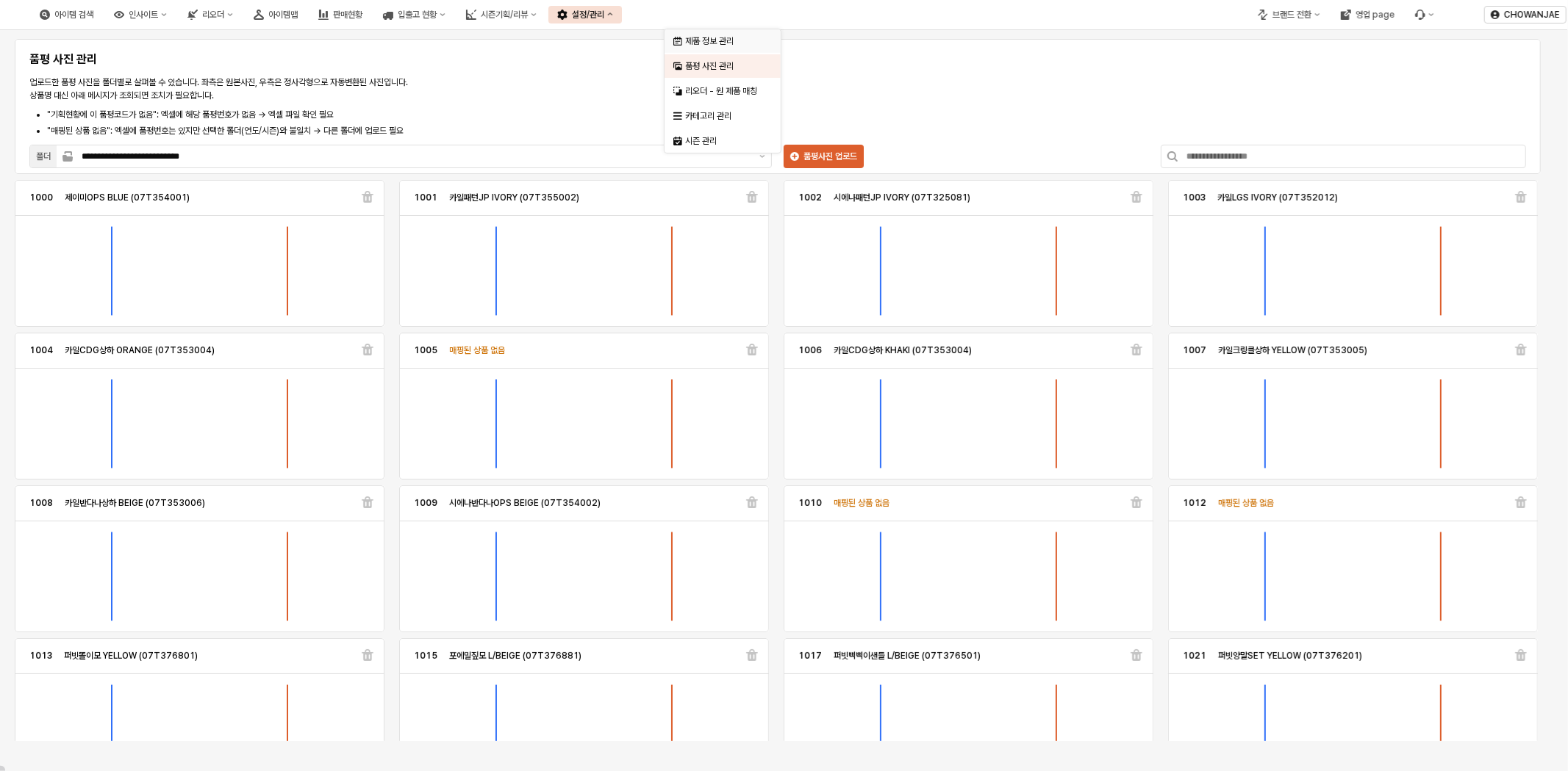
click at [738, 40] on div "제품 정보 관리" at bounding box center [723, 40] width 78 height 12
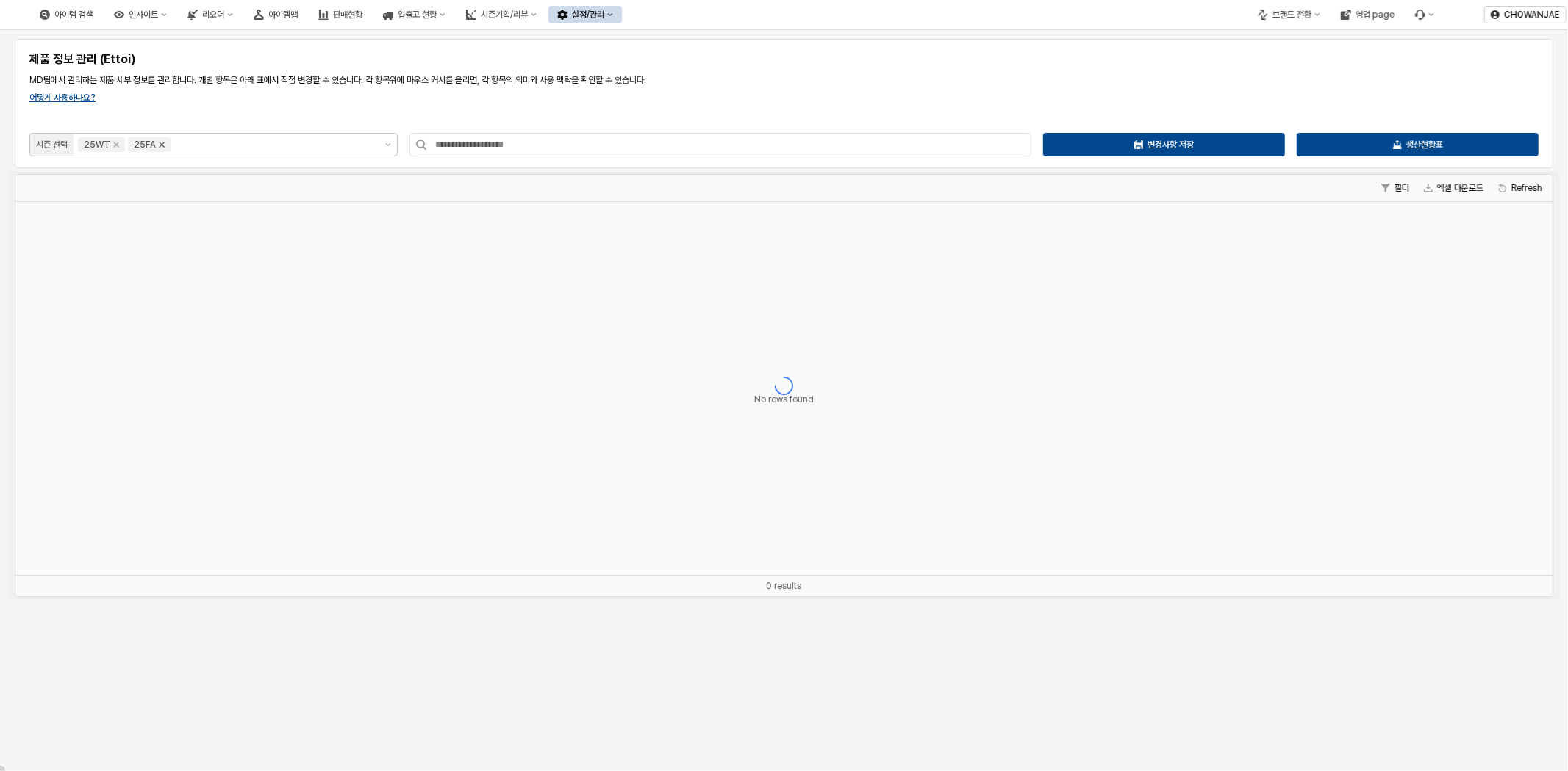
click at [157, 145] on icon "Remove 25FA" at bounding box center [161, 144] width 12 height 12
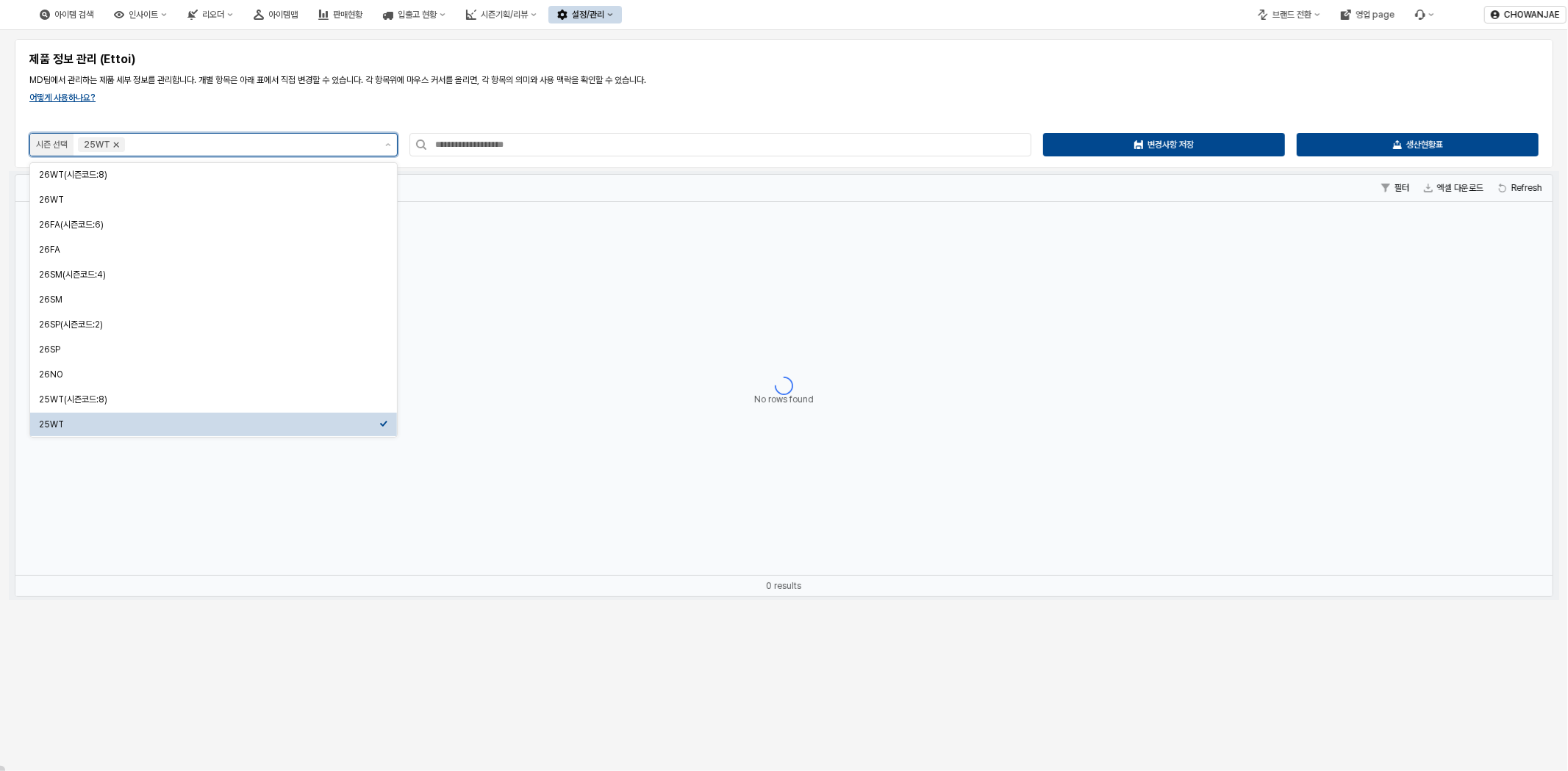
click at [118, 148] on icon "Remove 25WT" at bounding box center [115, 144] width 12 height 12
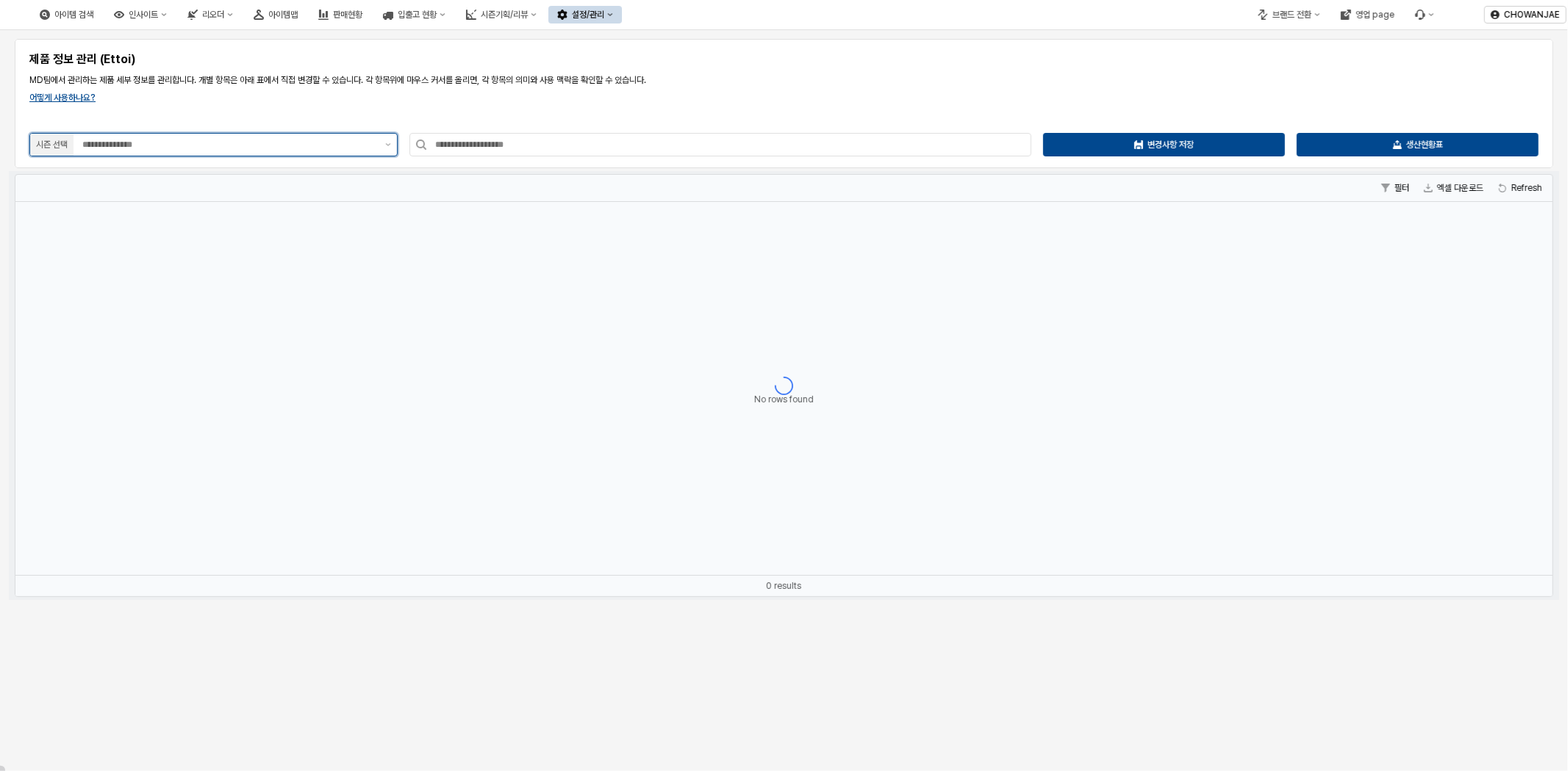
click at [160, 146] on input "App Frame" at bounding box center [229, 145] width 294 height 14
click at [163, 344] on div "26SP" at bounding box center [209, 349] width 341 height 12
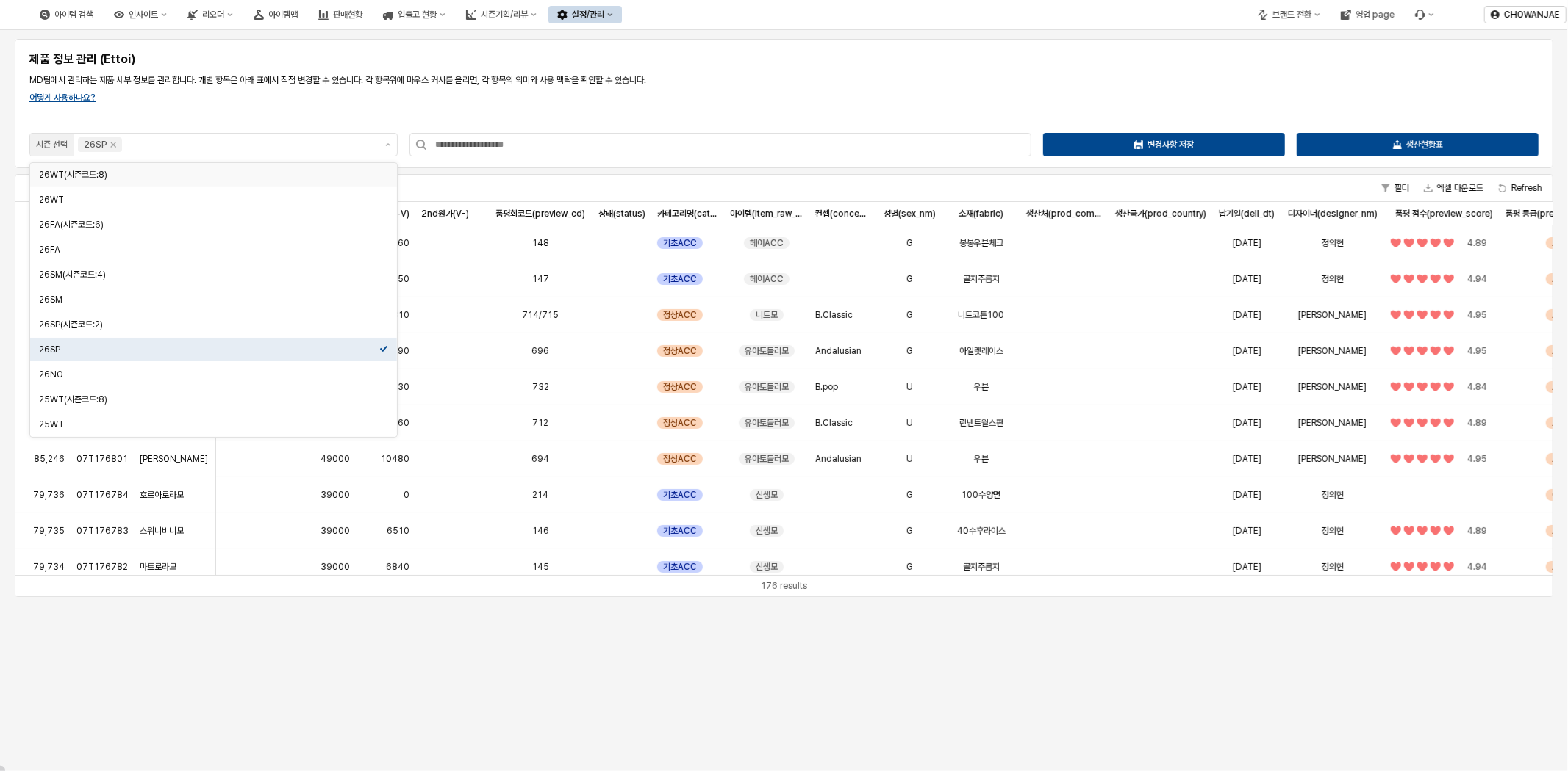
click at [498, 99] on div "제품 정보 관리 (Ettoi) MD팀에서 관리하는 제품 세부 정보를 관리합니다. 개별 항목은 아래 표에서 직접 변경할 수 있습니다. 각 항목위…" at bounding box center [783, 103] width 1521 height 112
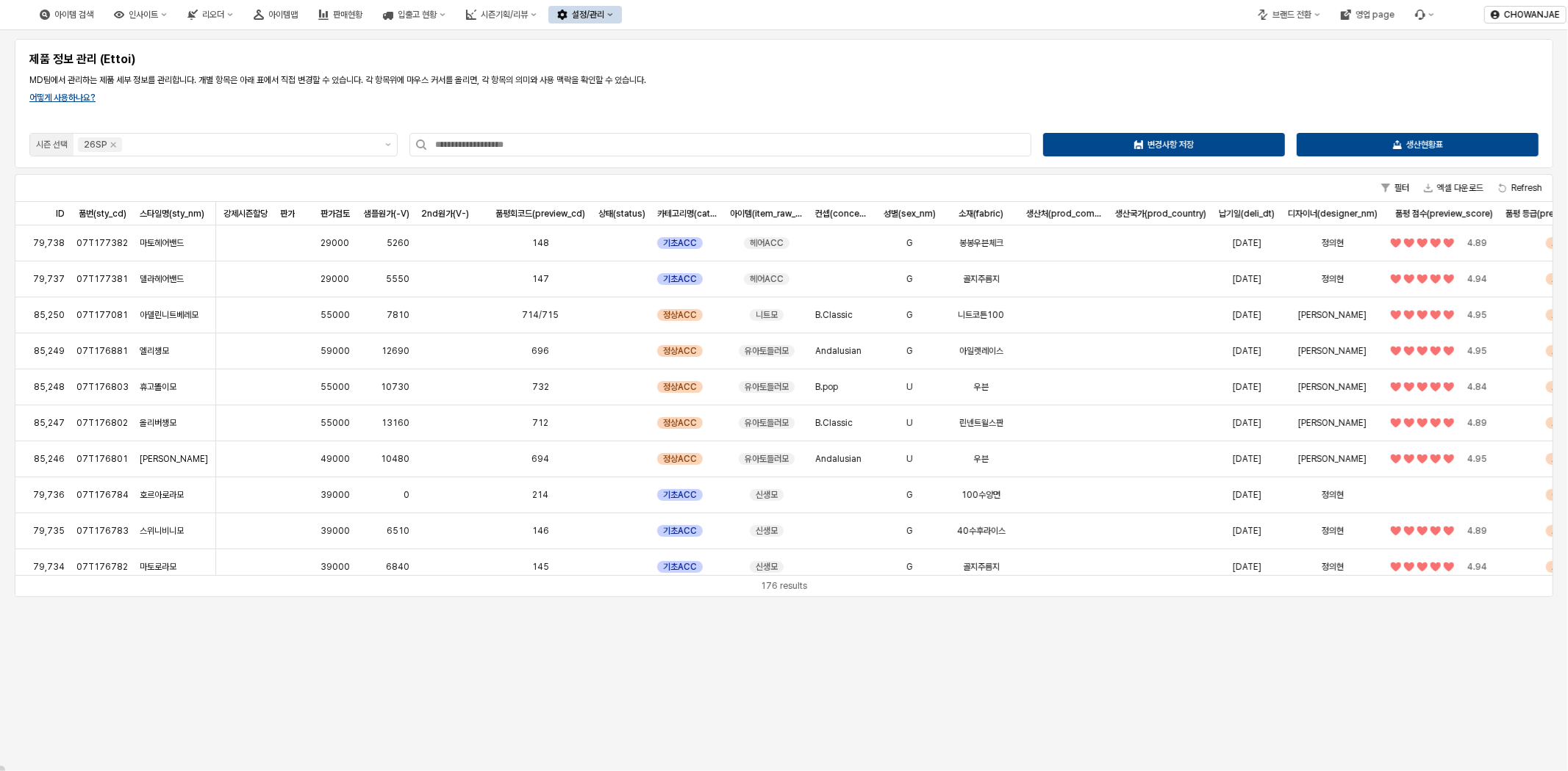
click at [622, 18] on button "설정/관리" at bounding box center [585, 15] width 73 height 18
click at [527, 10] on div "시즌기획/리뷰" at bounding box center [504, 15] width 47 height 11
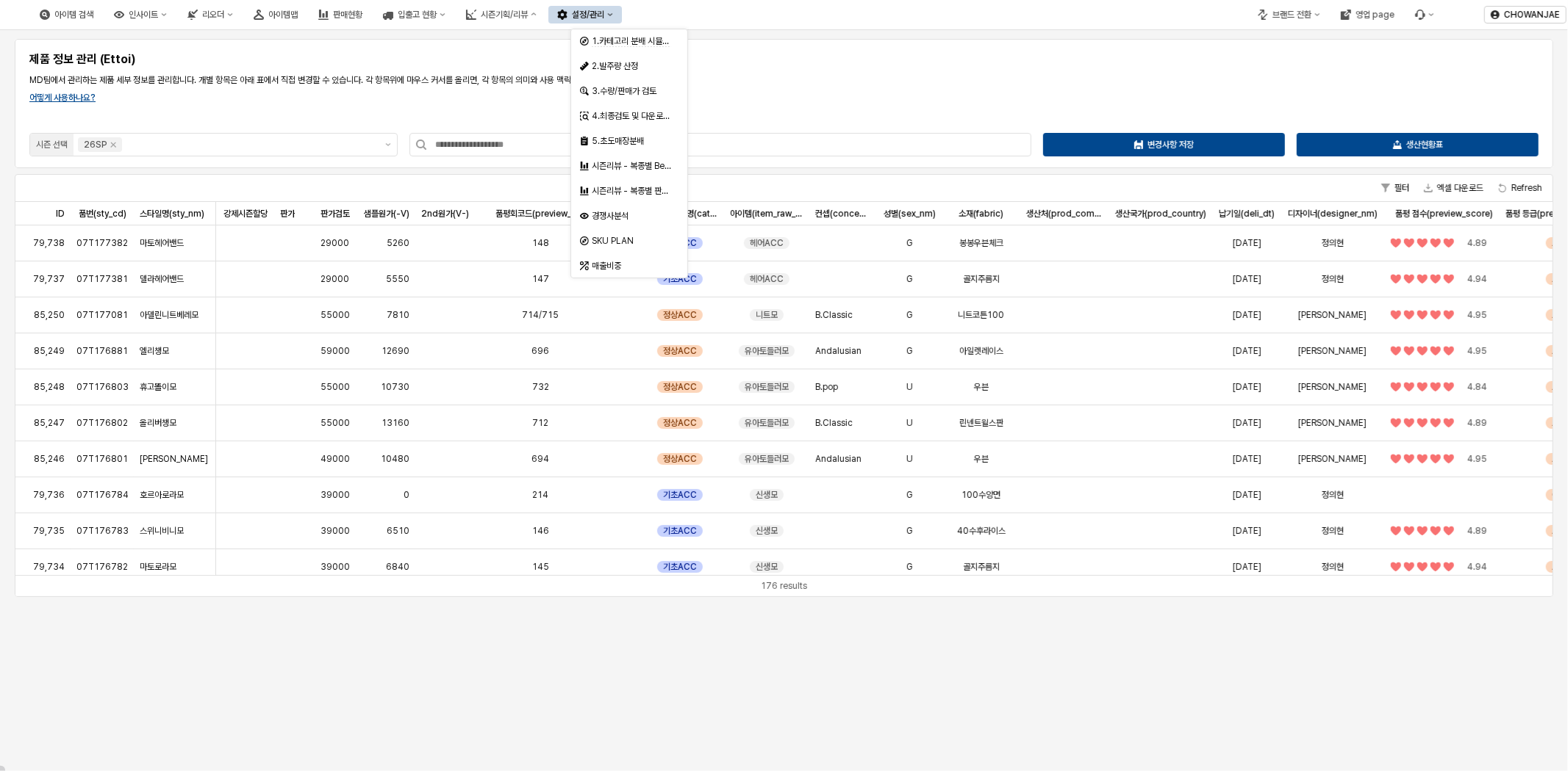
drag, startPoint x: 1179, startPoint y: 105, endPoint x: 1214, endPoint y: 105, distance: 35.0
click at [1181, 106] on div "제품 정보 관리 (Ettoi) MD팀에서 관리하는 제품 세부 정보를 관리합니다. 개별 항목은 아래 표에서 직접 변경할 수 있습니다. 각 항목위…" at bounding box center [783, 103] width 1521 height 112
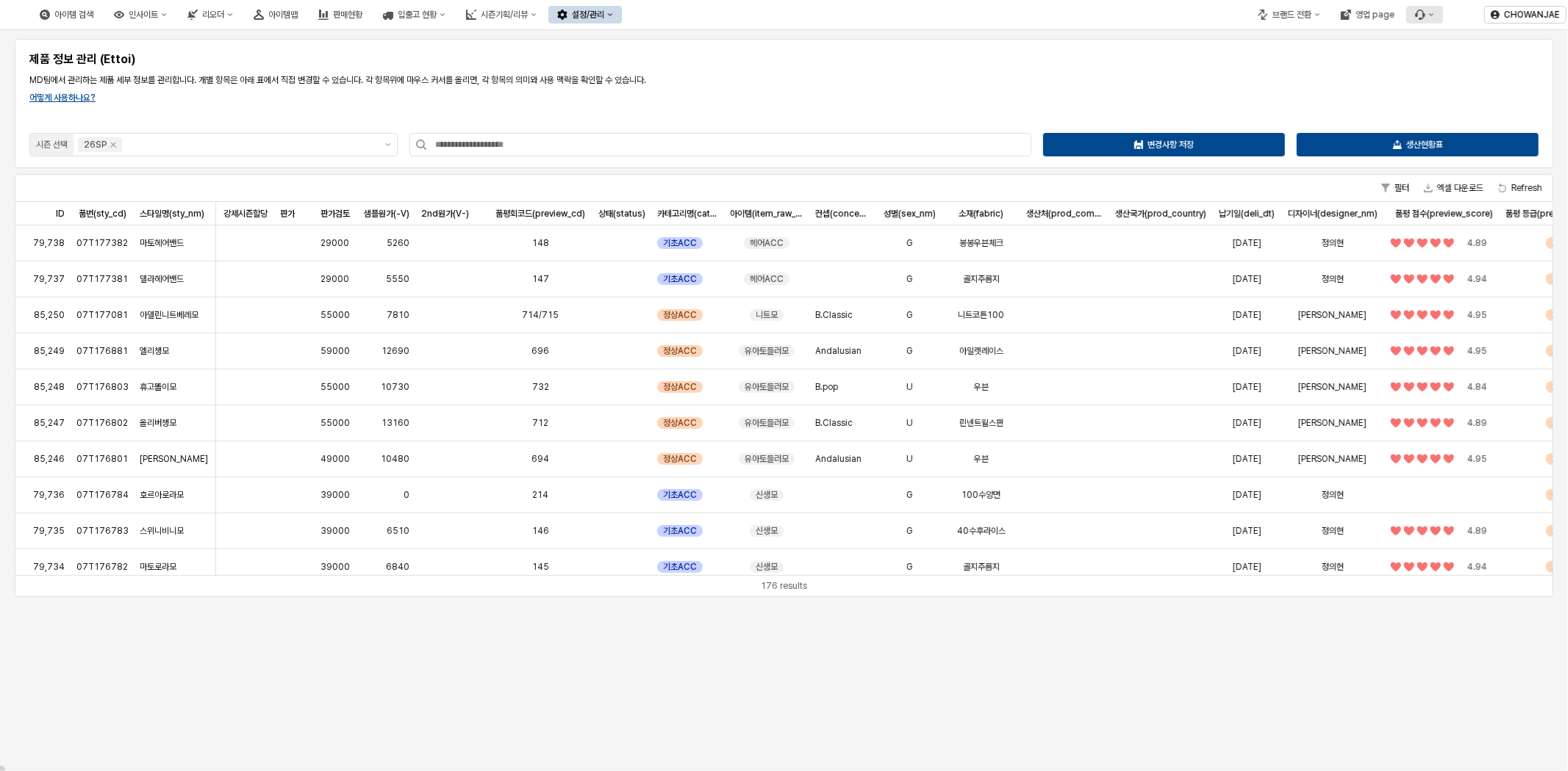
click at [1428, 20] on button "Menu item 6" at bounding box center [1424, 15] width 37 height 18
click at [1380, 13] on div "영업 page" at bounding box center [1375, 15] width 39 height 11
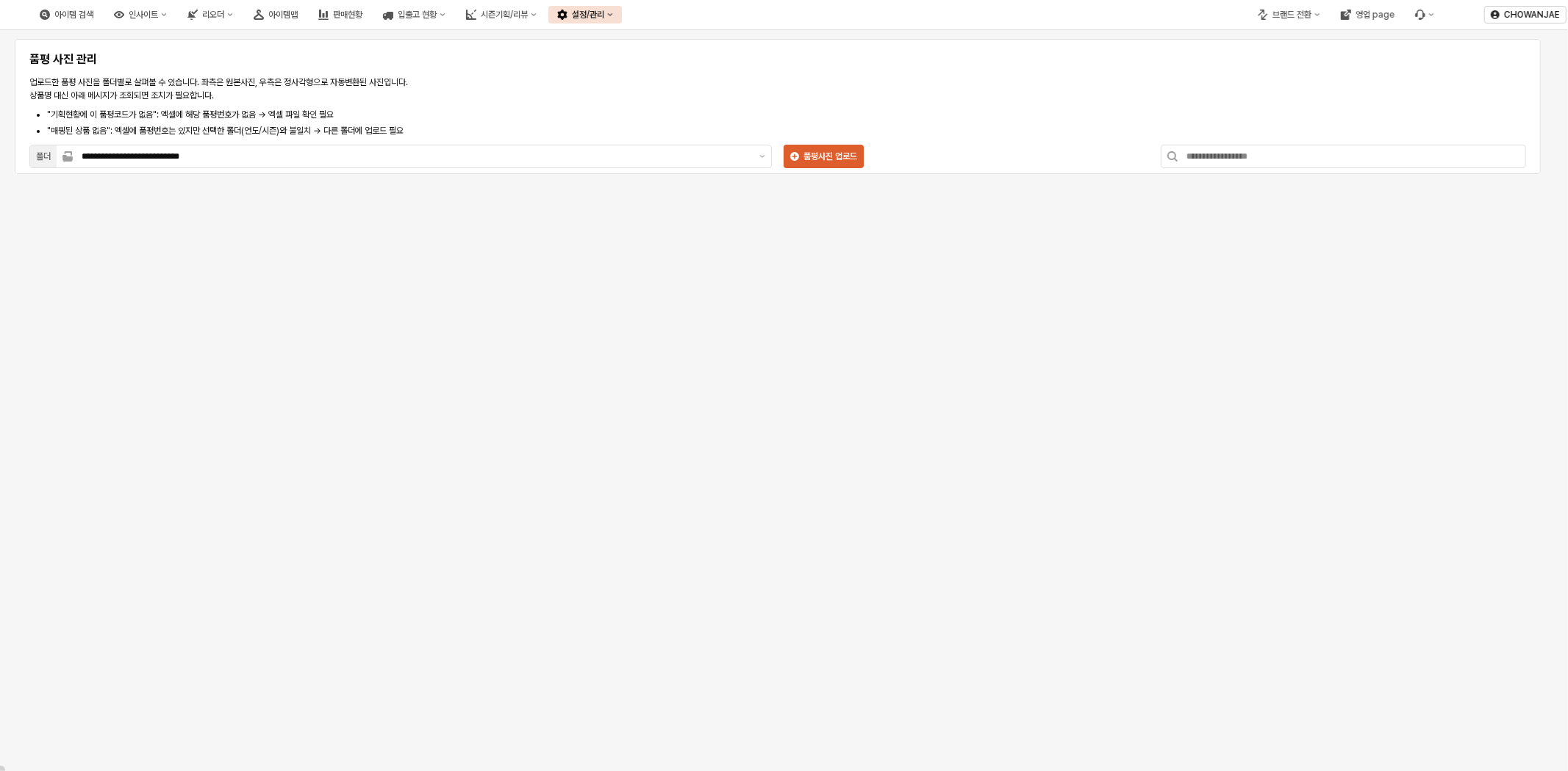
click at [604, 17] on div "설정/관리" at bounding box center [588, 15] width 32 height 11
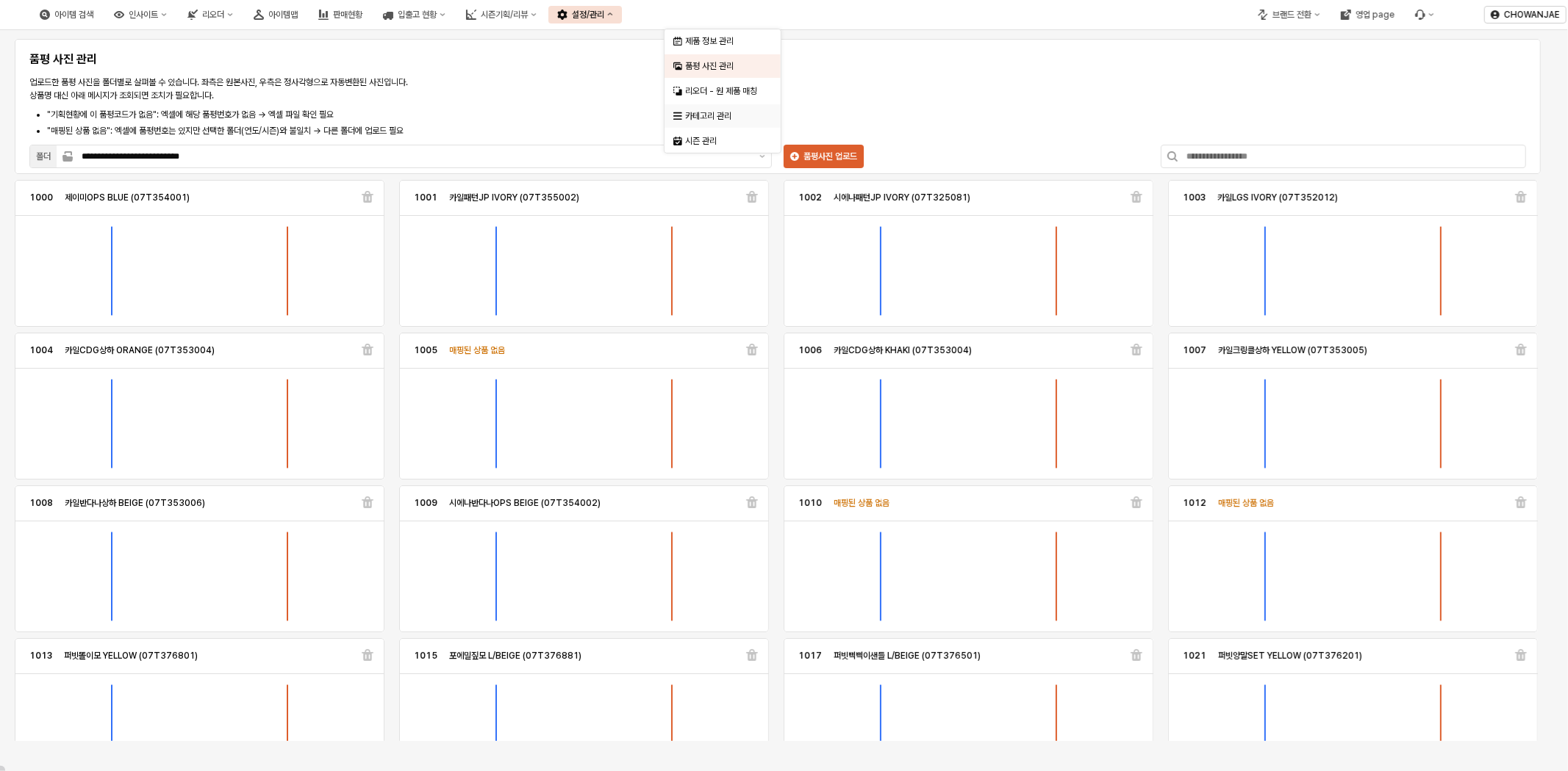
click at [739, 113] on div "카테고리 관리" at bounding box center [723, 115] width 78 height 12
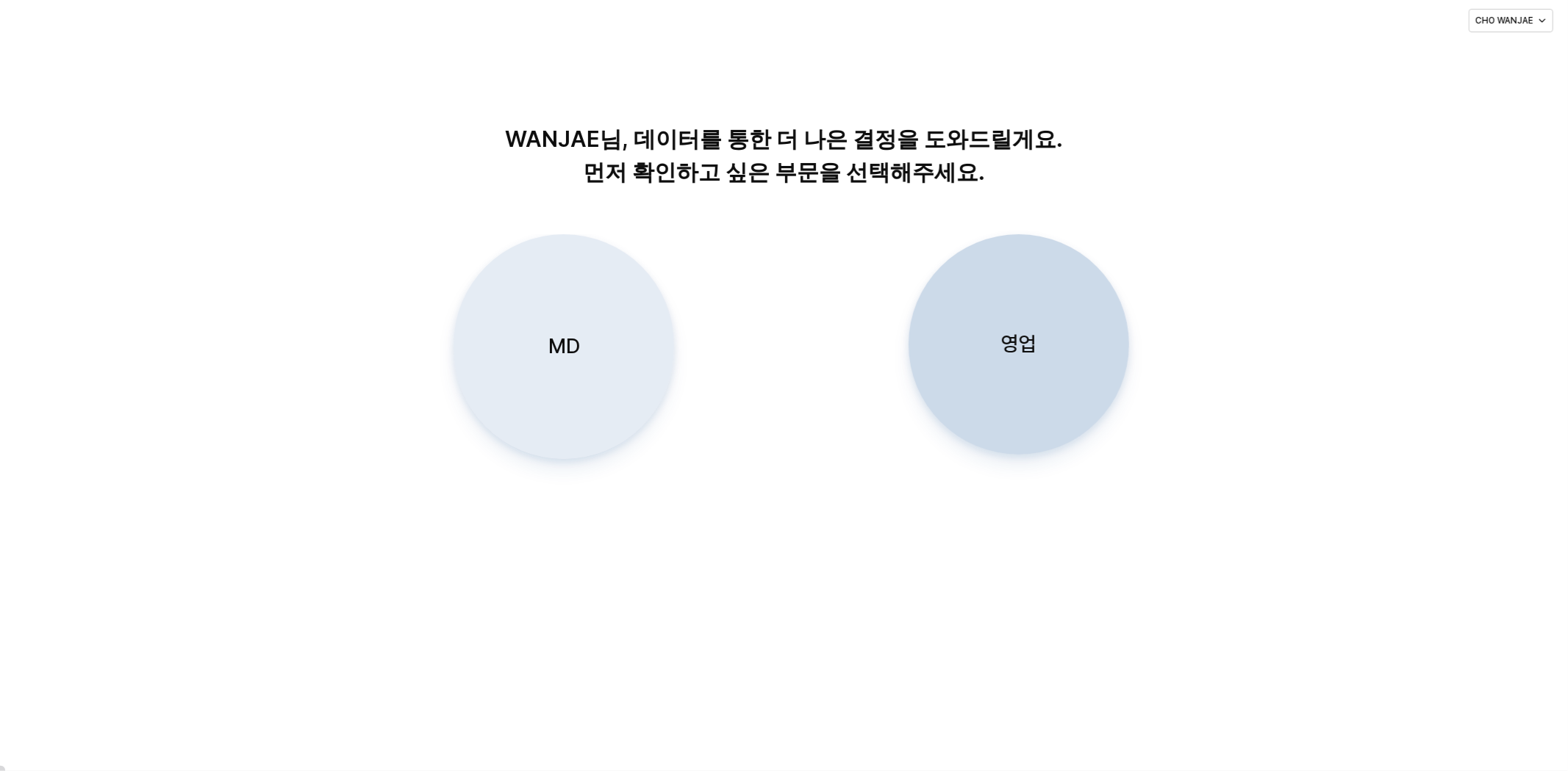
click at [586, 385] on div "MD" at bounding box center [563, 347] width 207 height 223
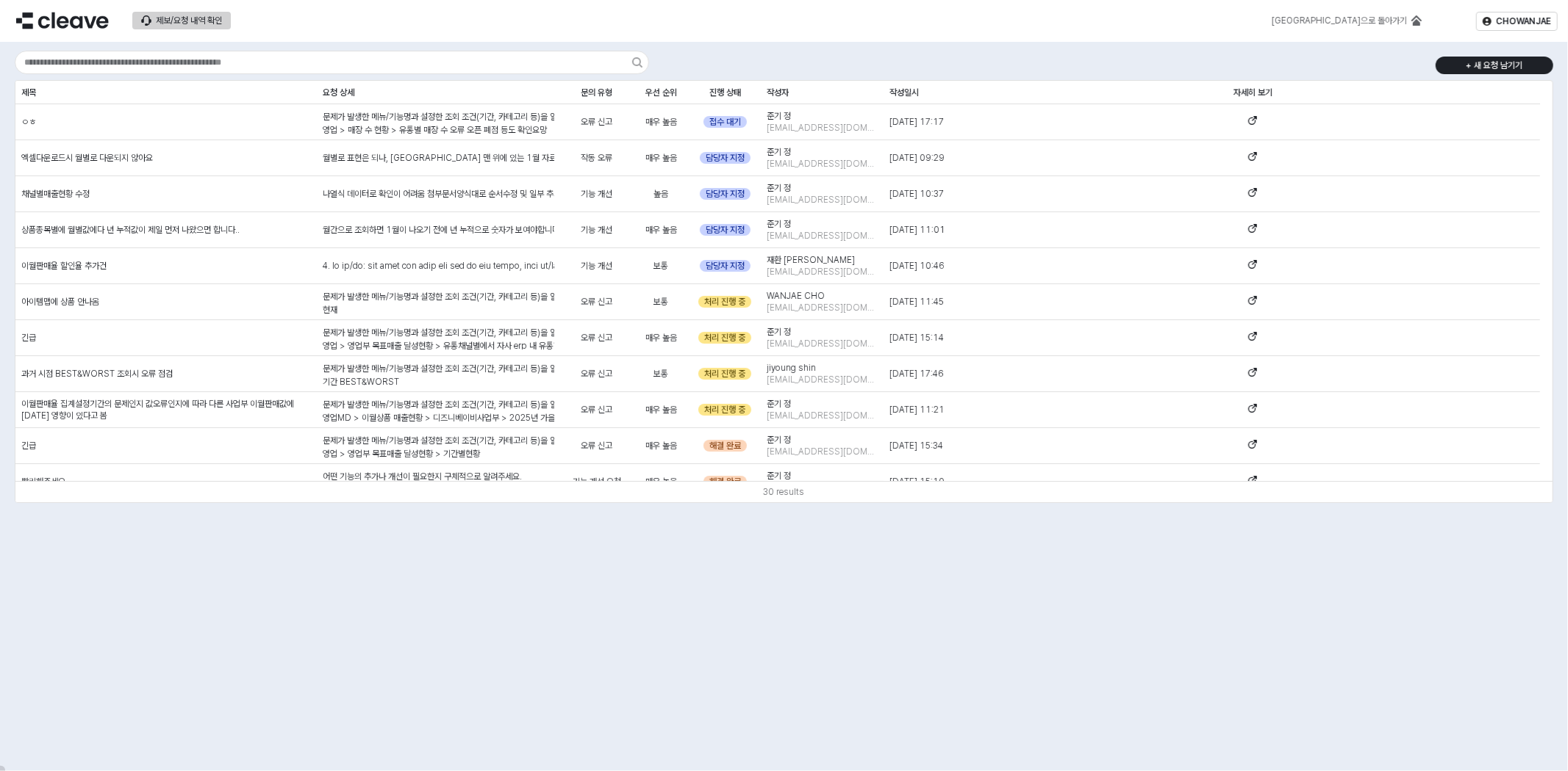
click at [1091, 71] on div "+ 새 요청 남기기 제목 제목 요청 상세 요청 상세 문의 유형 문의 유형 우선 순위 우선 순위 진행 상태 진행 상태 작성자 작성자 작성일시 작…" at bounding box center [784, 276] width 1550 height 458
